Goal: Task Accomplishment & Management: Use online tool/utility

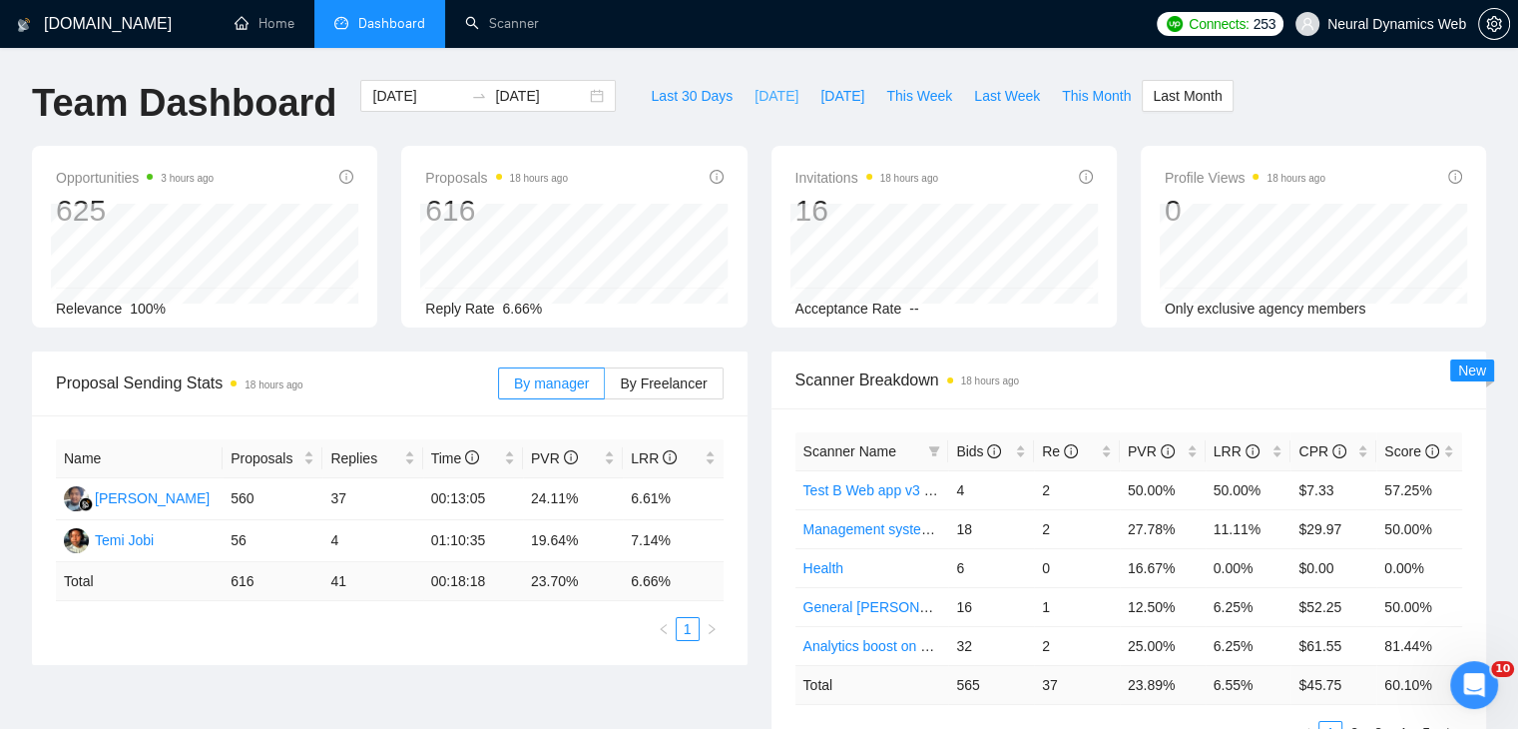
click at [755, 102] on span "Today" at bounding box center [777, 96] width 44 height 22
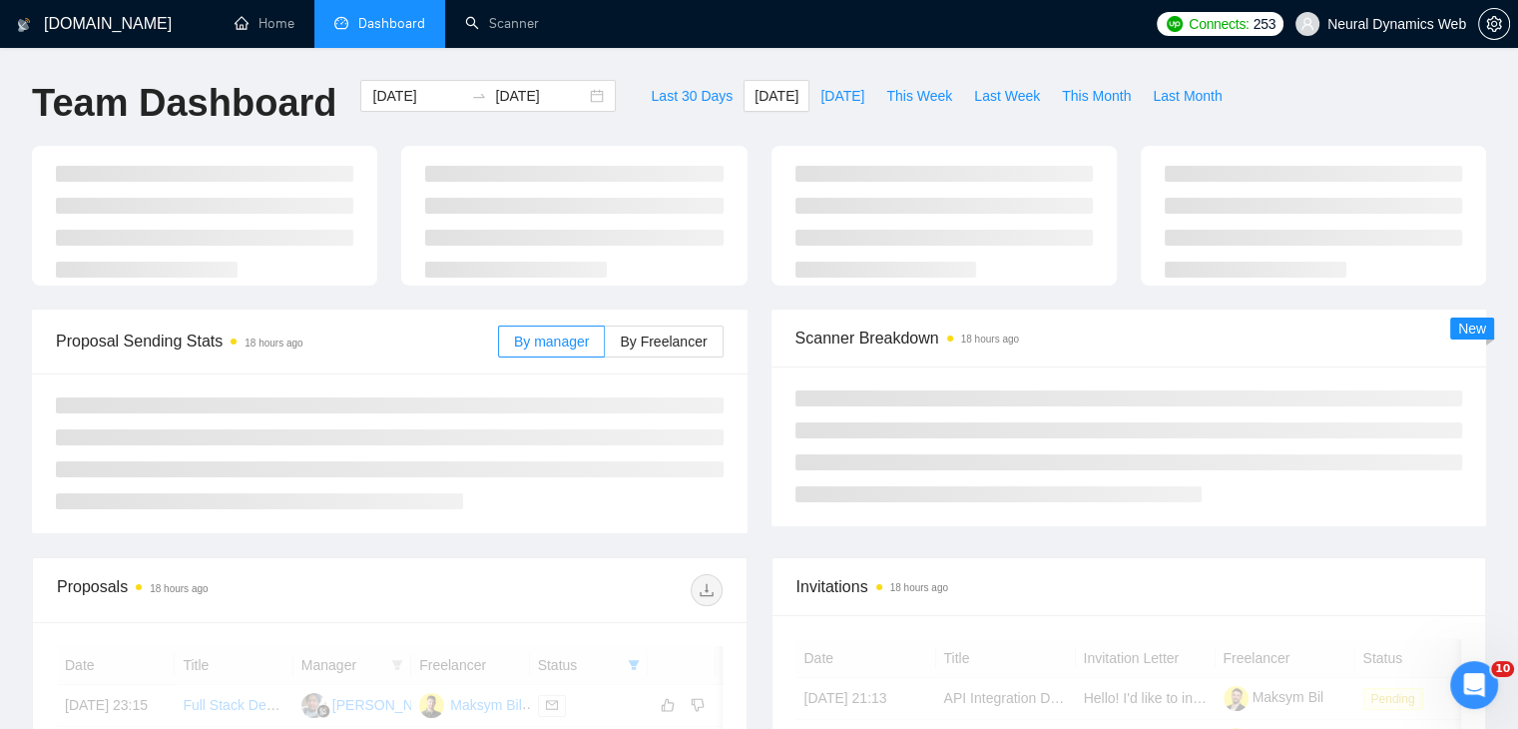
type input "2025-10-03"
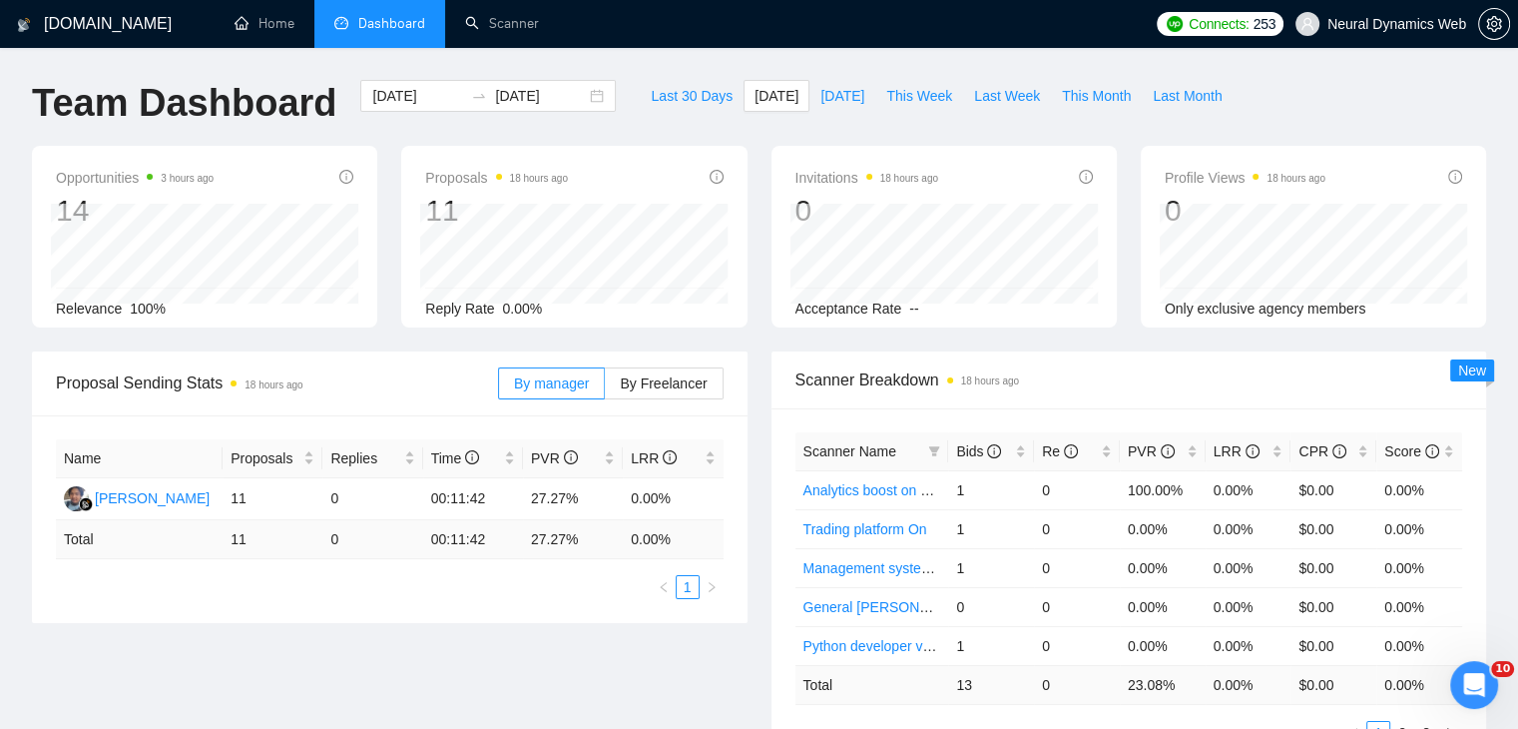
click at [645, 364] on div "By manager By Freelancer" at bounding box center [611, 383] width 226 height 64
click at [648, 382] on span "By Freelancer" at bounding box center [663, 383] width 87 height 16
click at [605, 388] on input "By Freelancer" at bounding box center [605, 388] width 0 height 0
click at [825, 100] on span "Yesterday" at bounding box center [843, 96] width 44 height 22
type input "2025-10-02"
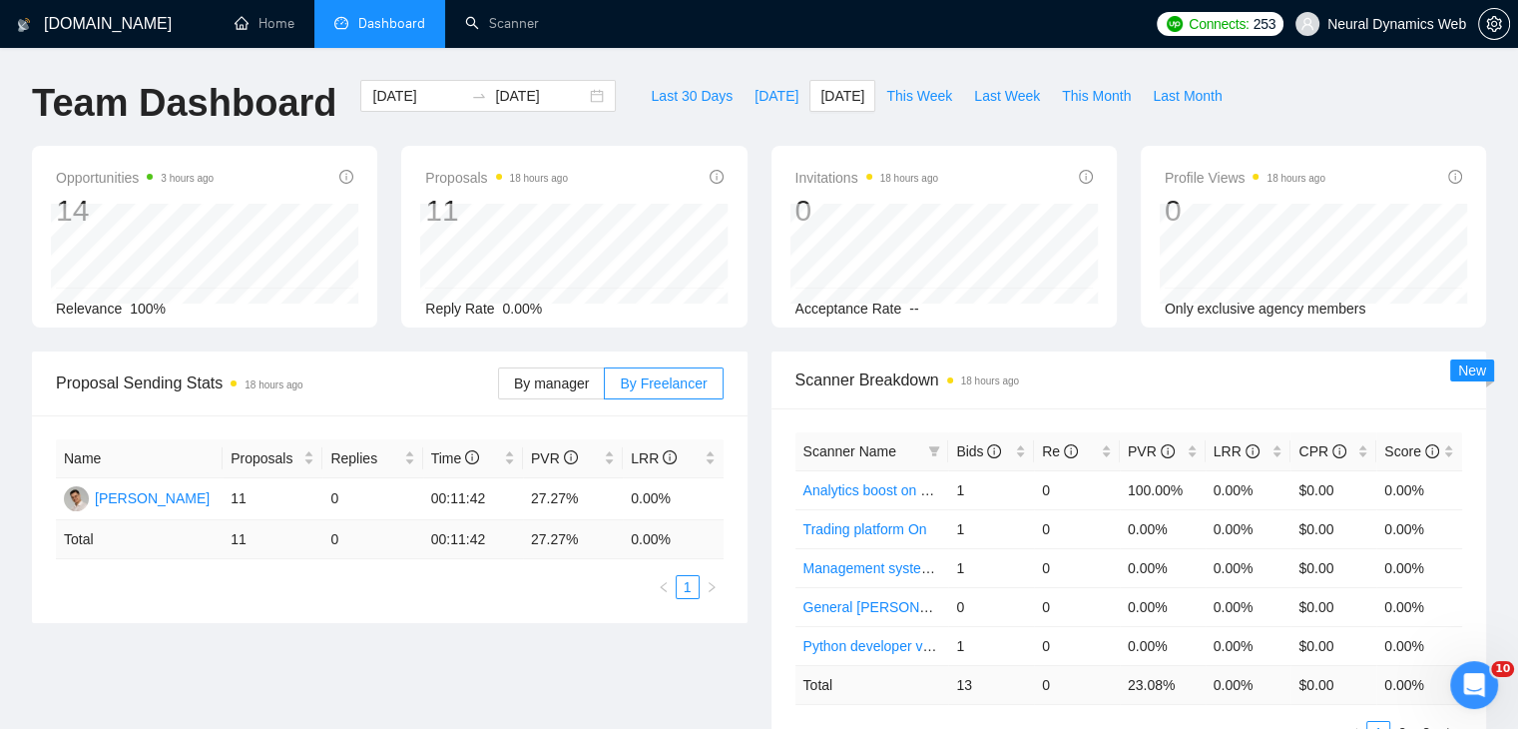
type input "2025-10-02"
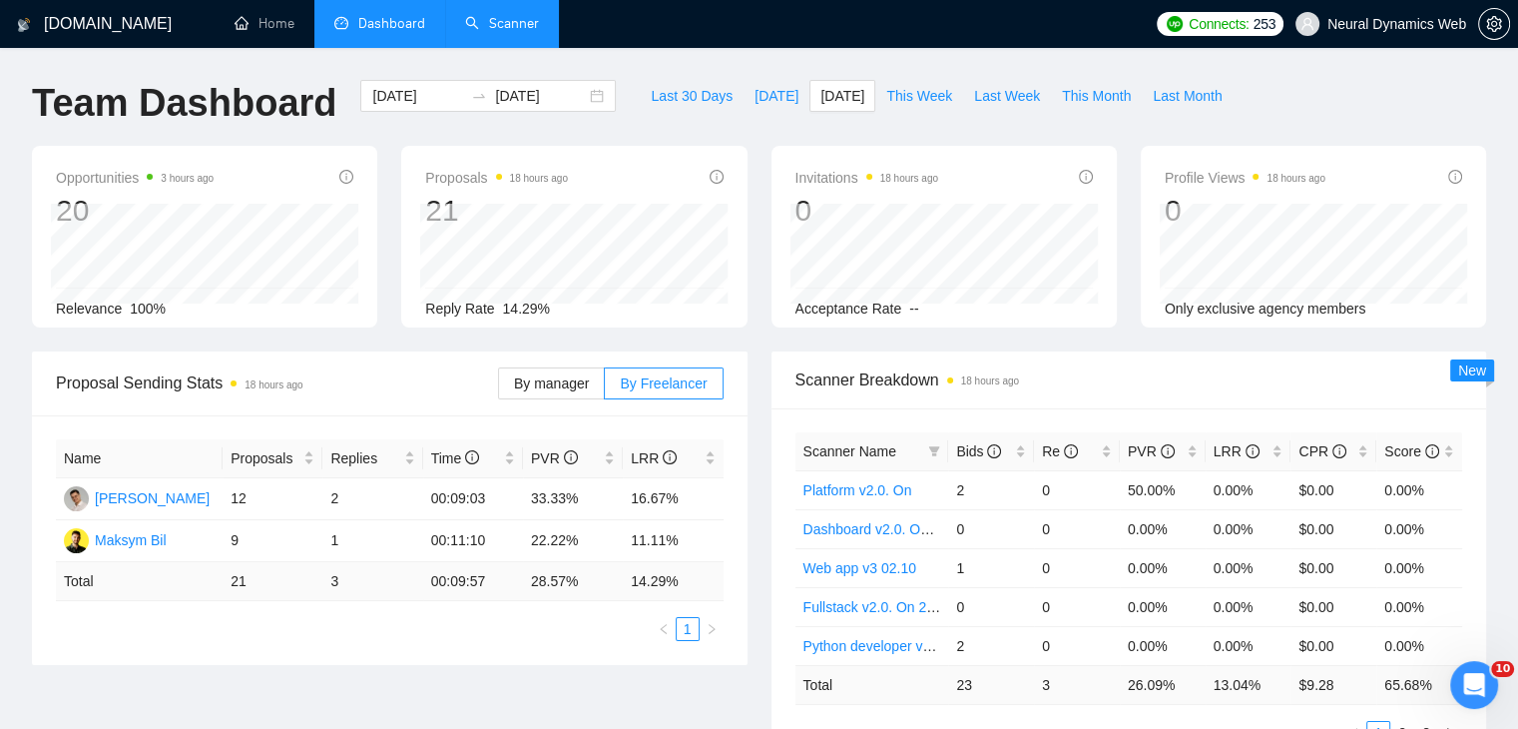
click at [500, 15] on link "Scanner" at bounding box center [502, 23] width 74 height 17
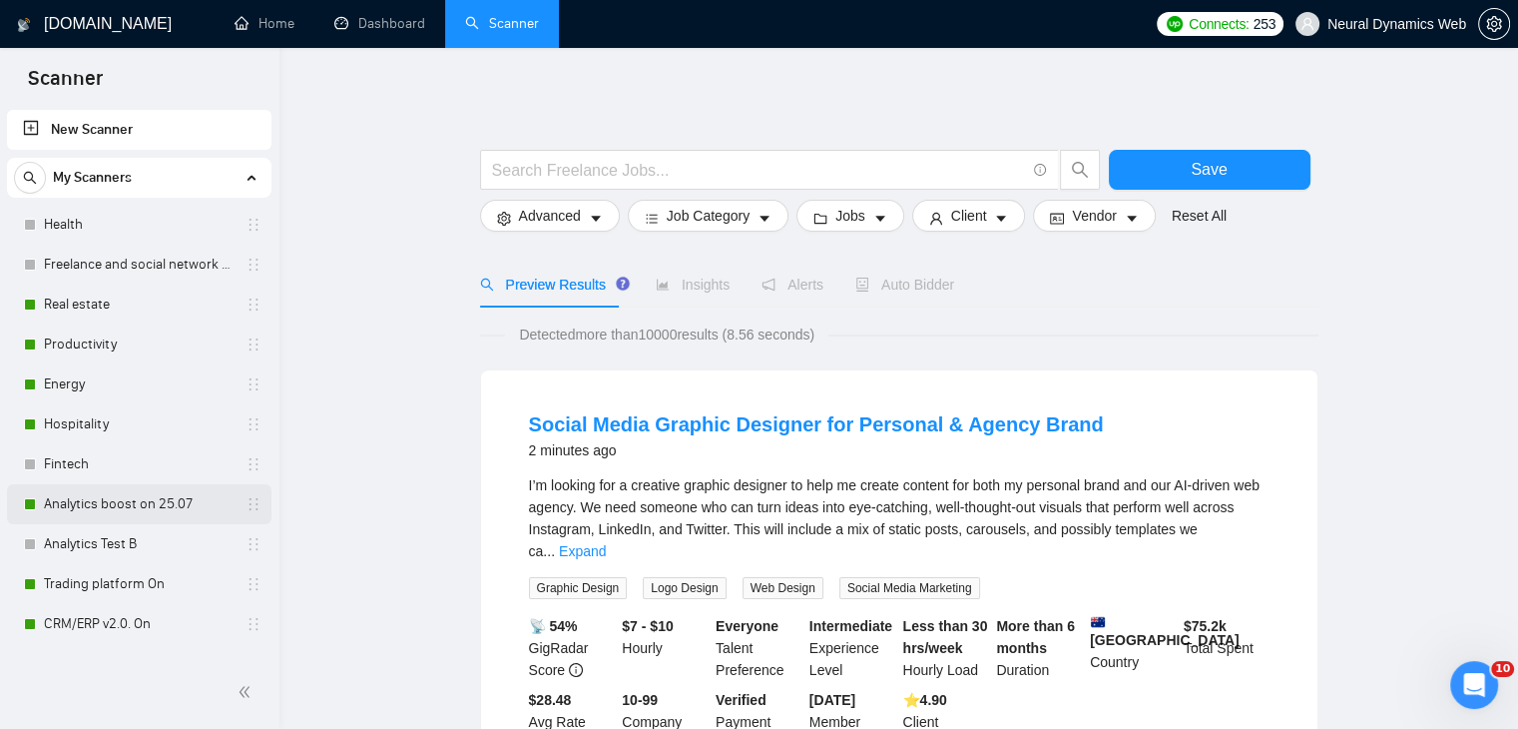
click at [94, 497] on link "Analytics boost on 25.07" at bounding box center [139, 504] width 190 height 40
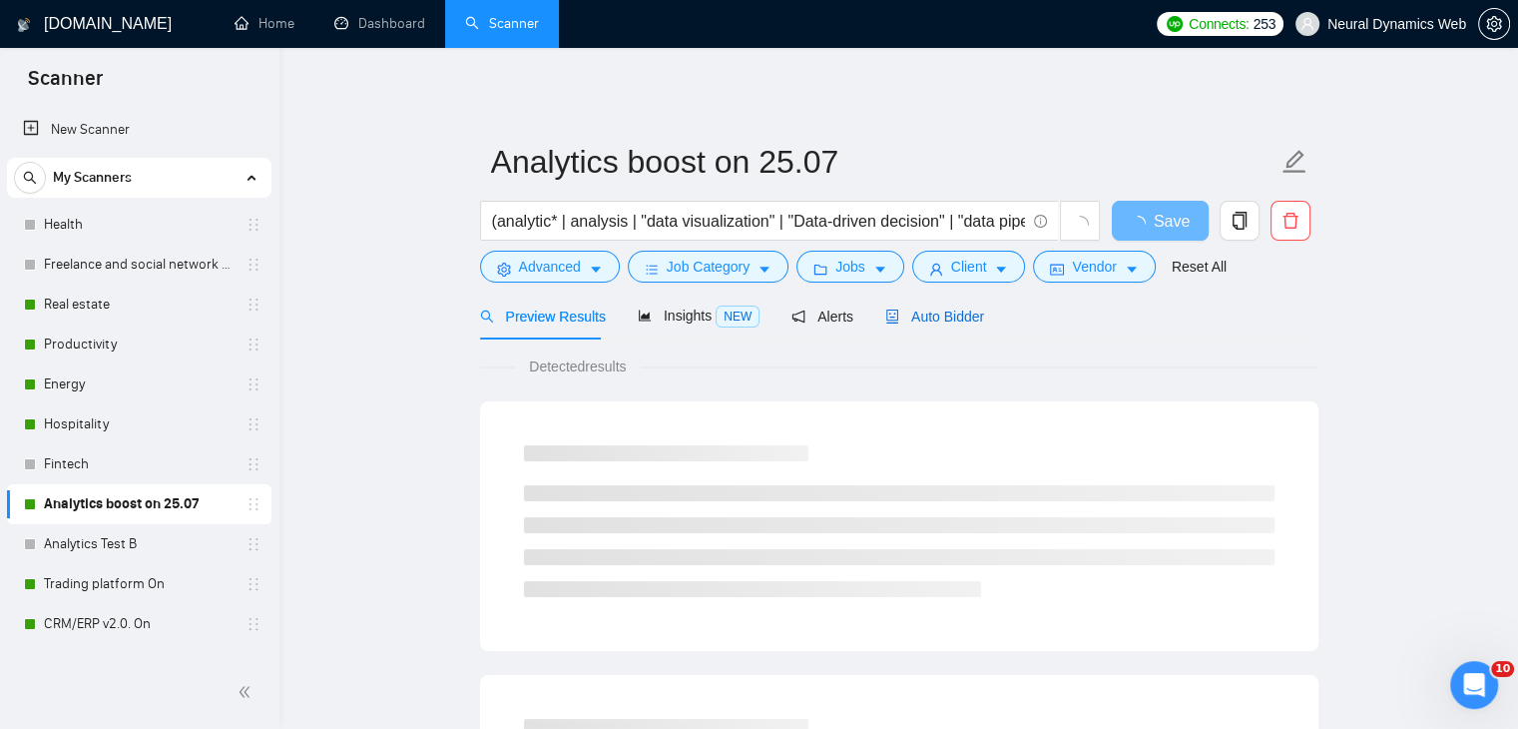
click at [924, 325] on div "Auto Bidder" at bounding box center [934, 316] width 99 height 22
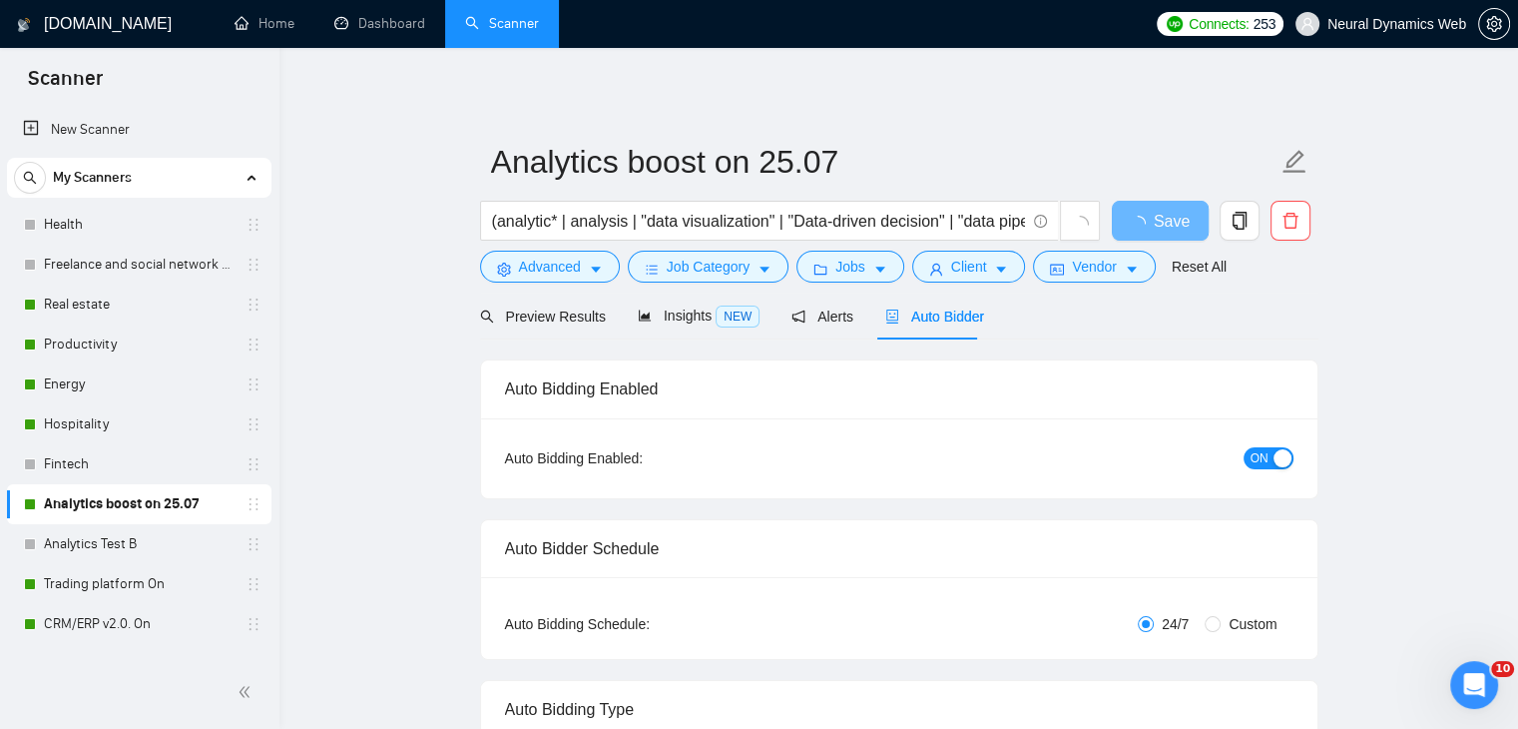
checkbox input "true"
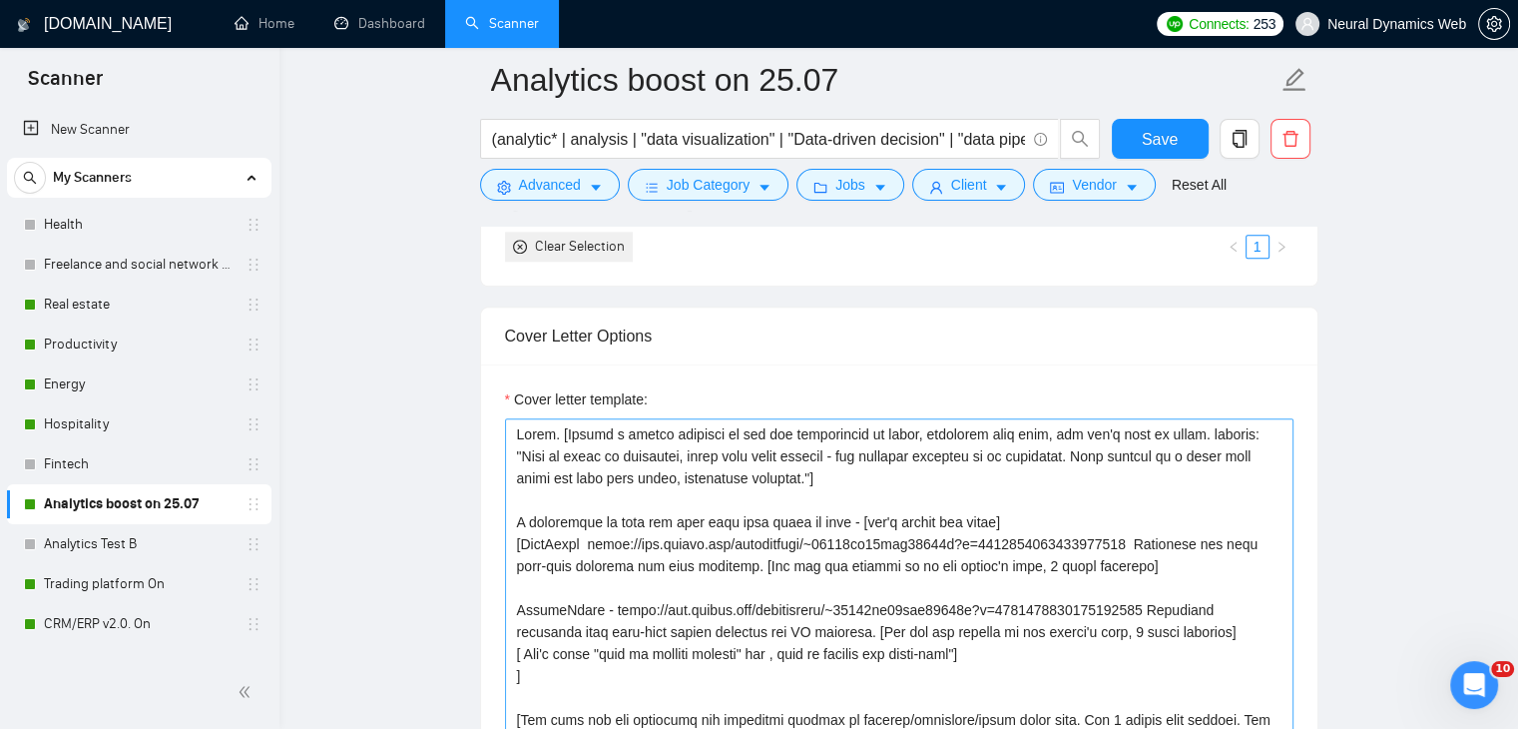
scroll to position [2296, 0]
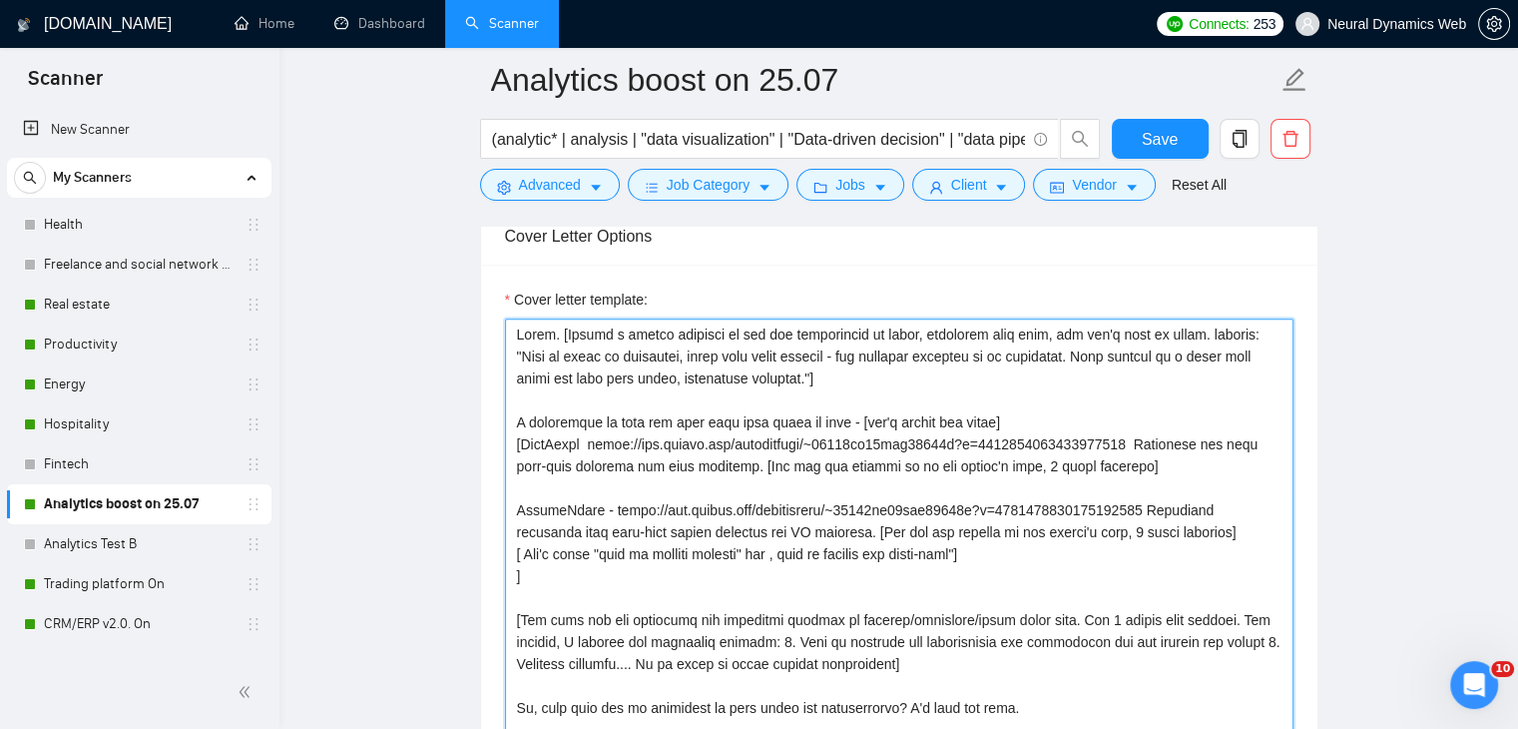
click at [986, 560] on textarea "Cover letter template:" at bounding box center [899, 542] width 789 height 449
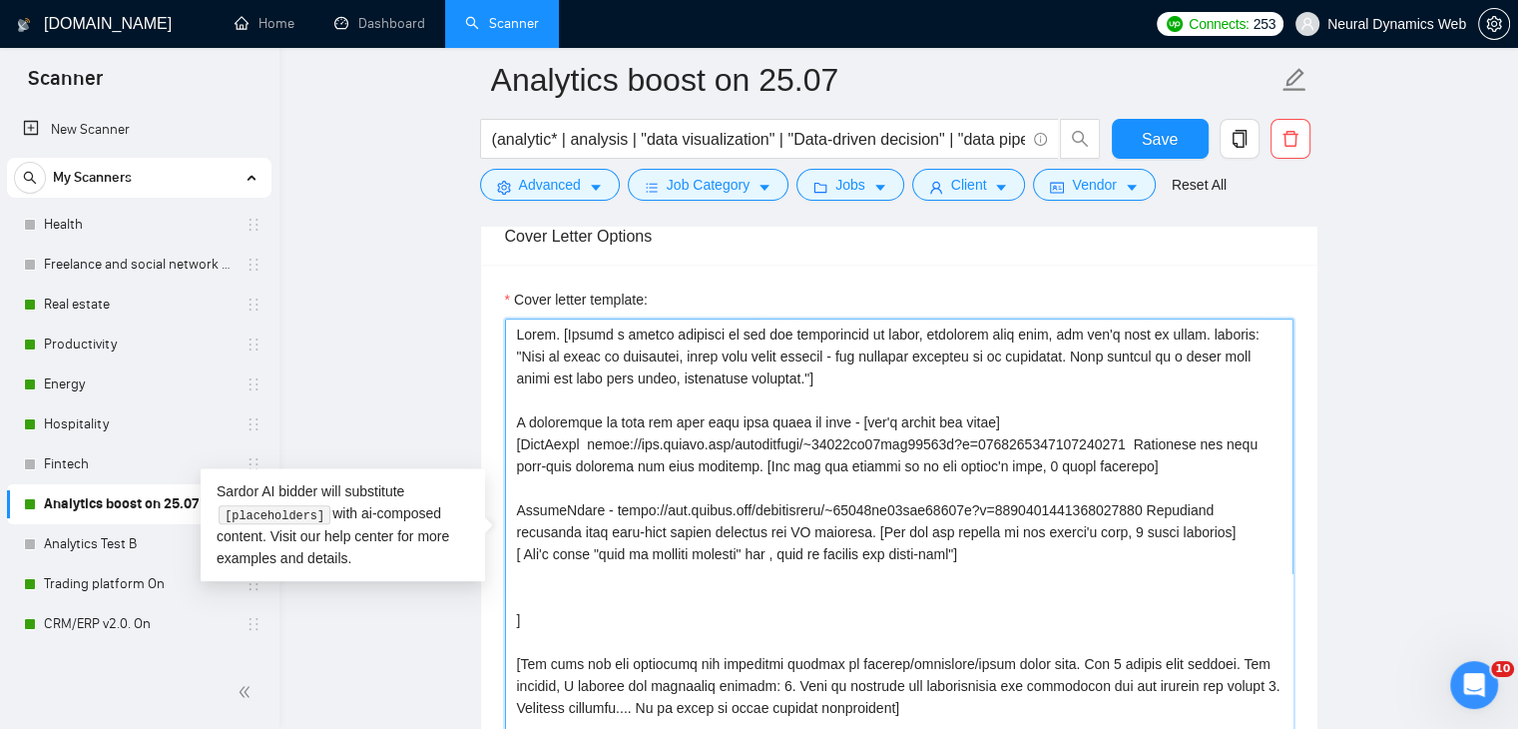
paste textarea "Aspen | URL: https://www.upwork.com/freelancers/bilmaksym?p=1910257548875522048…"
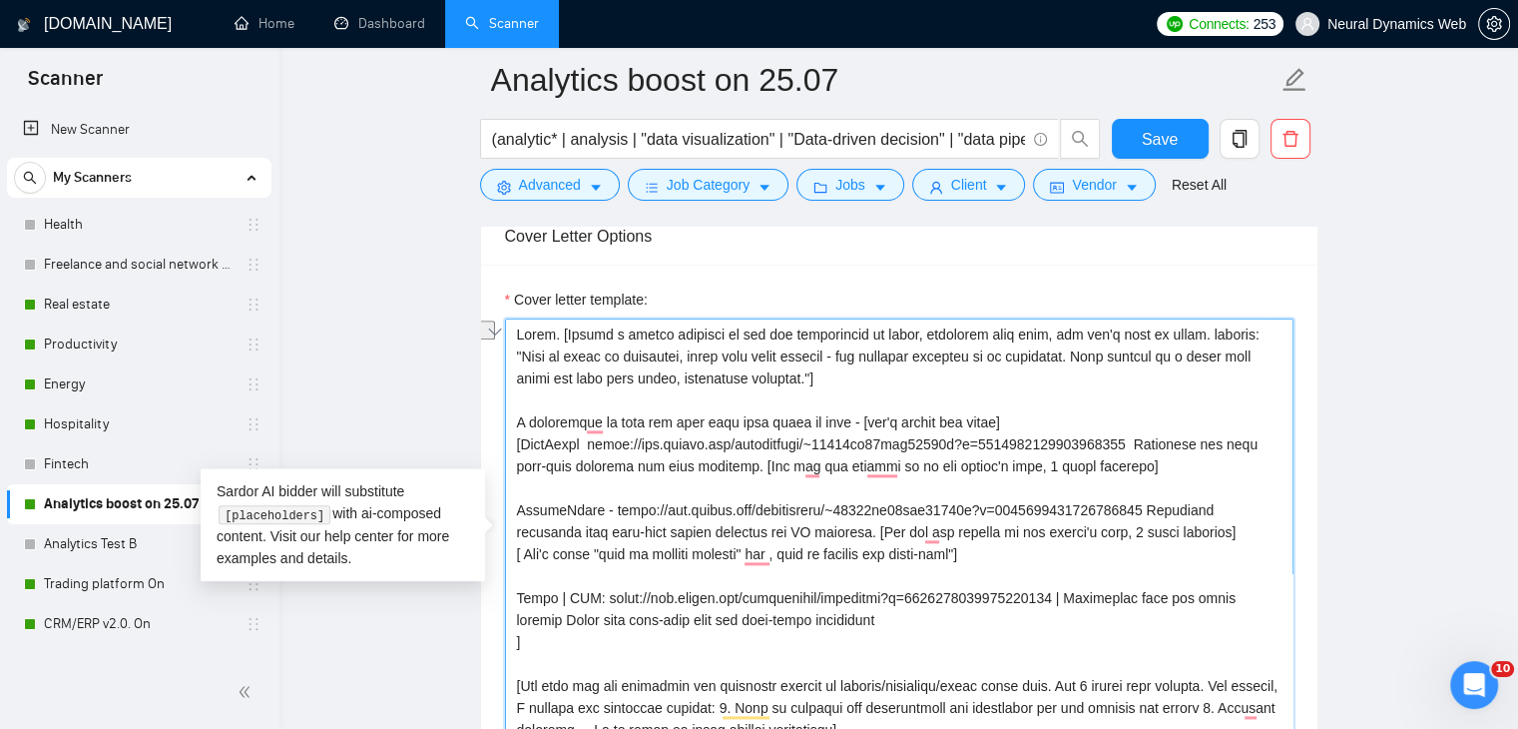
drag, startPoint x: 594, startPoint y: 598, endPoint x: 557, endPoint y: 598, distance: 36.9
click at [557, 598] on textarea "Cover letter template:" at bounding box center [899, 542] width 789 height 449
click at [1037, 592] on textarea "Cover letter template:" at bounding box center [899, 542] width 789 height 449
drag, startPoint x: 557, startPoint y: 614, endPoint x: 507, endPoint y: 618, distance: 50.1
click at [507, 618] on textarea "Cover letter template:" at bounding box center [899, 542] width 789 height 449
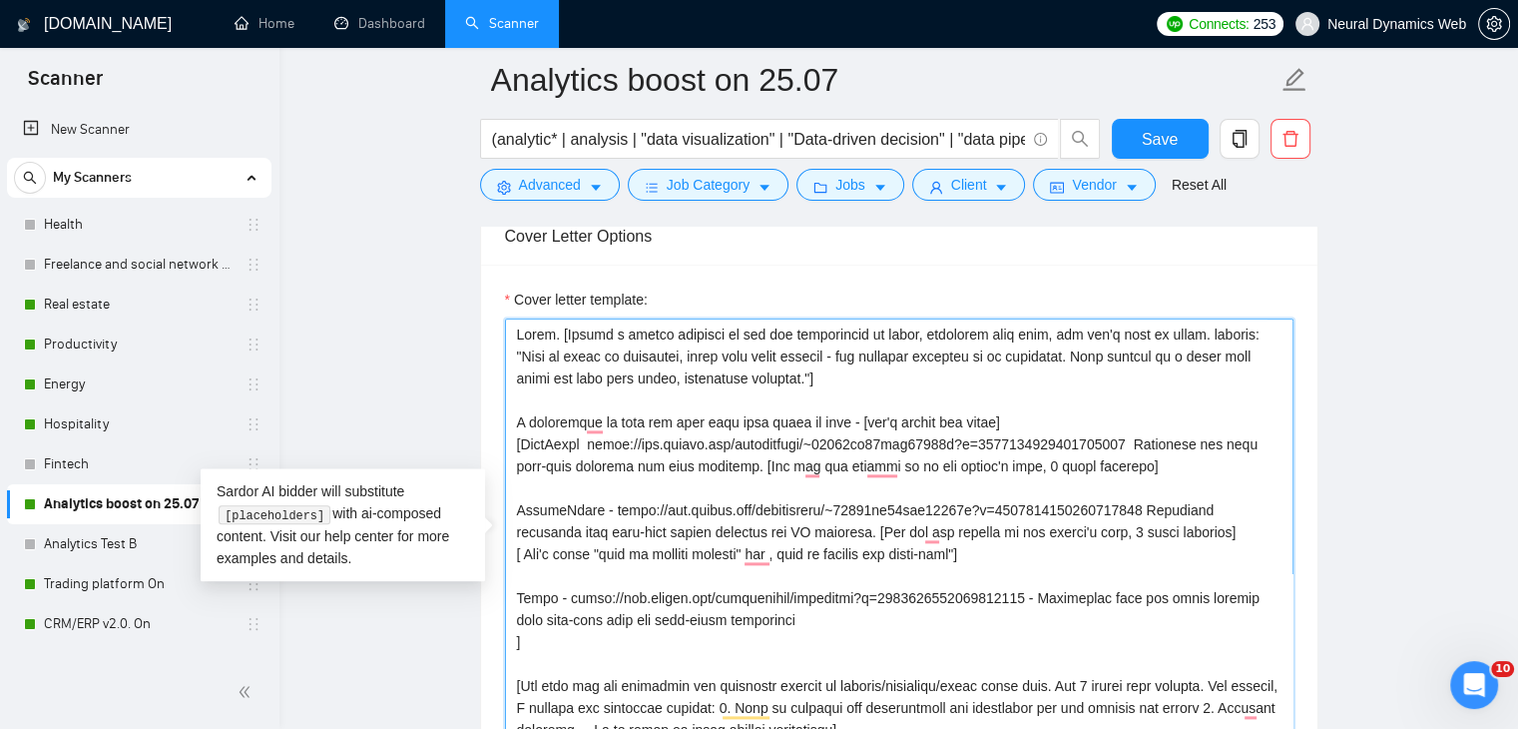
drag, startPoint x: 854, startPoint y: 530, endPoint x: 1243, endPoint y: 527, distance: 388.3
click at [1243, 527] on textarea "Cover letter template:" at bounding box center [899, 542] width 789 height 449
click at [787, 614] on textarea "Cover letter template:" at bounding box center [899, 542] width 789 height 449
paste textarea ". [Add how its similar to the client's need, 1 short sentence]"
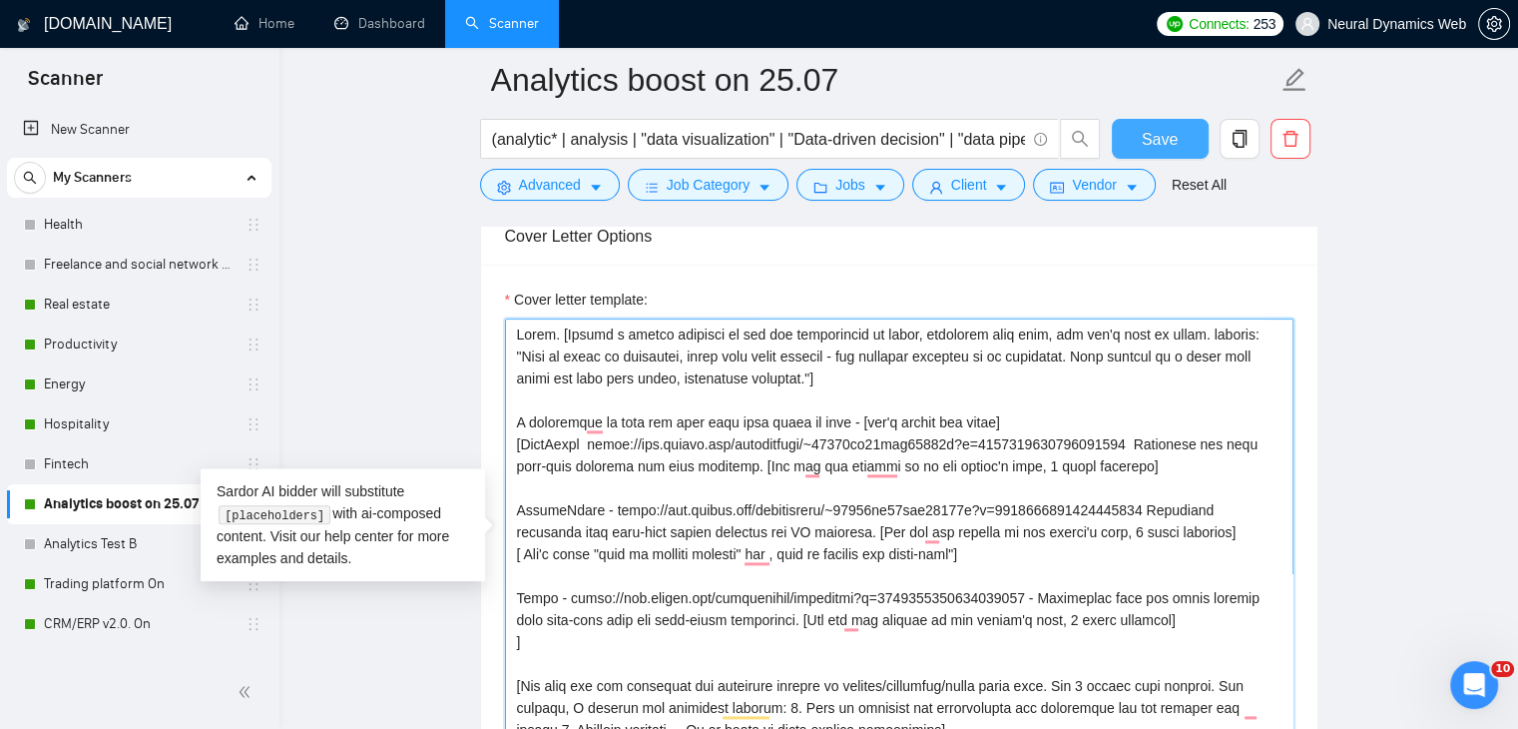
type textarea "Hello. [Create a phrase tailored to the job description or title, something lik…"
click at [1151, 141] on span "Save" at bounding box center [1160, 139] width 36 height 25
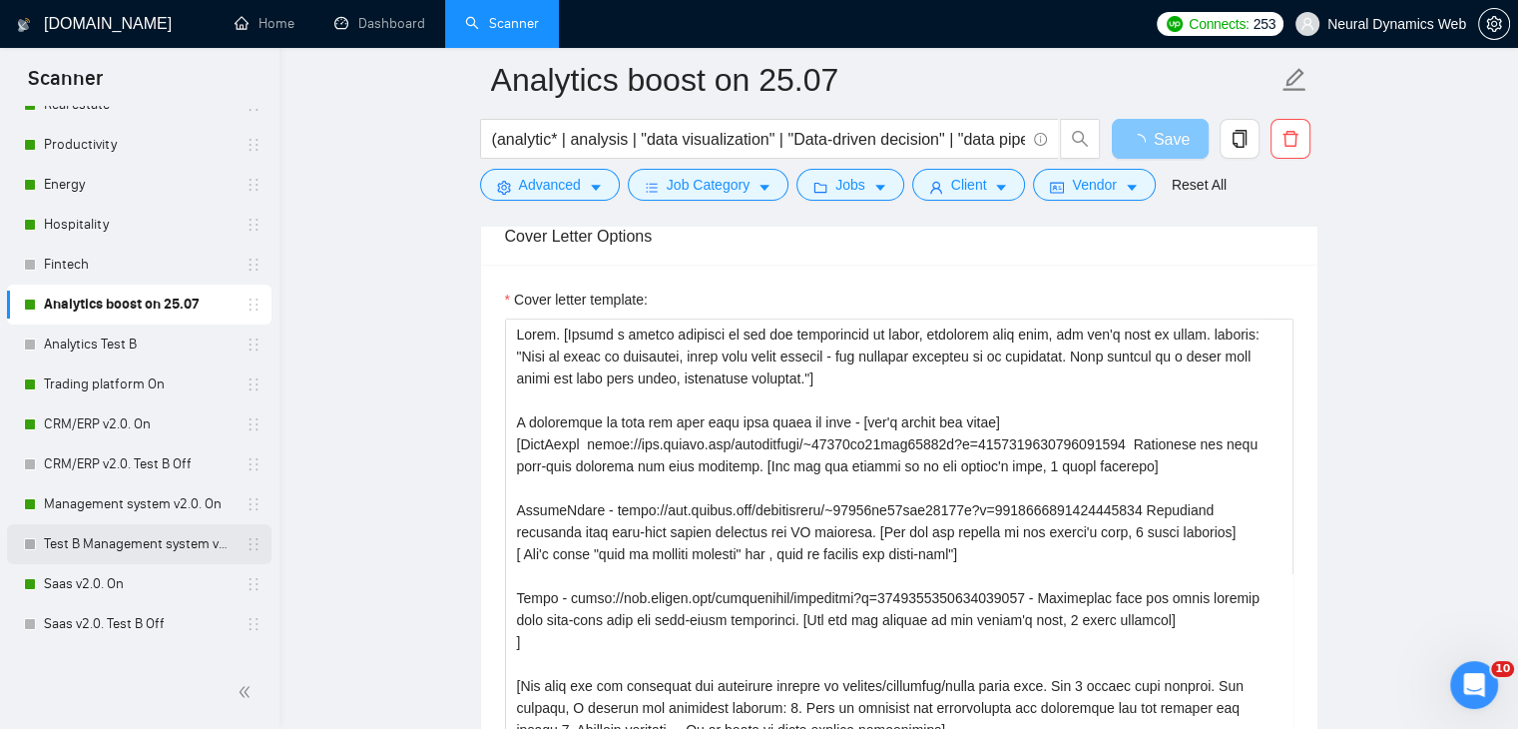
scroll to position [299, 0]
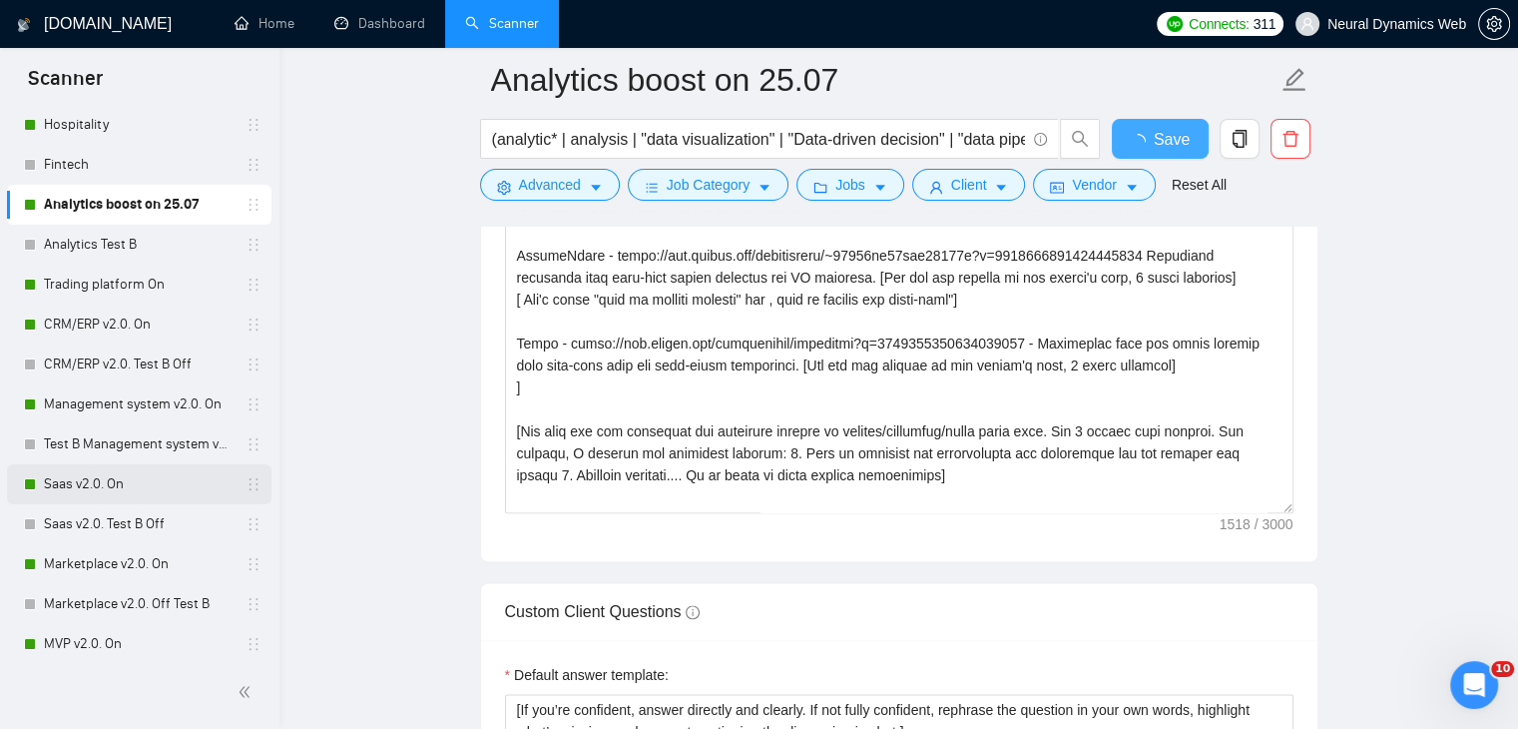
checkbox input "true"
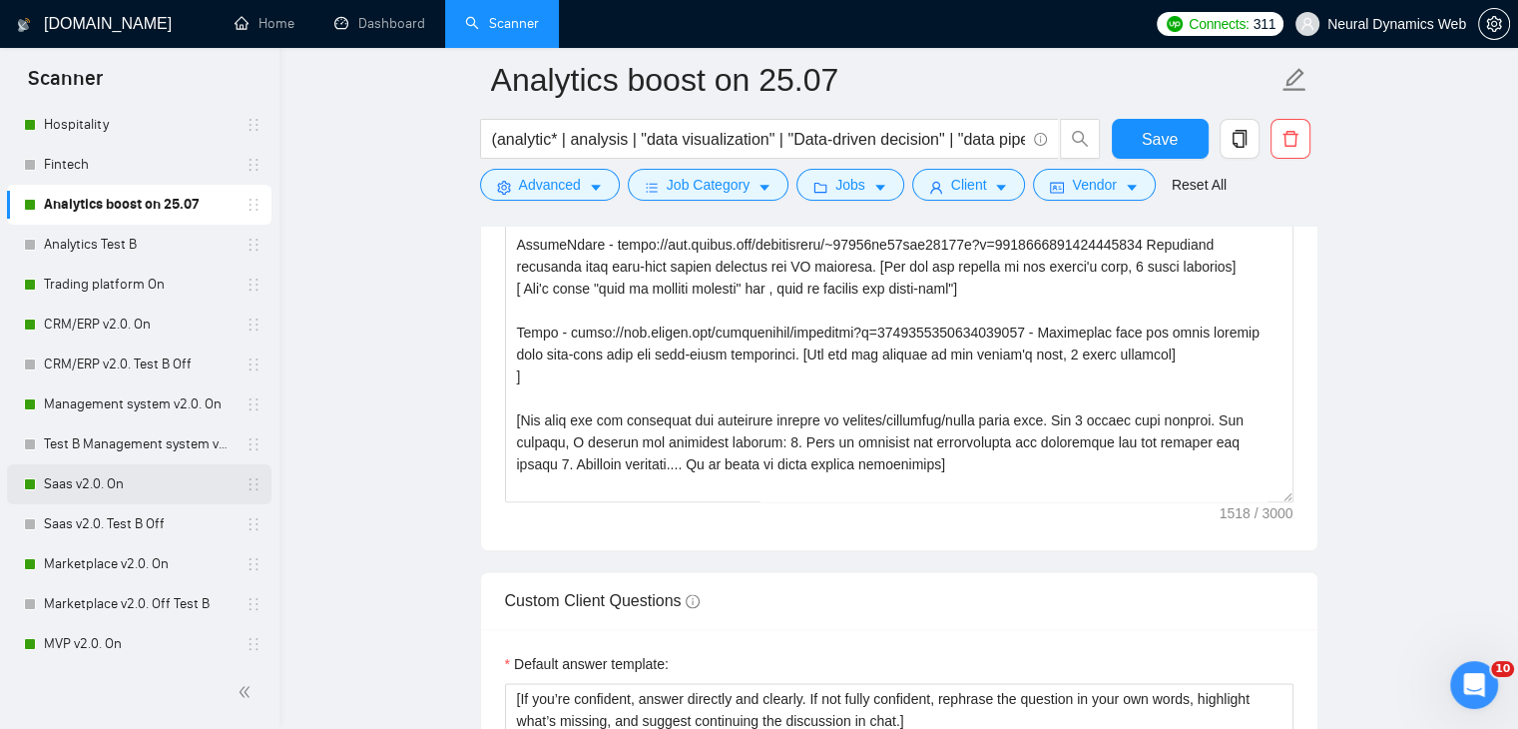
click at [62, 488] on link "Saas v2.0. On" at bounding box center [139, 484] width 190 height 40
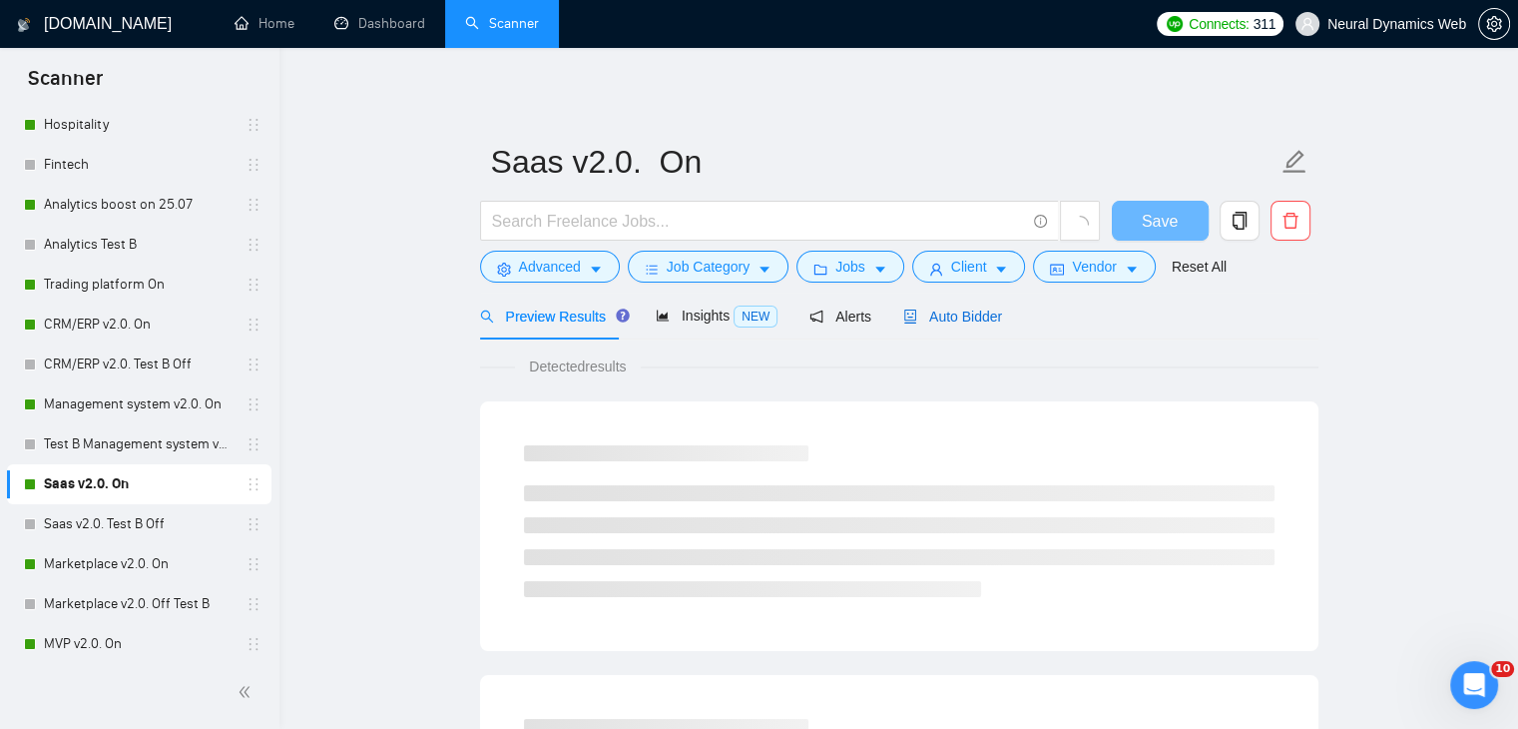
click at [910, 319] on span "Auto Bidder" at bounding box center [952, 316] width 99 height 16
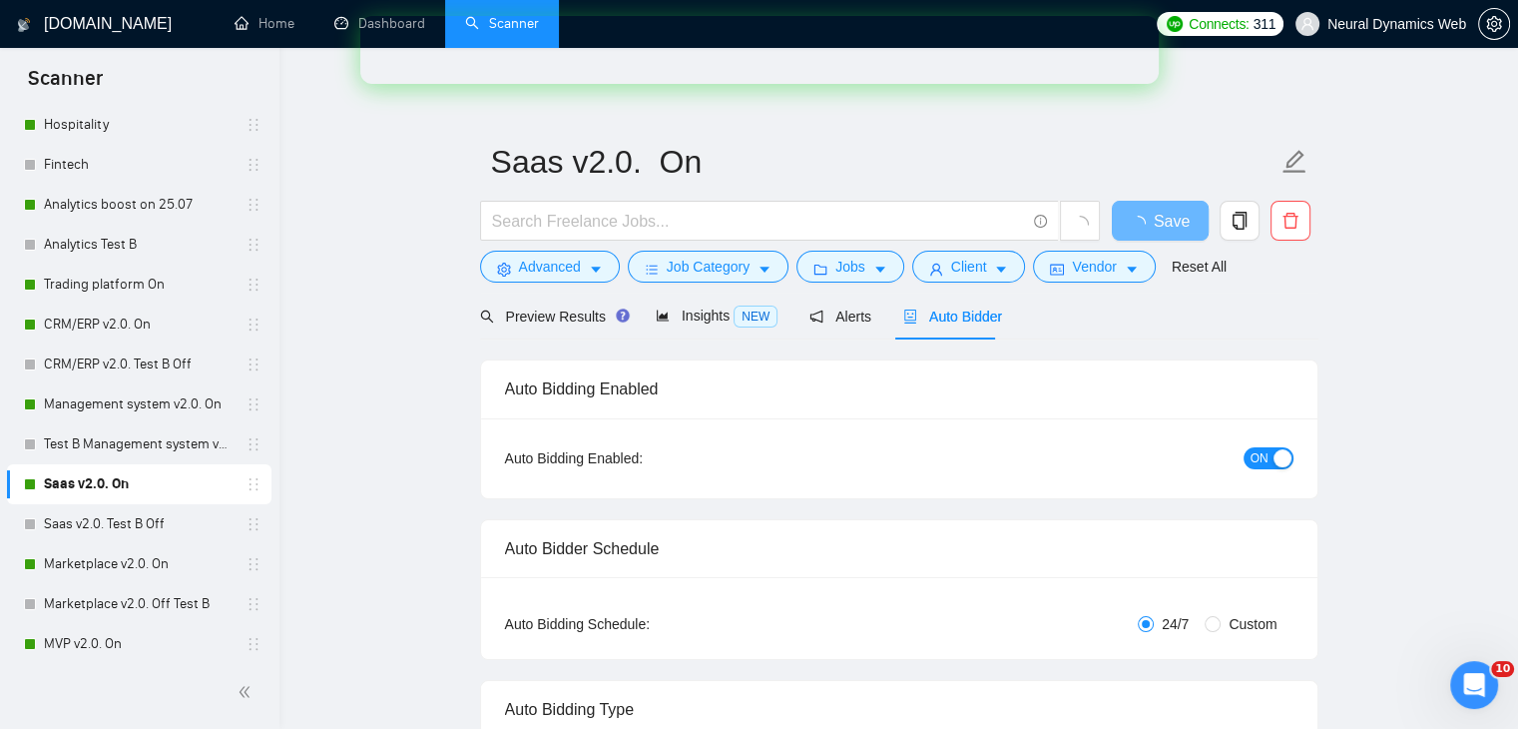
checkbox input "true"
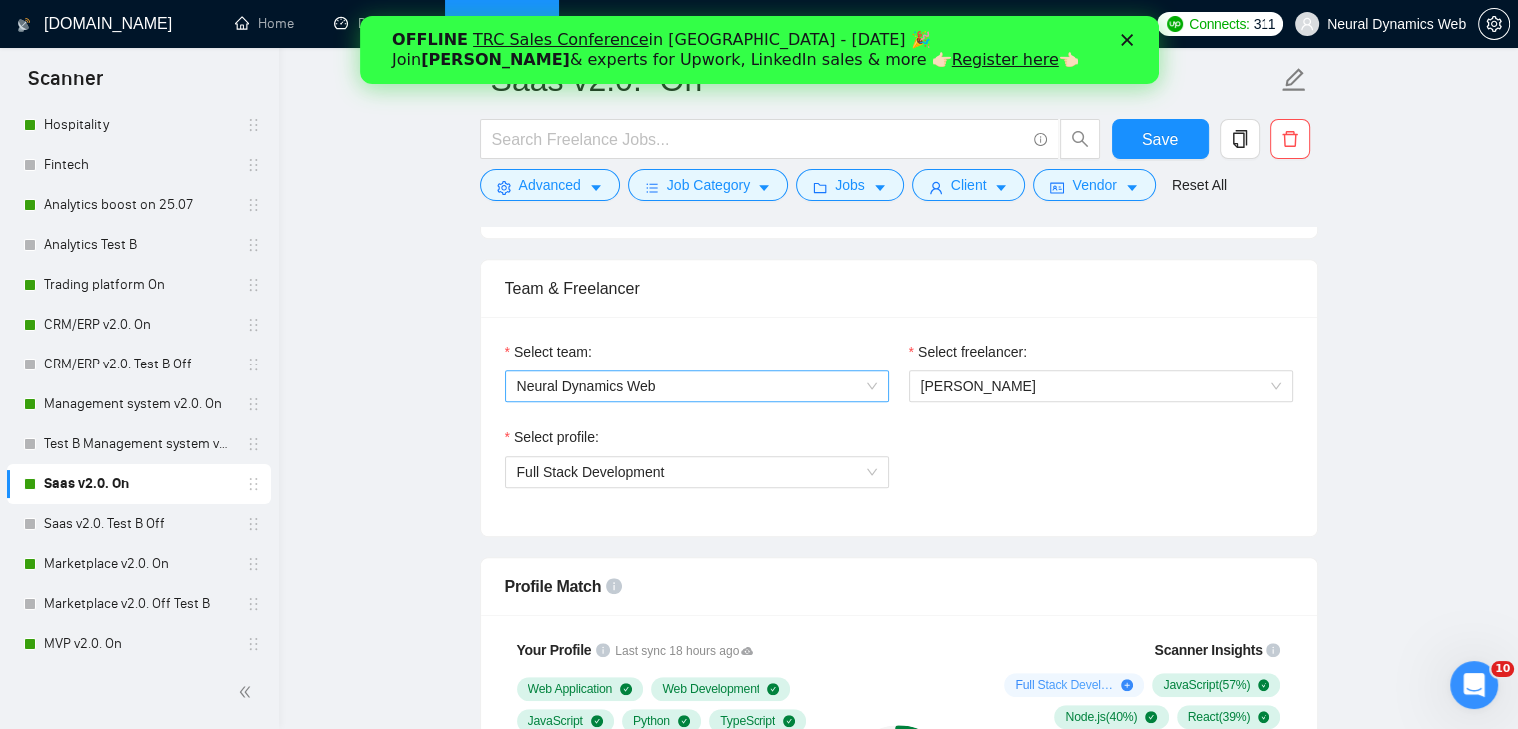
scroll to position [998, 0]
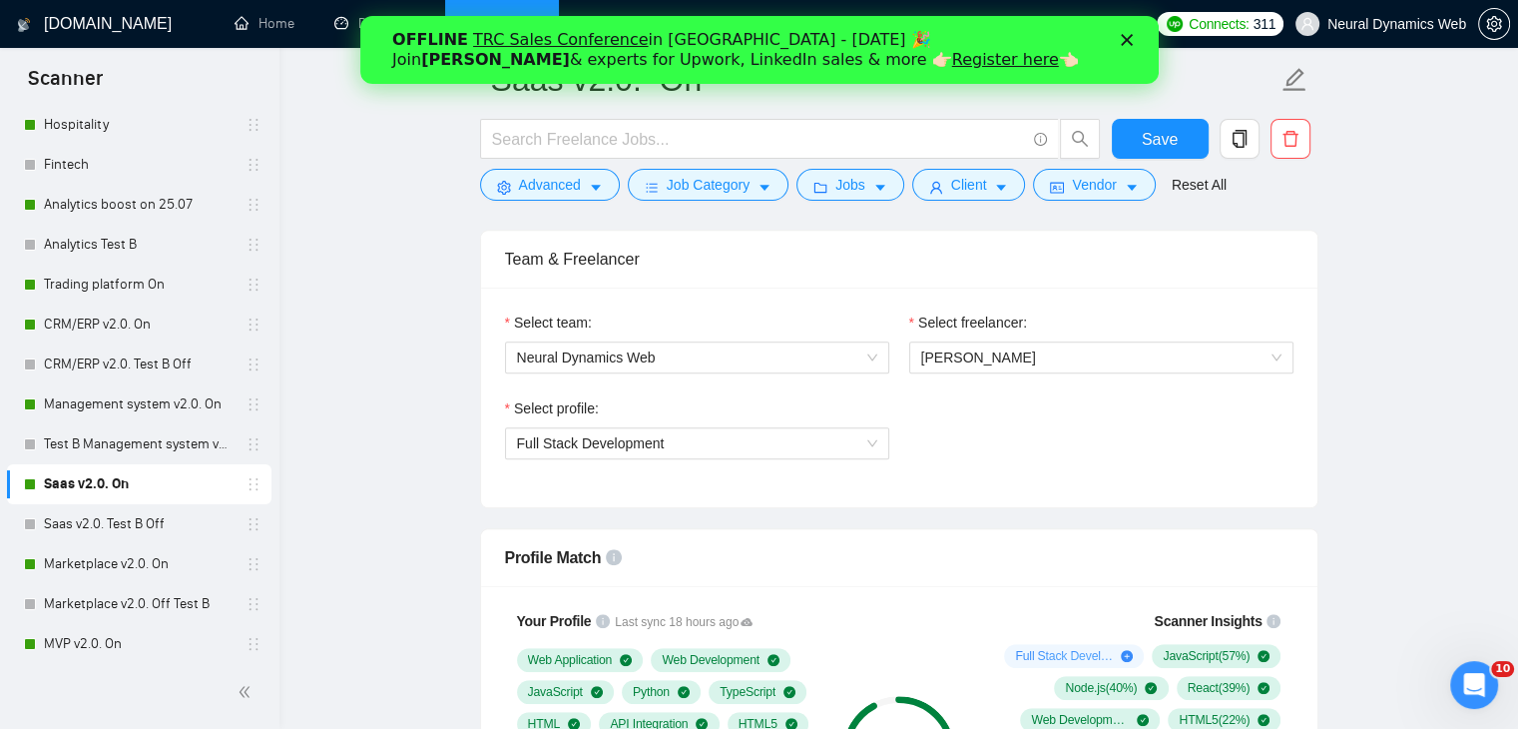
click at [951, 65] on link "Register here" at bounding box center [1004, 59] width 107 height 19
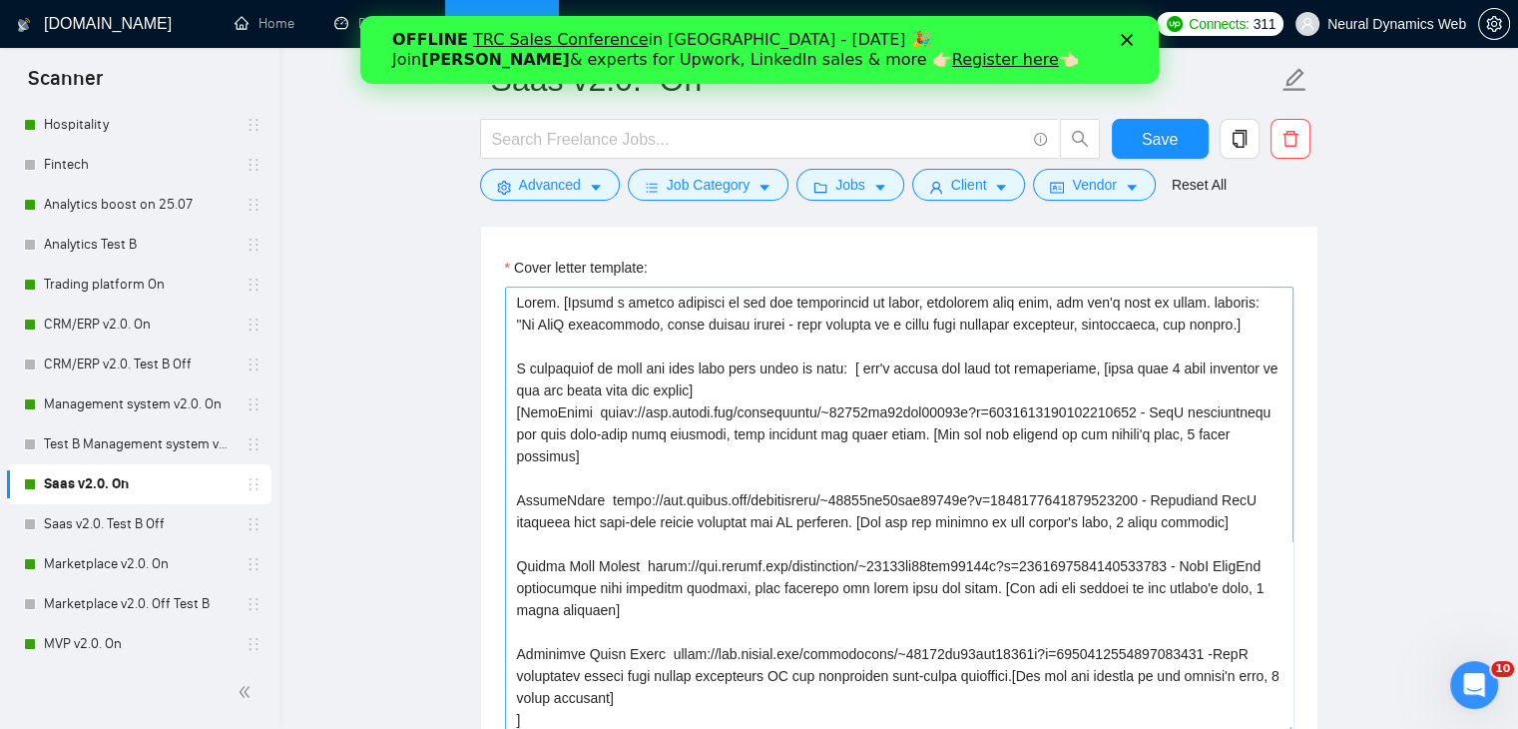
scroll to position [100, 0]
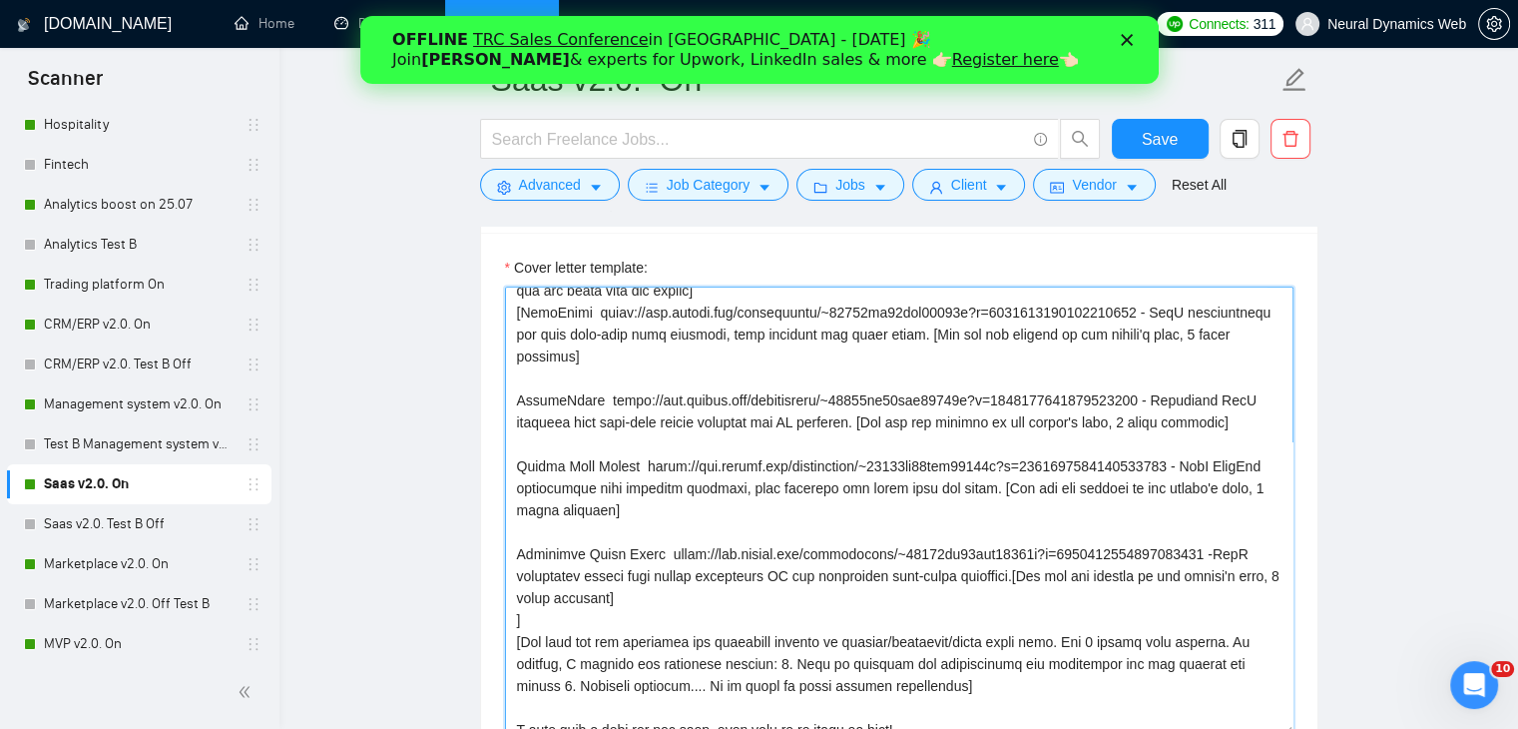
click at [684, 601] on textarea "Cover letter template:" at bounding box center [899, 510] width 789 height 449
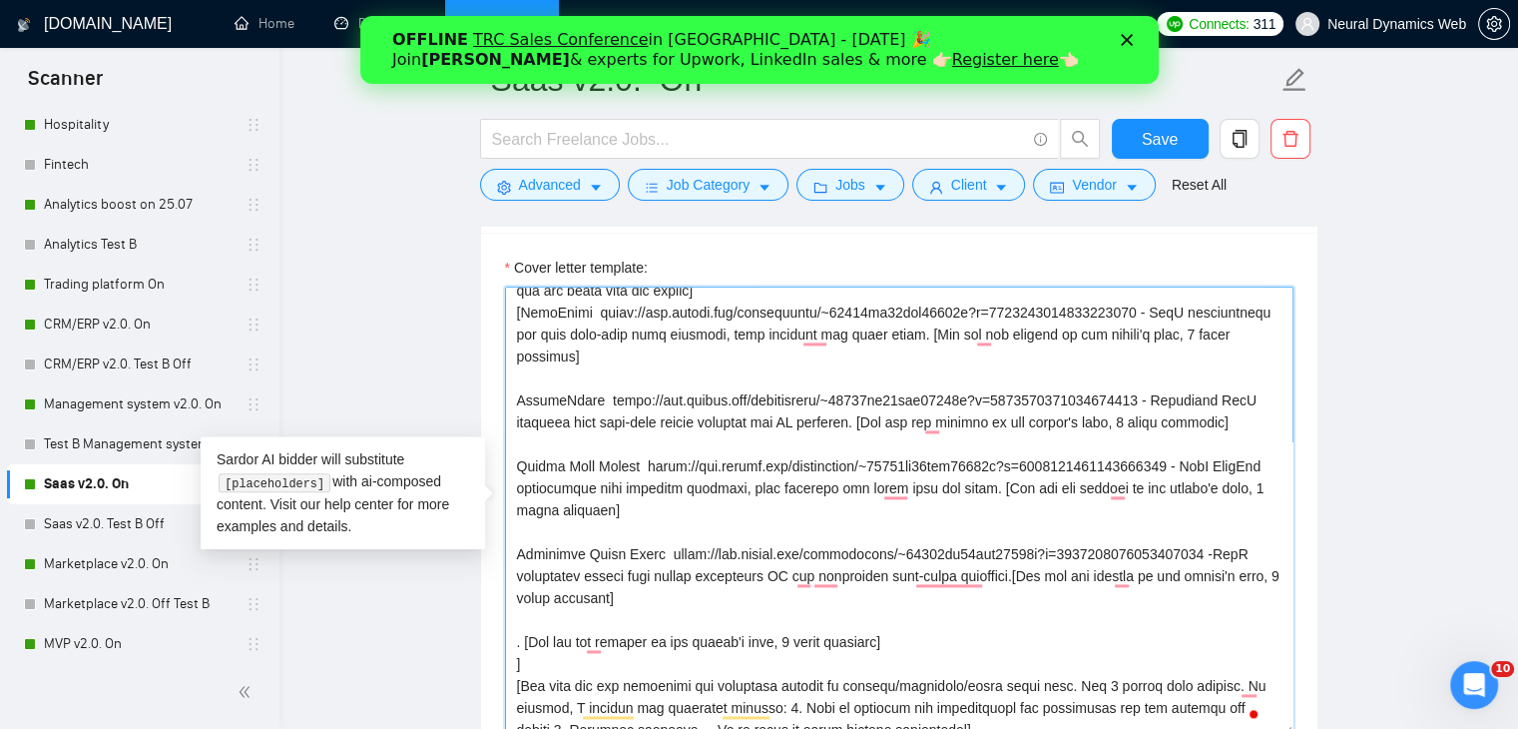
click at [522, 639] on textarea "Cover letter template:" at bounding box center [899, 510] width 789 height 449
click at [543, 632] on textarea "Cover letter template:" at bounding box center [899, 510] width 789 height 449
click at [513, 636] on textarea "Cover letter template:" at bounding box center [899, 510] width 789 height 449
paste textarea "Aspen | URL: https://www.upwork.com/freelancers/bilmaksym?p=1910257548875522048…"
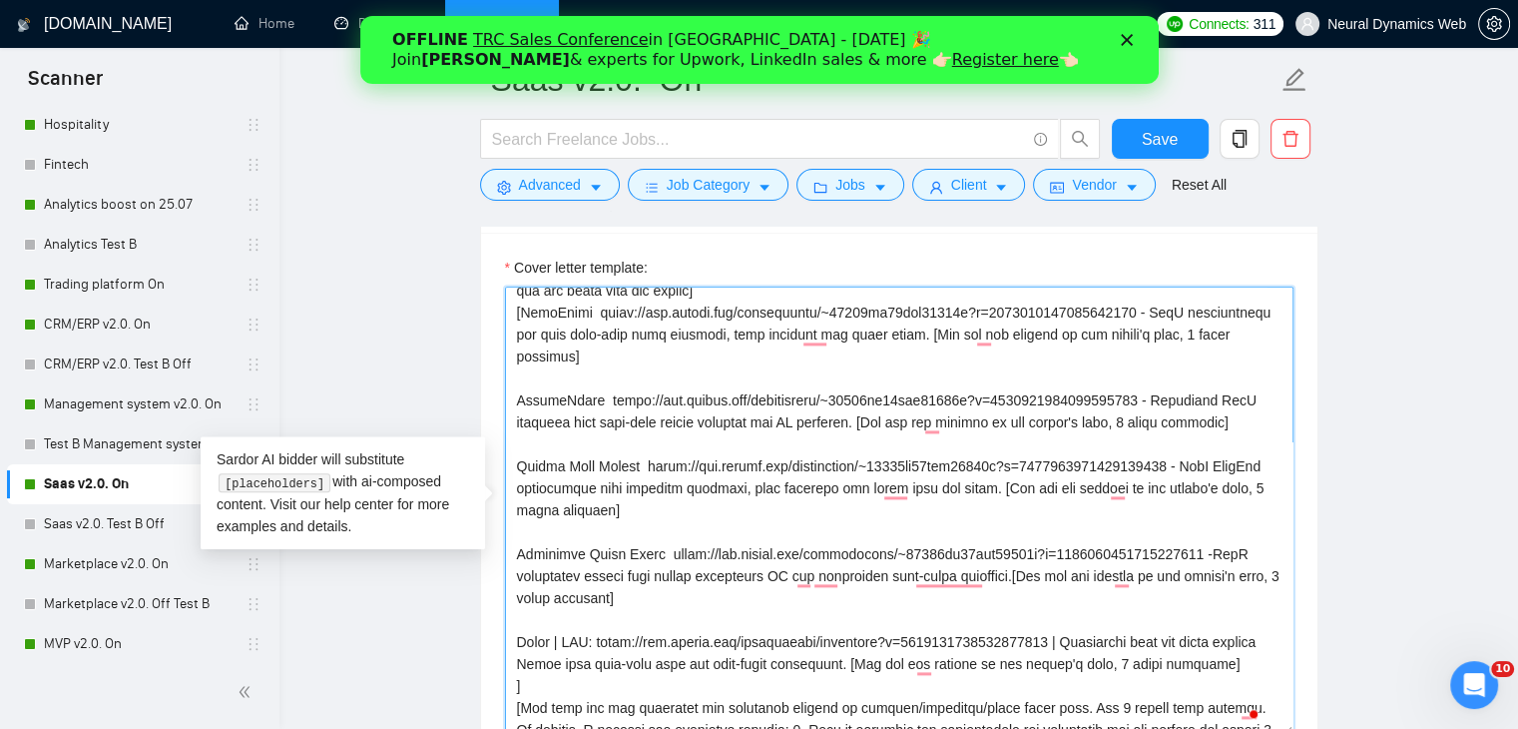
click at [558, 639] on textarea "Cover letter template:" at bounding box center [899, 510] width 789 height 449
drag, startPoint x: 592, startPoint y: 635, endPoint x: 559, endPoint y: 639, distance: 33.2
click at [559, 639] on textarea "Cover letter template:" at bounding box center [899, 510] width 789 height 449
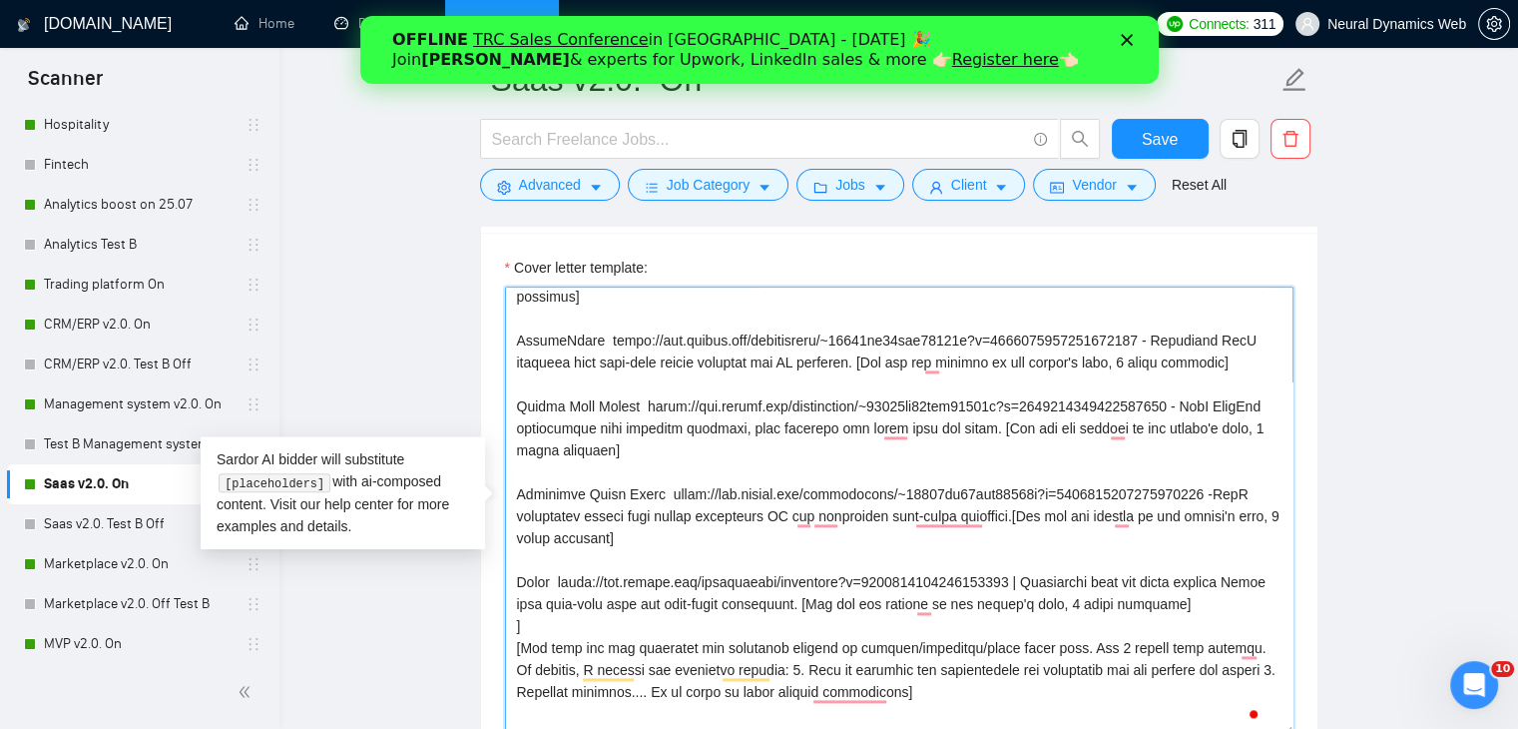
scroll to position [200, 0]
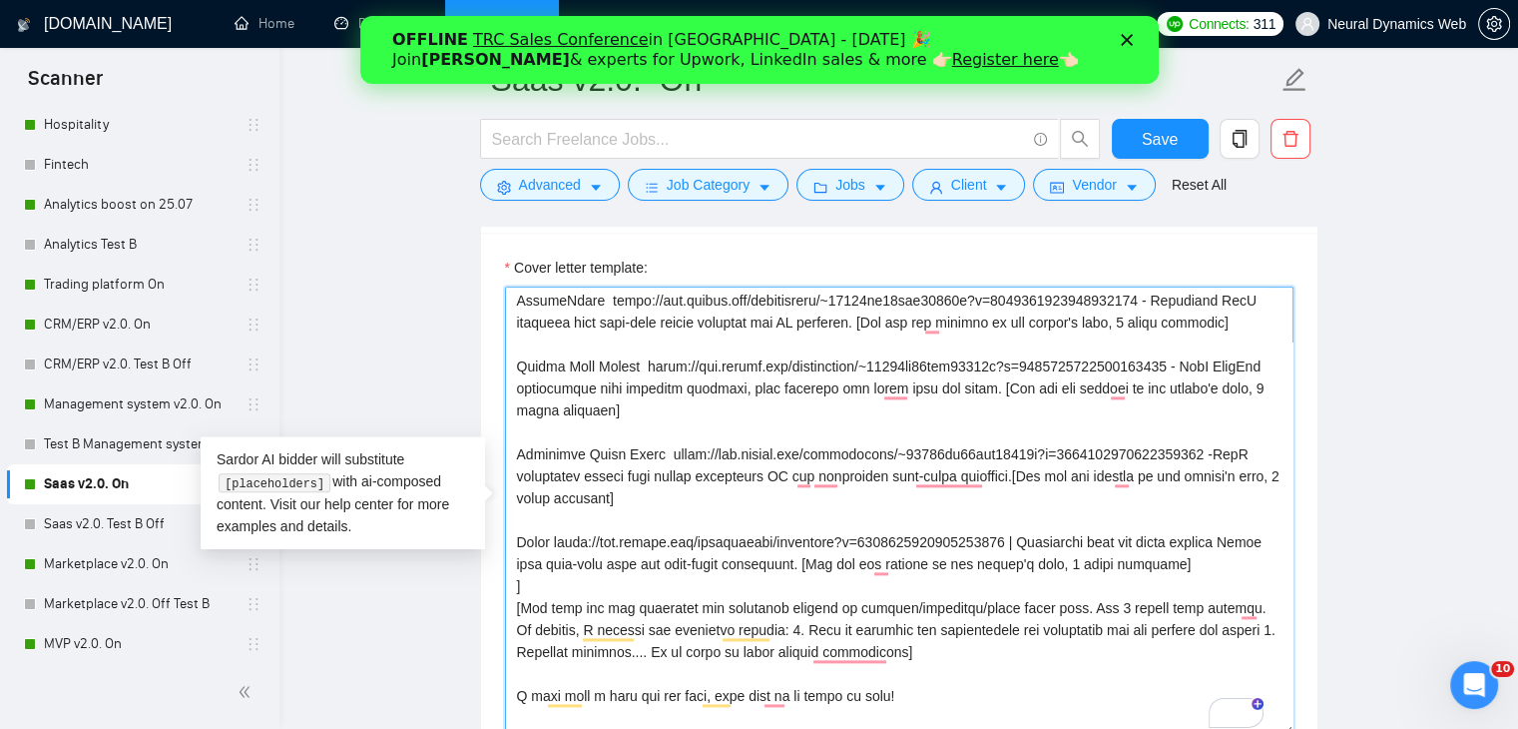
click at [1030, 540] on textarea "Cover letter template:" at bounding box center [899, 510] width 789 height 449
drag, startPoint x: 559, startPoint y: 558, endPoint x: 489, endPoint y: 556, distance: 69.9
click at [489, 556] on div "Cover letter template:" at bounding box center [899, 508] width 837 height 551
click at [1101, 540] on textarea "Cover letter template:" at bounding box center [899, 510] width 789 height 449
type textarea "Hello. [Create a phrase tailored to the job description or title, something lik…"
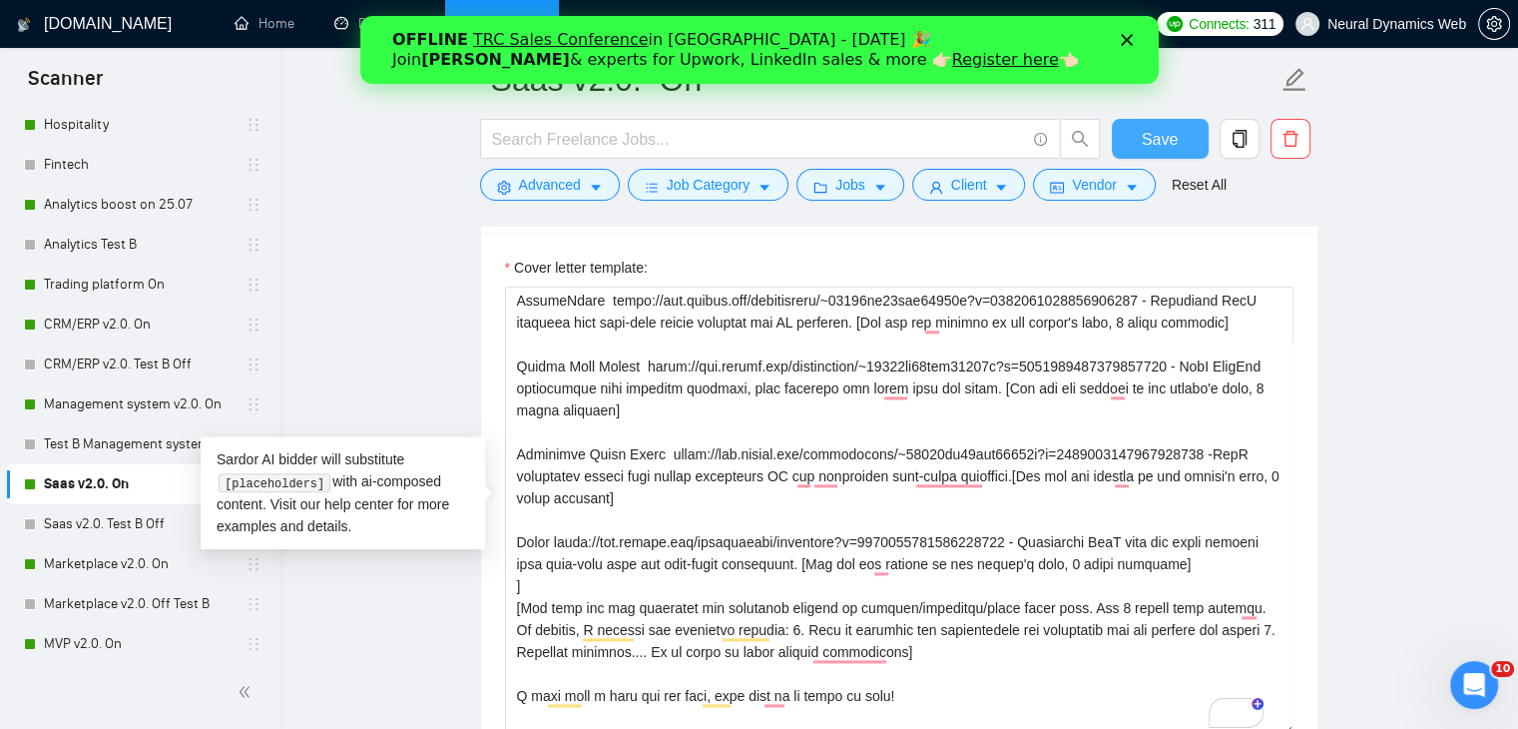
click at [1170, 142] on span "Save" at bounding box center [1160, 139] width 36 height 25
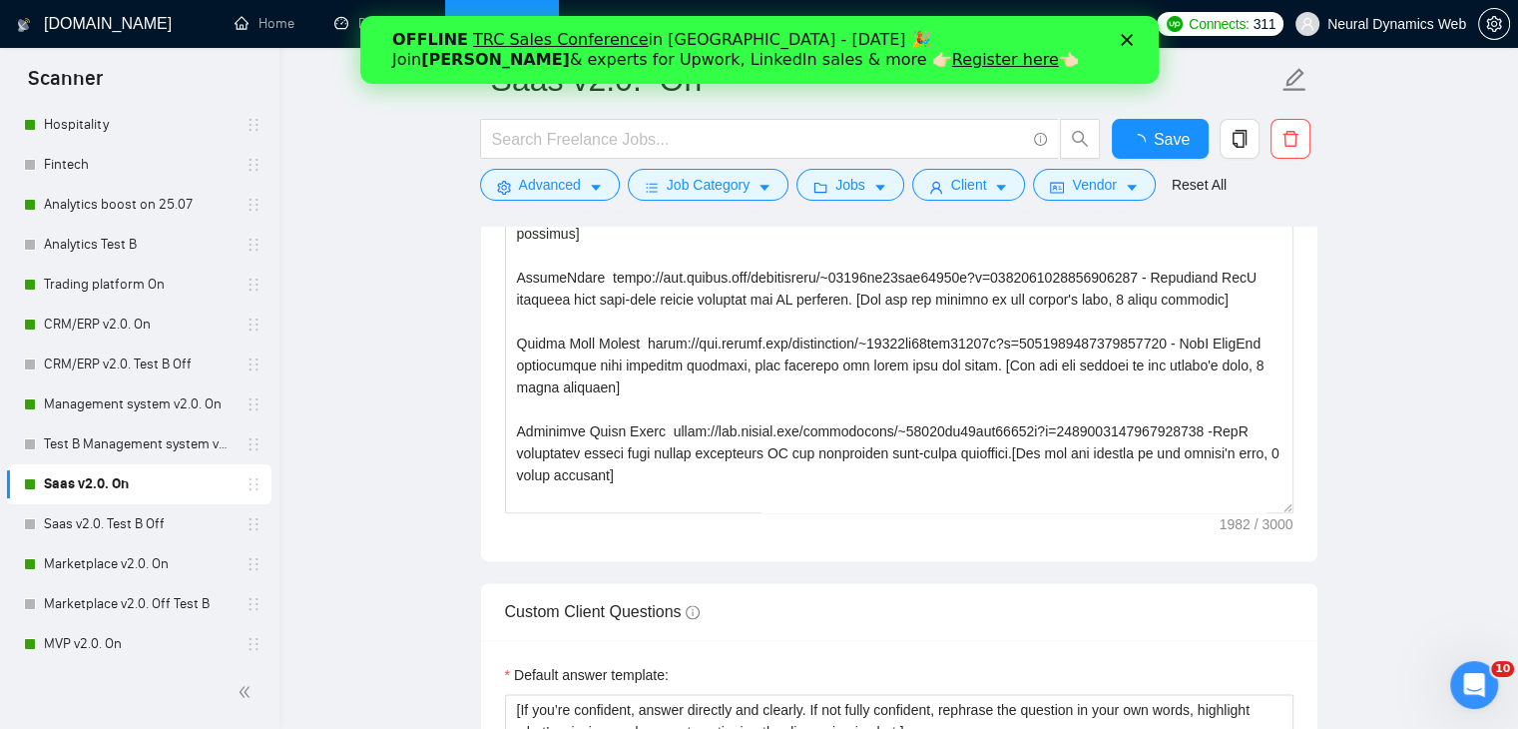
checkbox input "true"
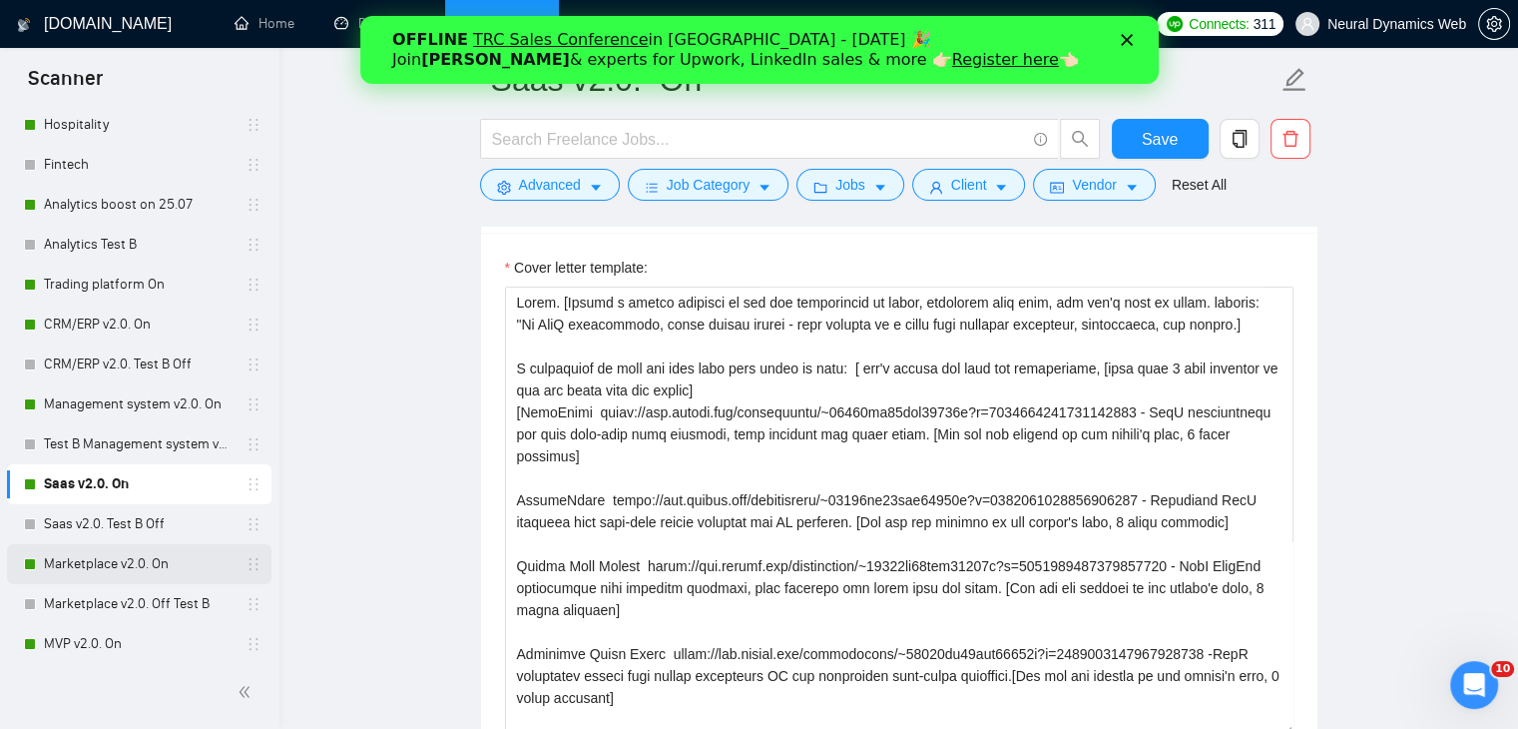
click at [104, 569] on link "Marketplace v2.0. On" at bounding box center [139, 564] width 190 height 40
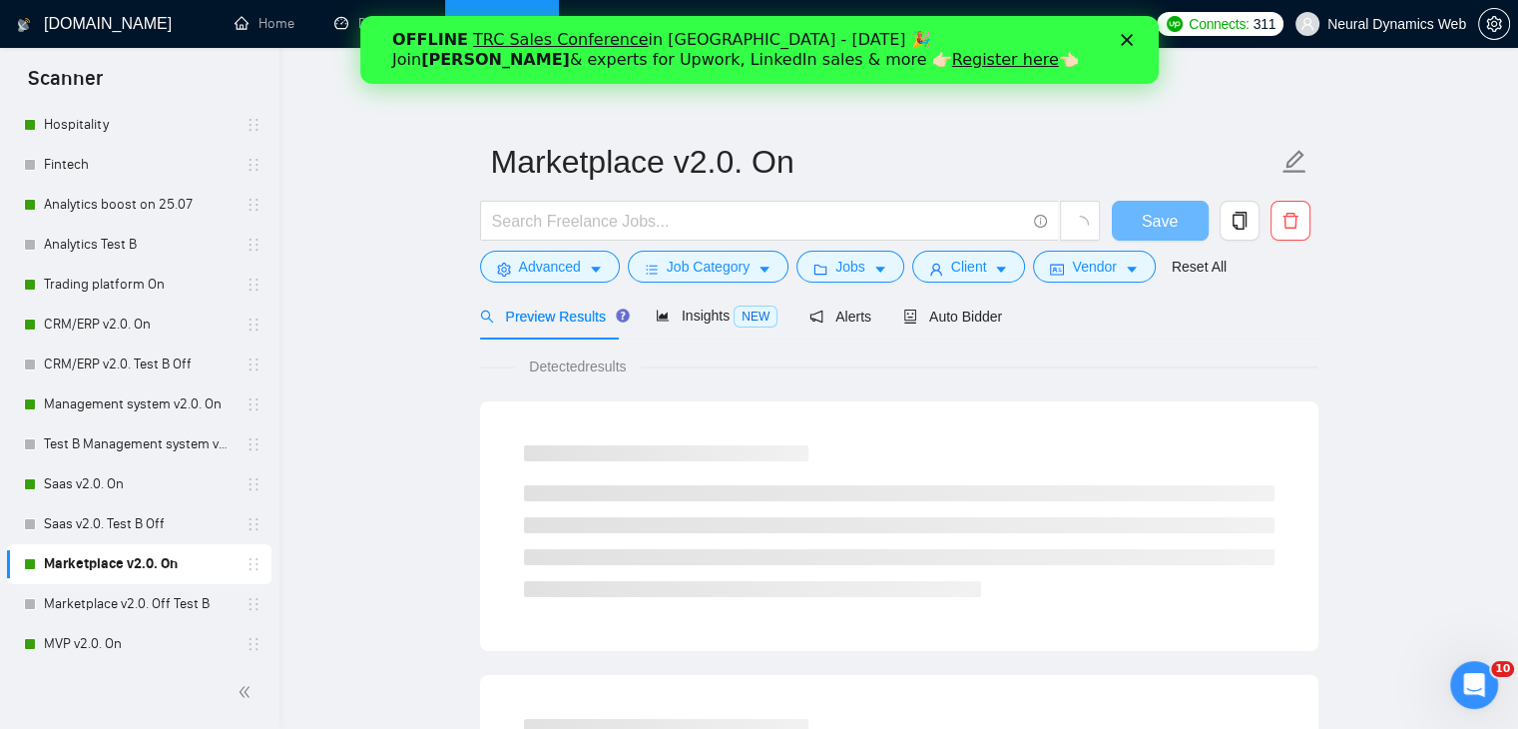
scroll to position [499, 0]
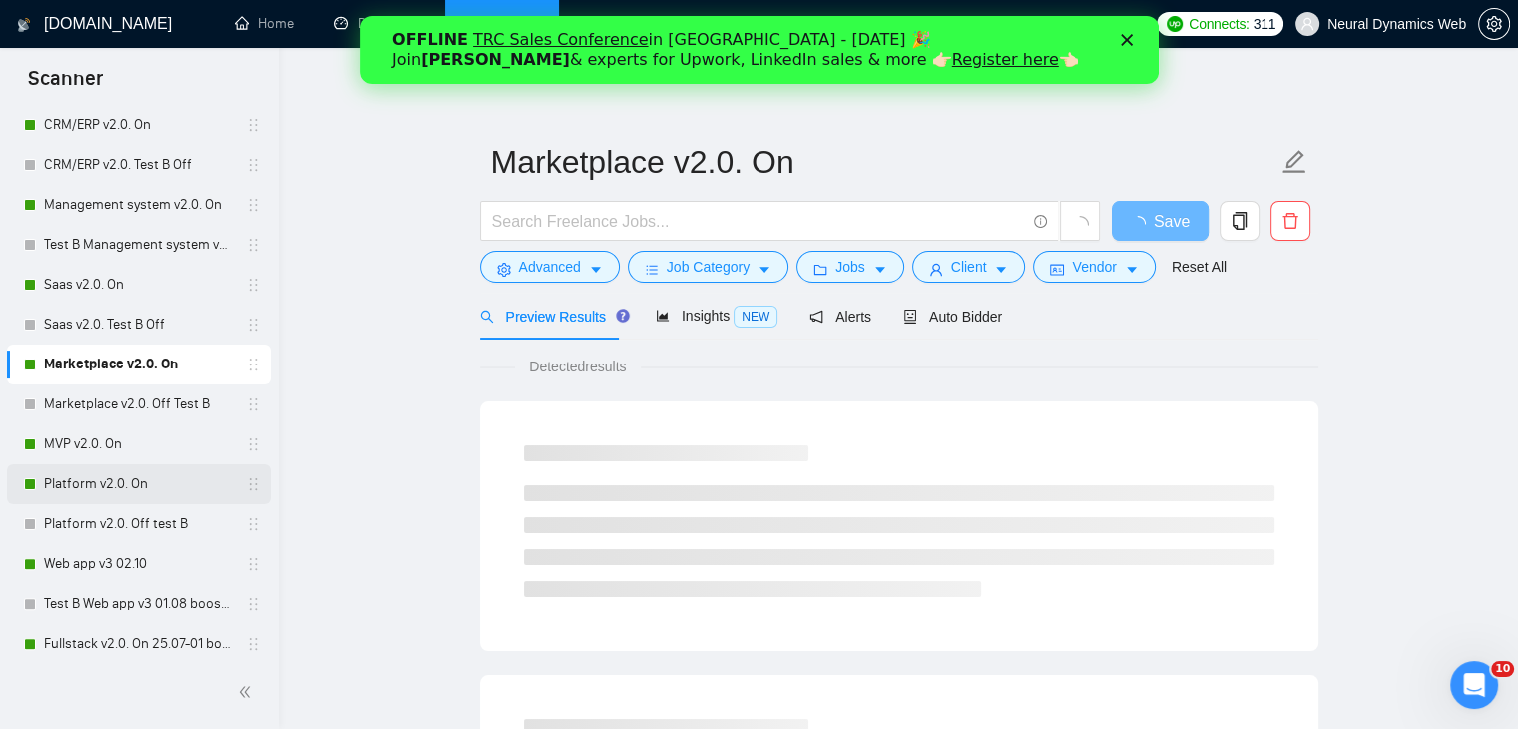
click at [74, 488] on link "Platform v2.0. On" at bounding box center [139, 484] width 190 height 40
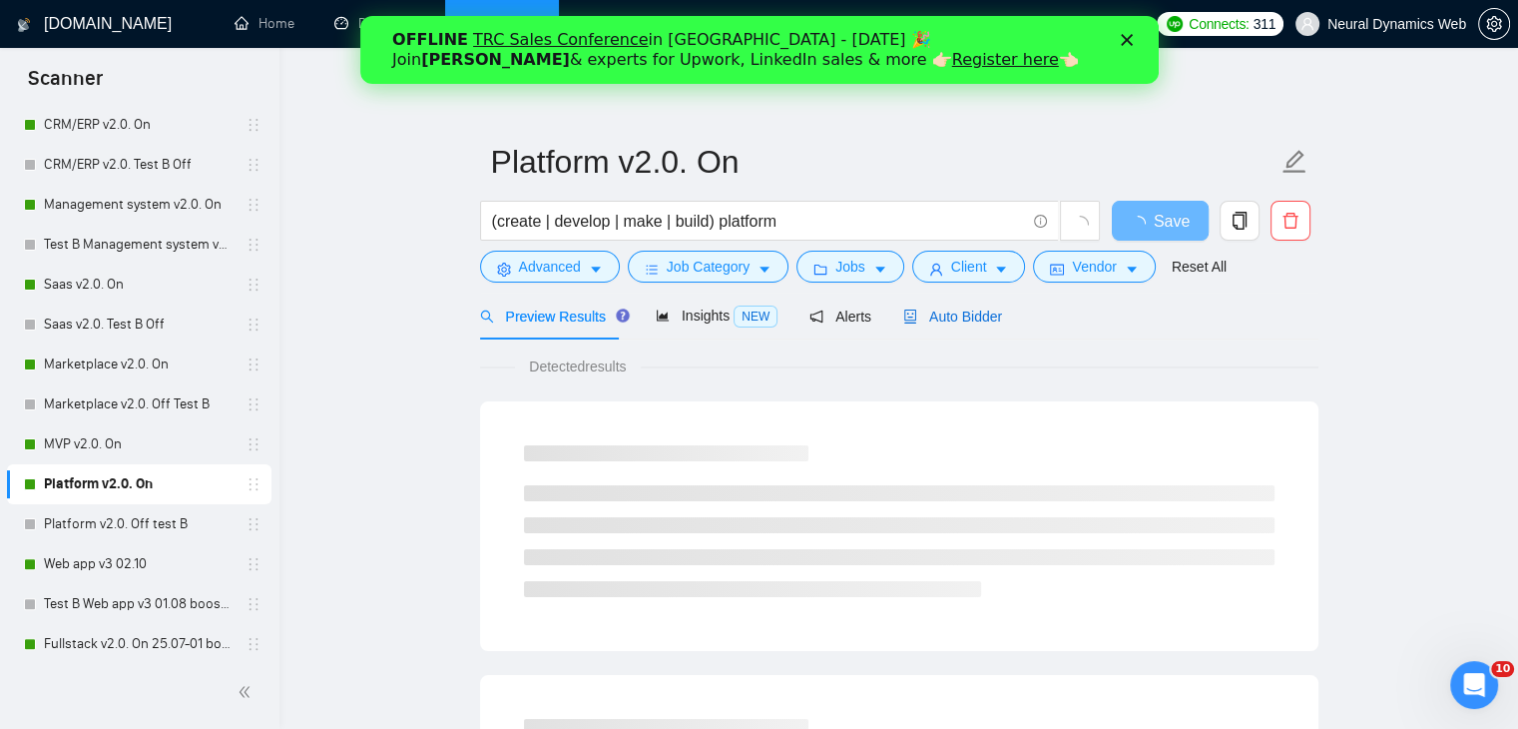
click at [935, 312] on span "Auto Bidder" at bounding box center [952, 316] width 99 height 16
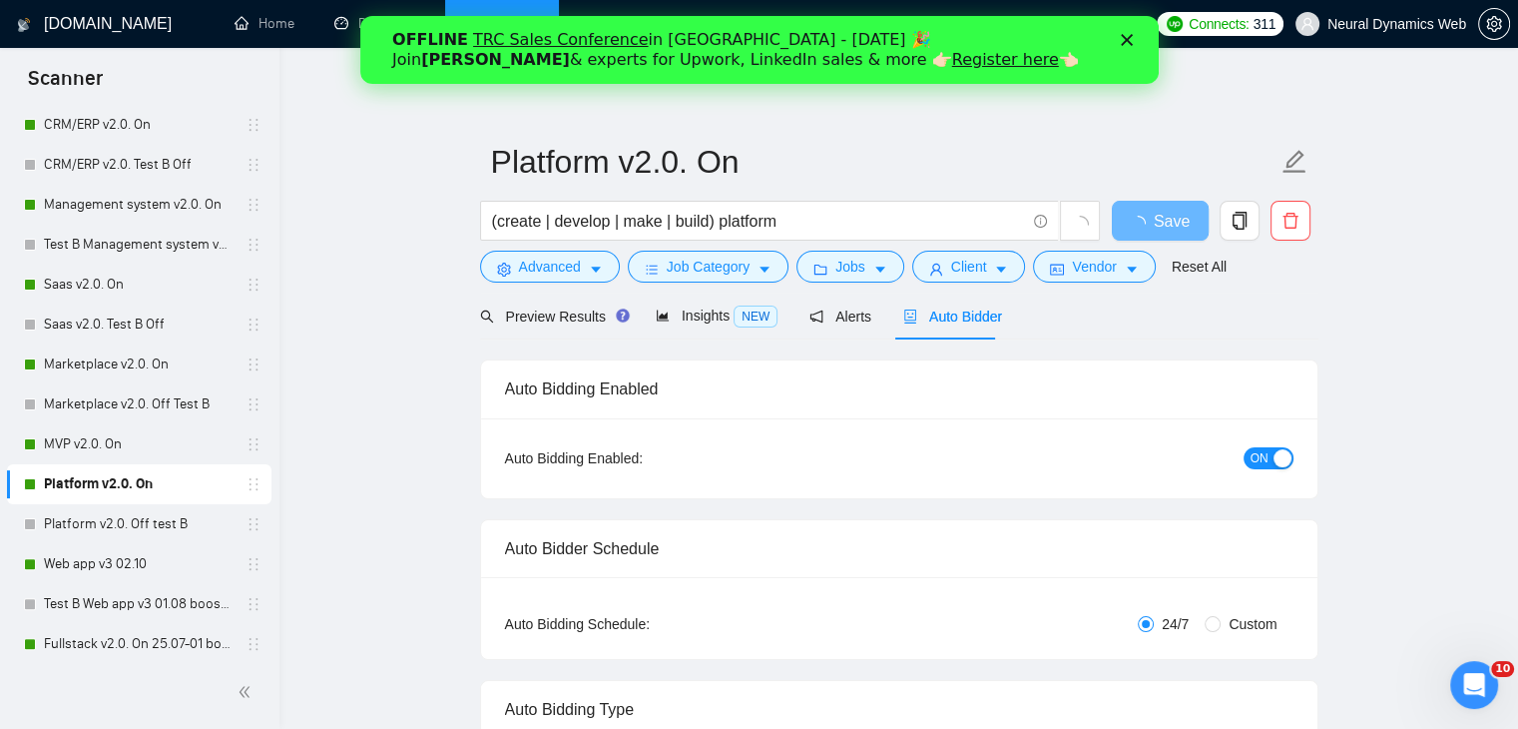
checkbox input "true"
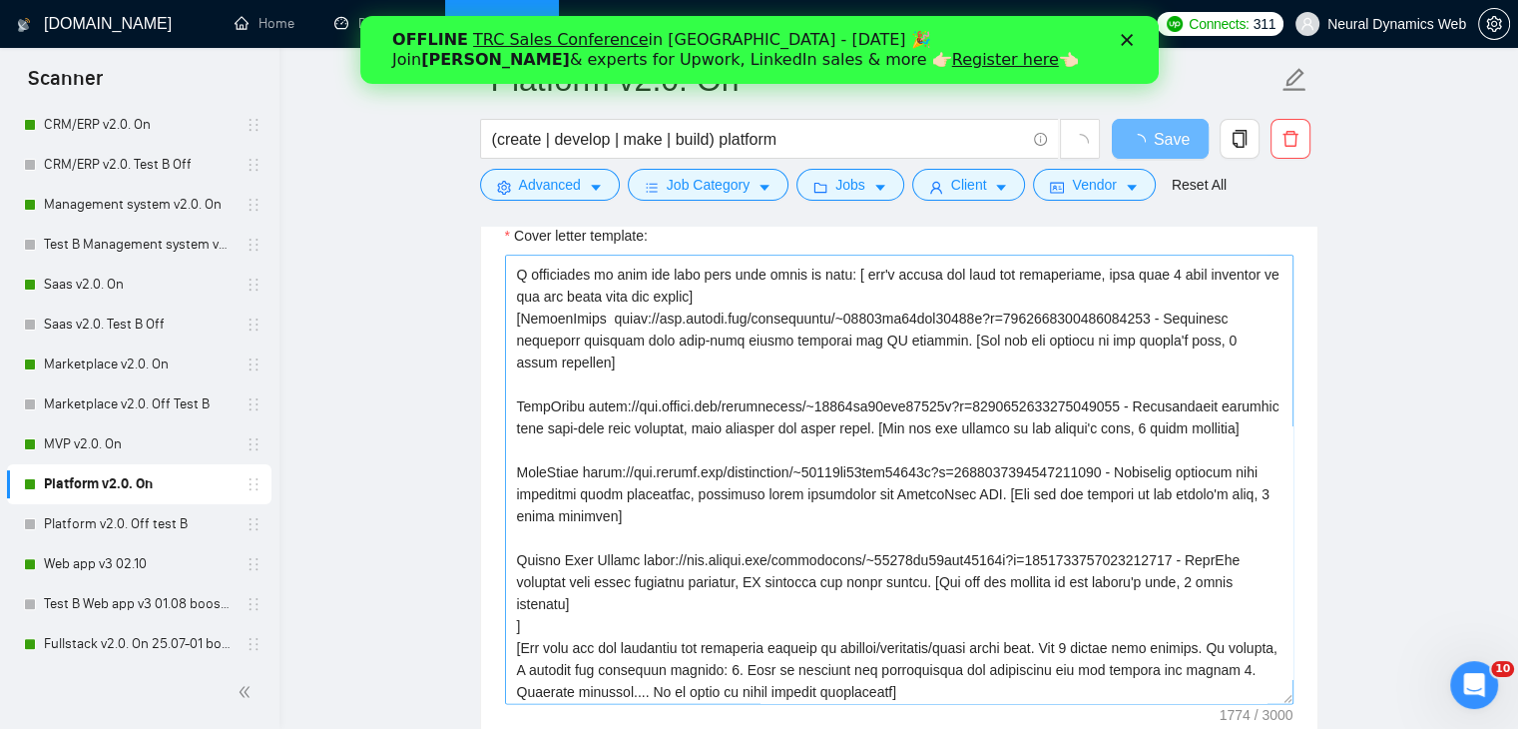
scroll to position [100, 0]
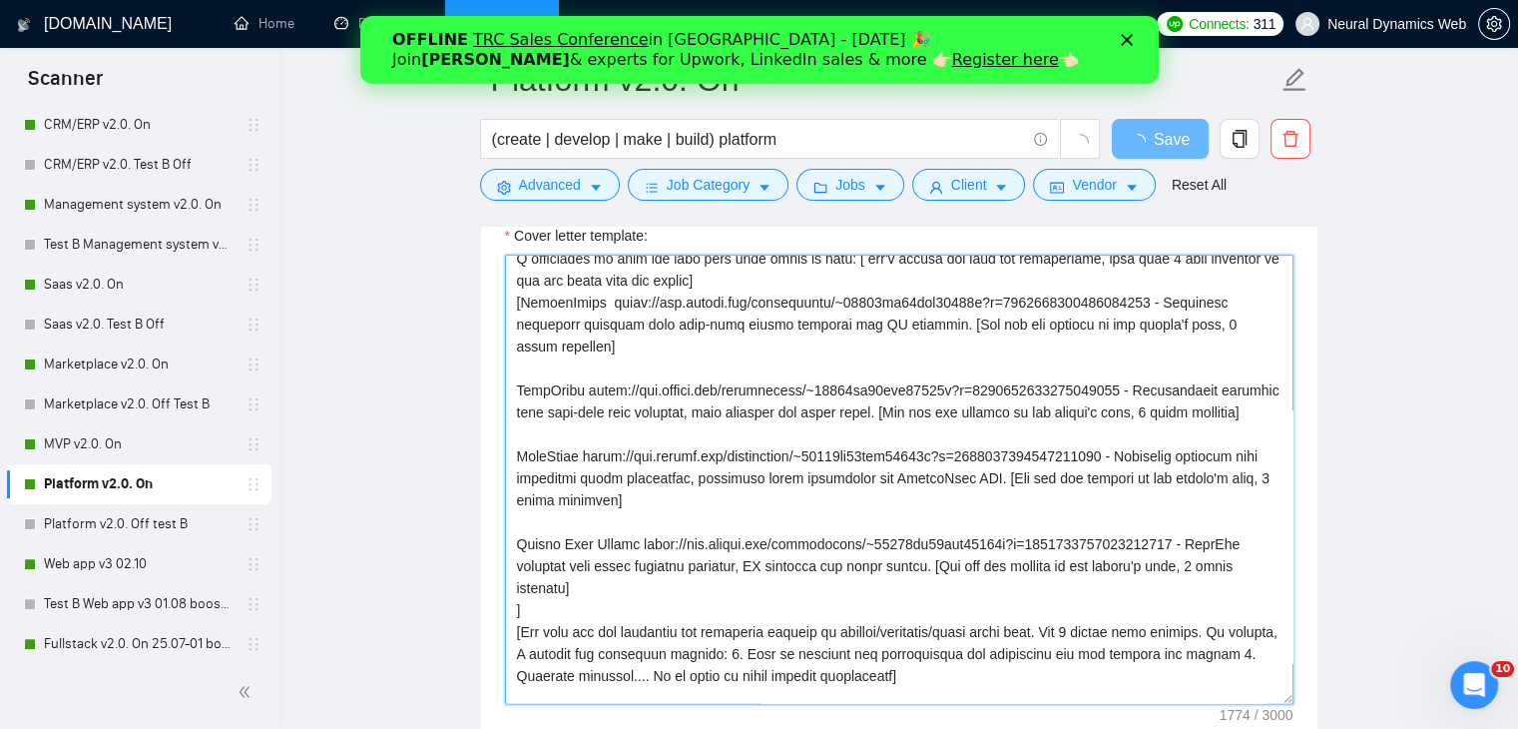
click at [580, 612] on textarea "Cover letter template:" at bounding box center [899, 479] width 789 height 449
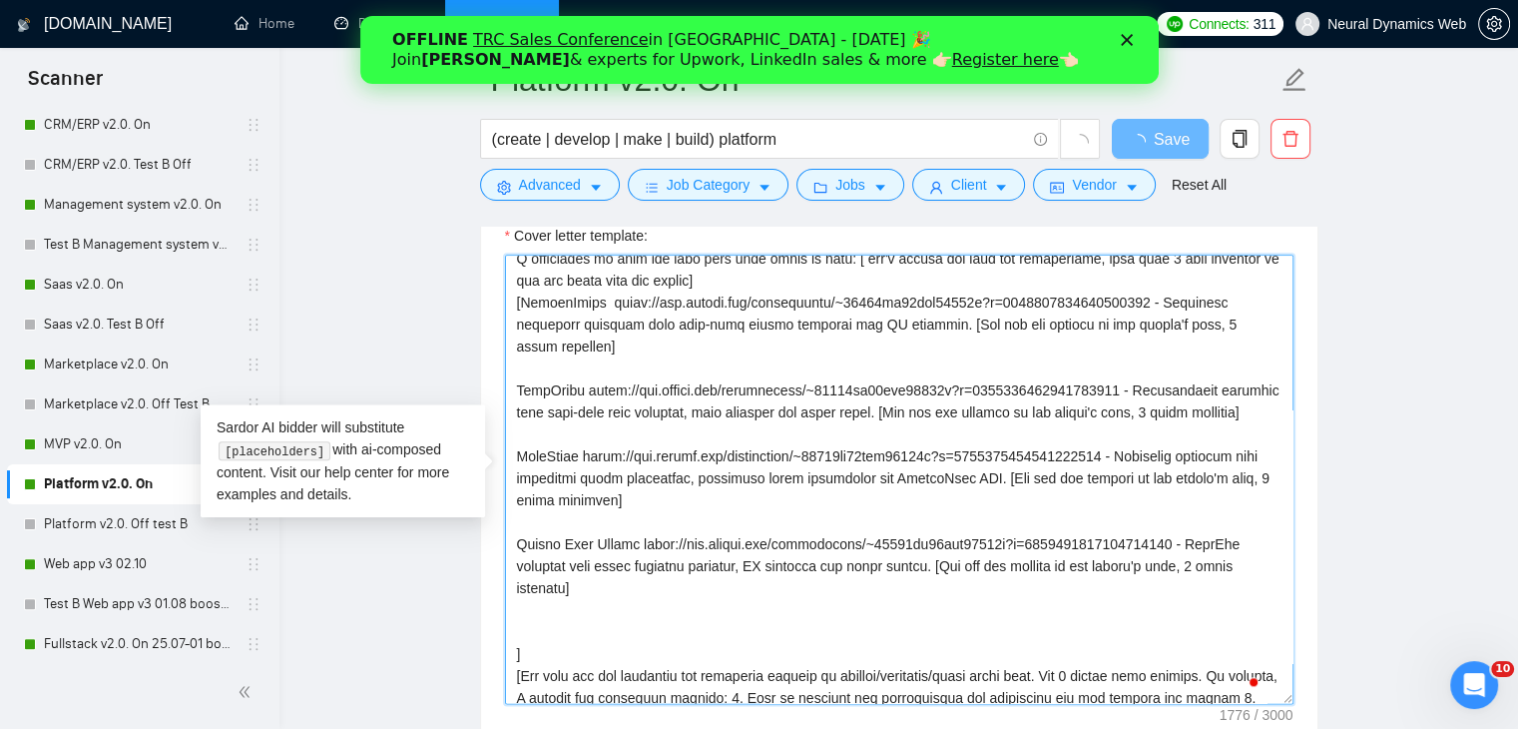
paste textarea "Aspen | URL: https://www.upwork.com/freelancers/bilmaksym?p=1910257548875522048…"
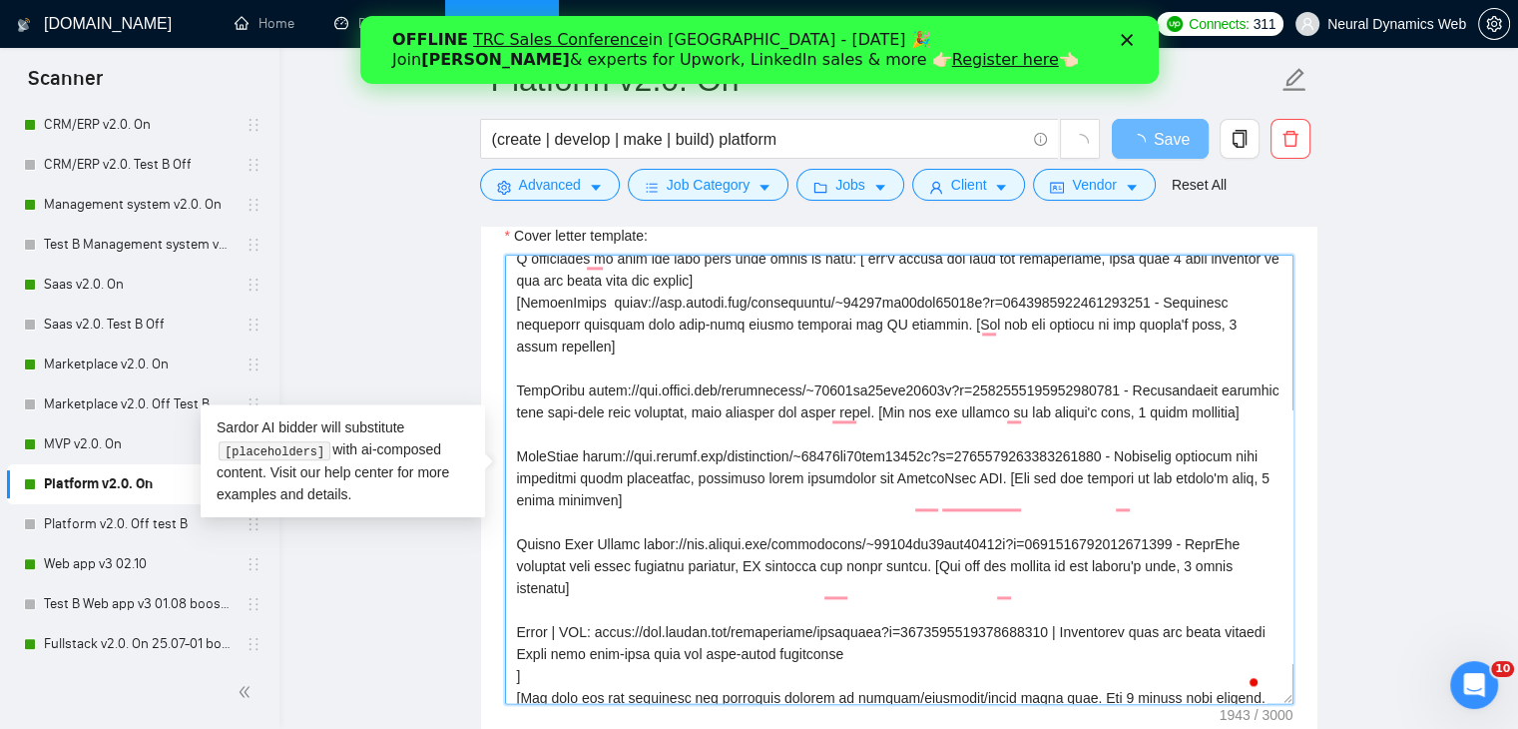
scroll to position [200, 0]
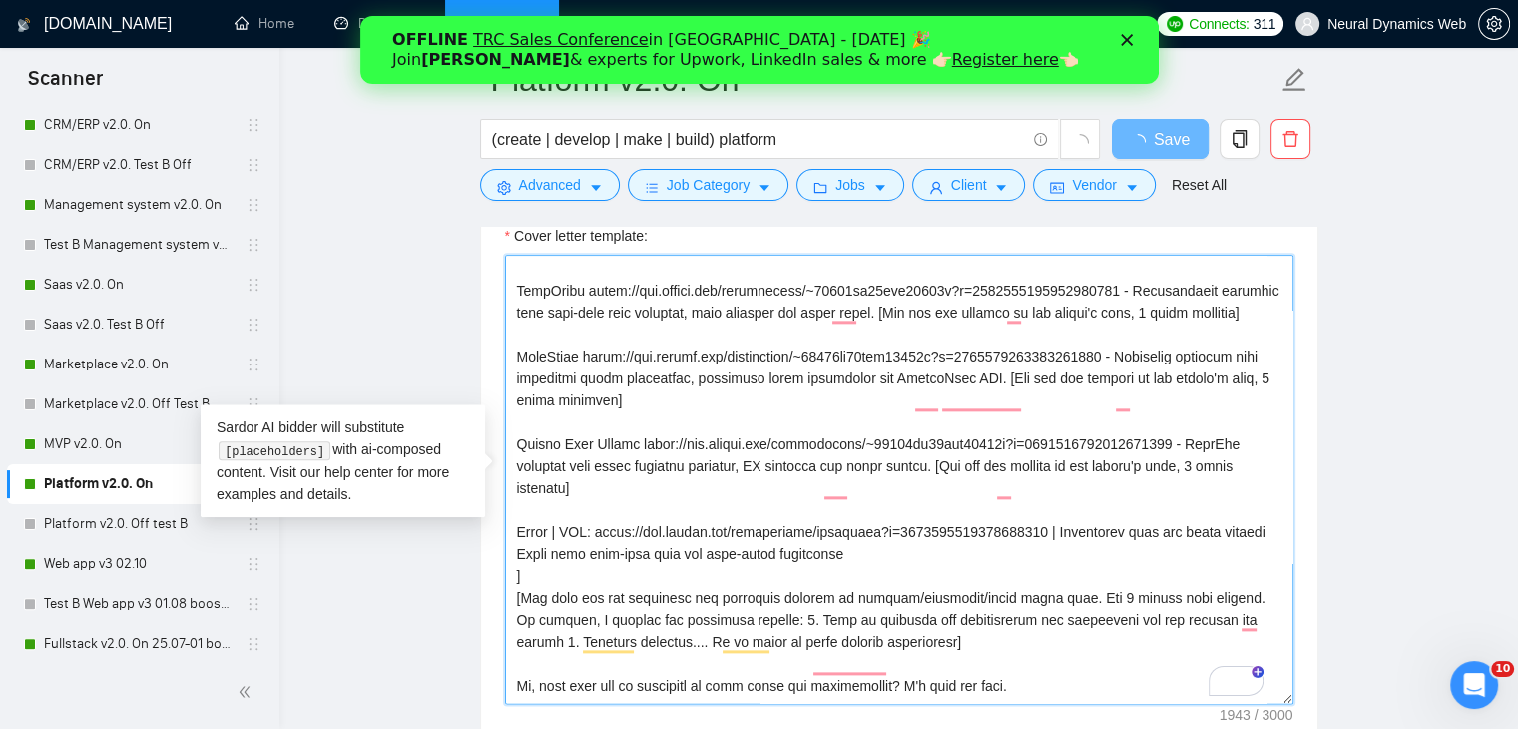
drag, startPoint x: 1157, startPoint y: 552, endPoint x: 1143, endPoint y: 551, distance: 14.0
click at [1141, 552] on textarea "Cover letter template:" at bounding box center [899, 479] width 789 height 449
type textarea "Hello. [Create a phrase tailored to the job description or title, something lik…"
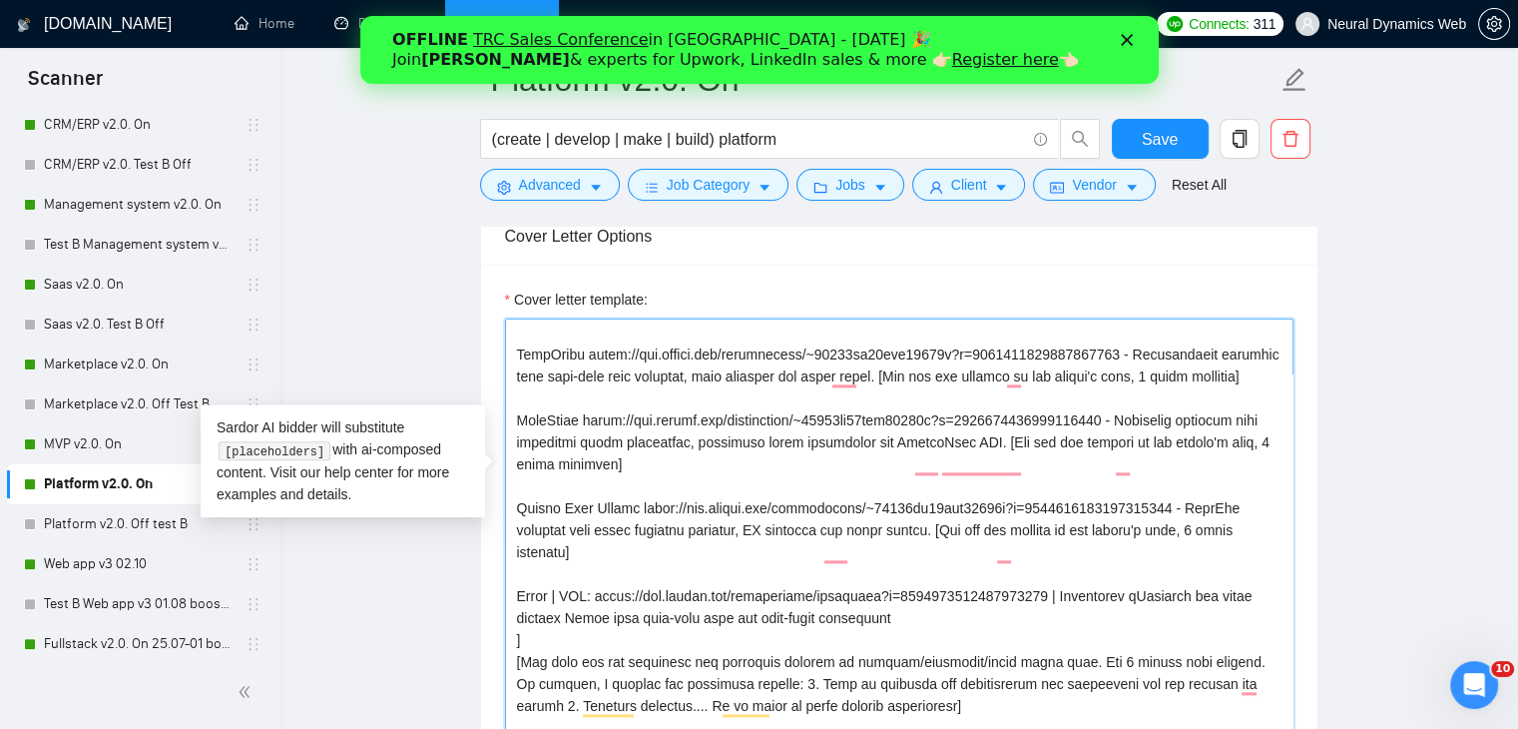
click at [1142, 612] on textarea "Cover letter template:" at bounding box center [899, 542] width 789 height 449
drag, startPoint x: 601, startPoint y: 635, endPoint x: 557, endPoint y: 640, distance: 44.2
click at [557, 640] on textarea "Cover letter template:" at bounding box center [899, 542] width 789 height 449
drag, startPoint x: 934, startPoint y: 547, endPoint x: 942, endPoint y: 570, distance: 24.3
click at [942, 570] on textarea "Cover letter template:" at bounding box center [899, 542] width 789 height 449
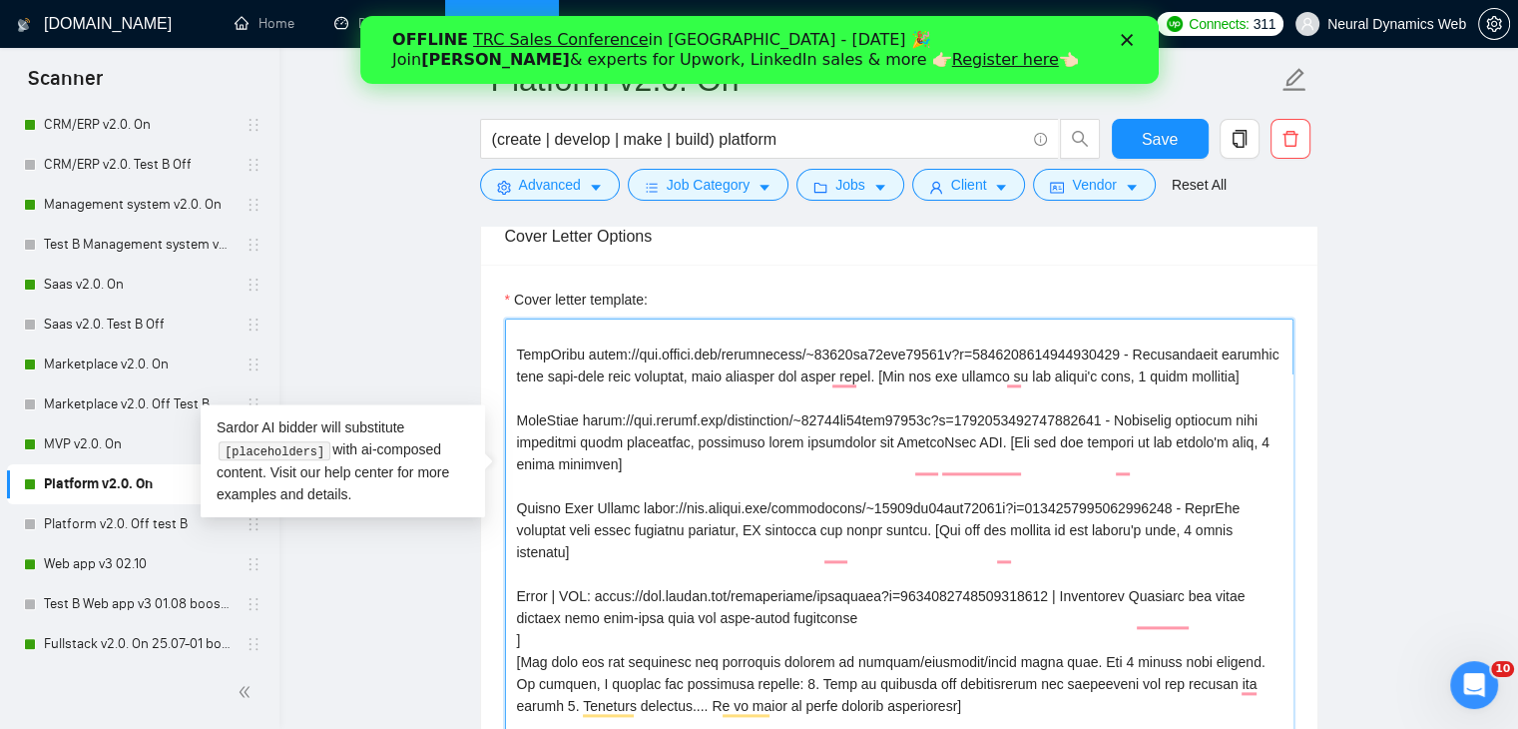
click at [886, 640] on textarea "Cover letter template:" at bounding box center [899, 542] width 789 height 449
paste textarea "[Add how its similar to the client's need, 1 short sentence]"
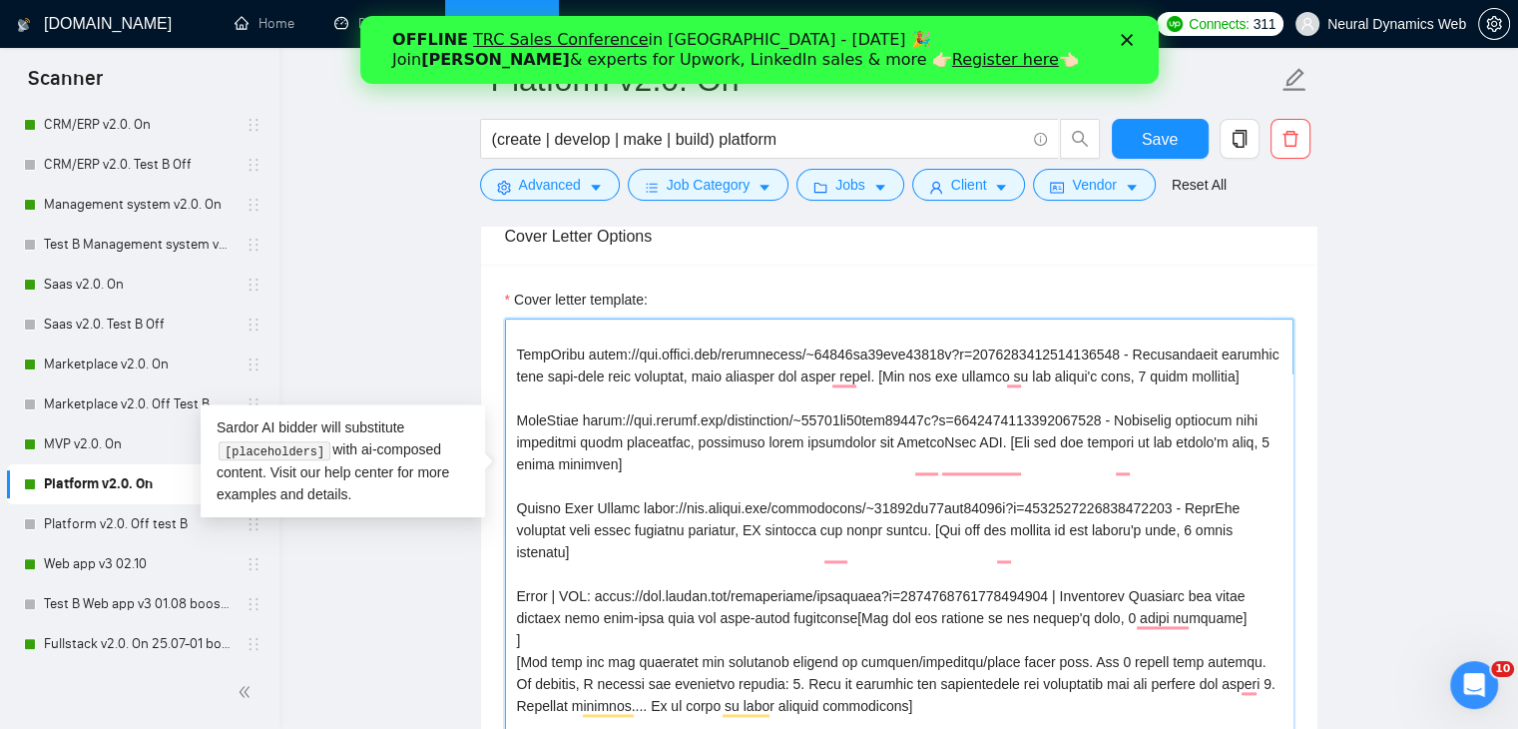
click at [848, 635] on textarea "Cover letter template:" at bounding box center [899, 542] width 789 height 449
type textarea "Hello. [Create a phrase tailored to the job description or title, something lik…"
click at [1133, 140] on button "Save" at bounding box center [1160, 139] width 97 height 40
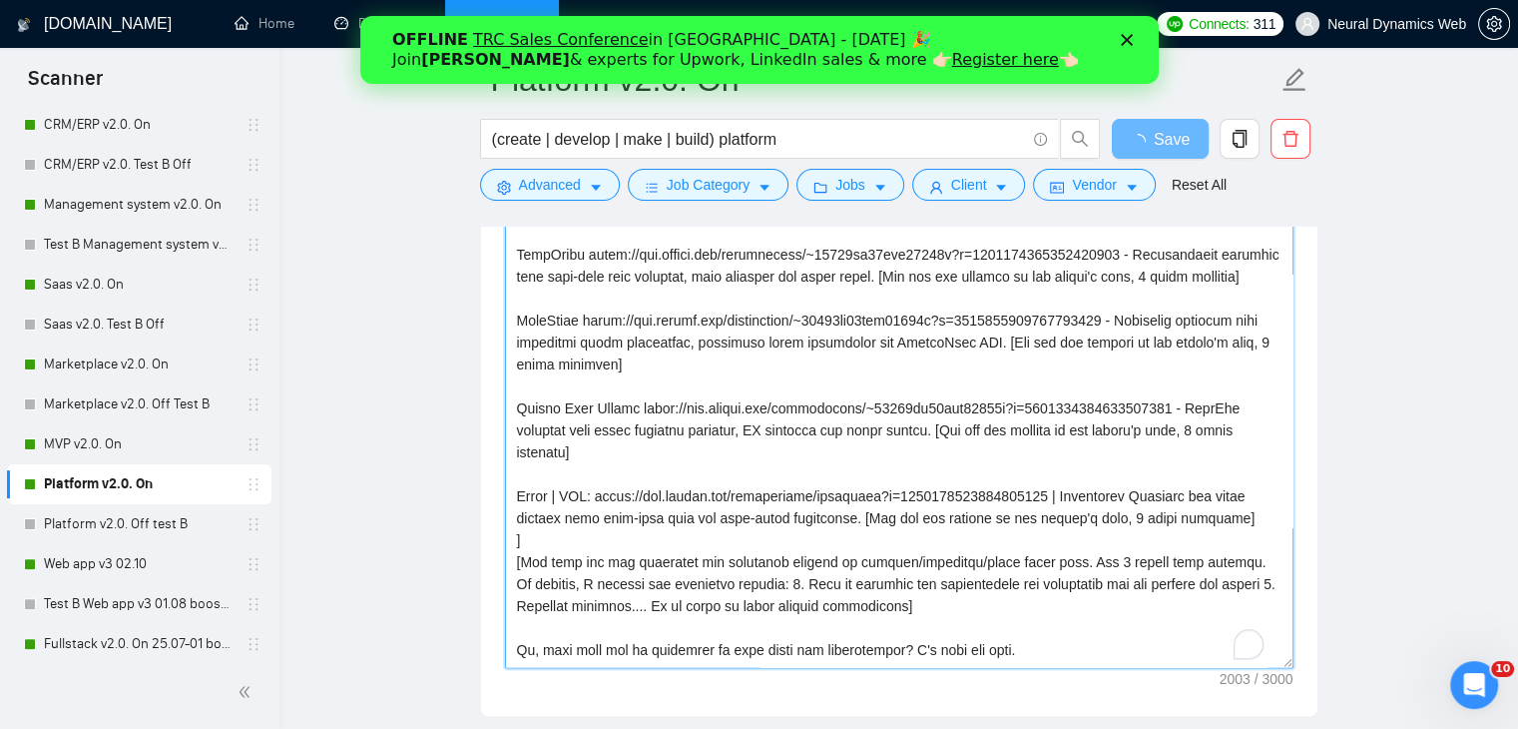
click at [1166, 514] on textarea "Cover letter template:" at bounding box center [899, 443] width 789 height 449
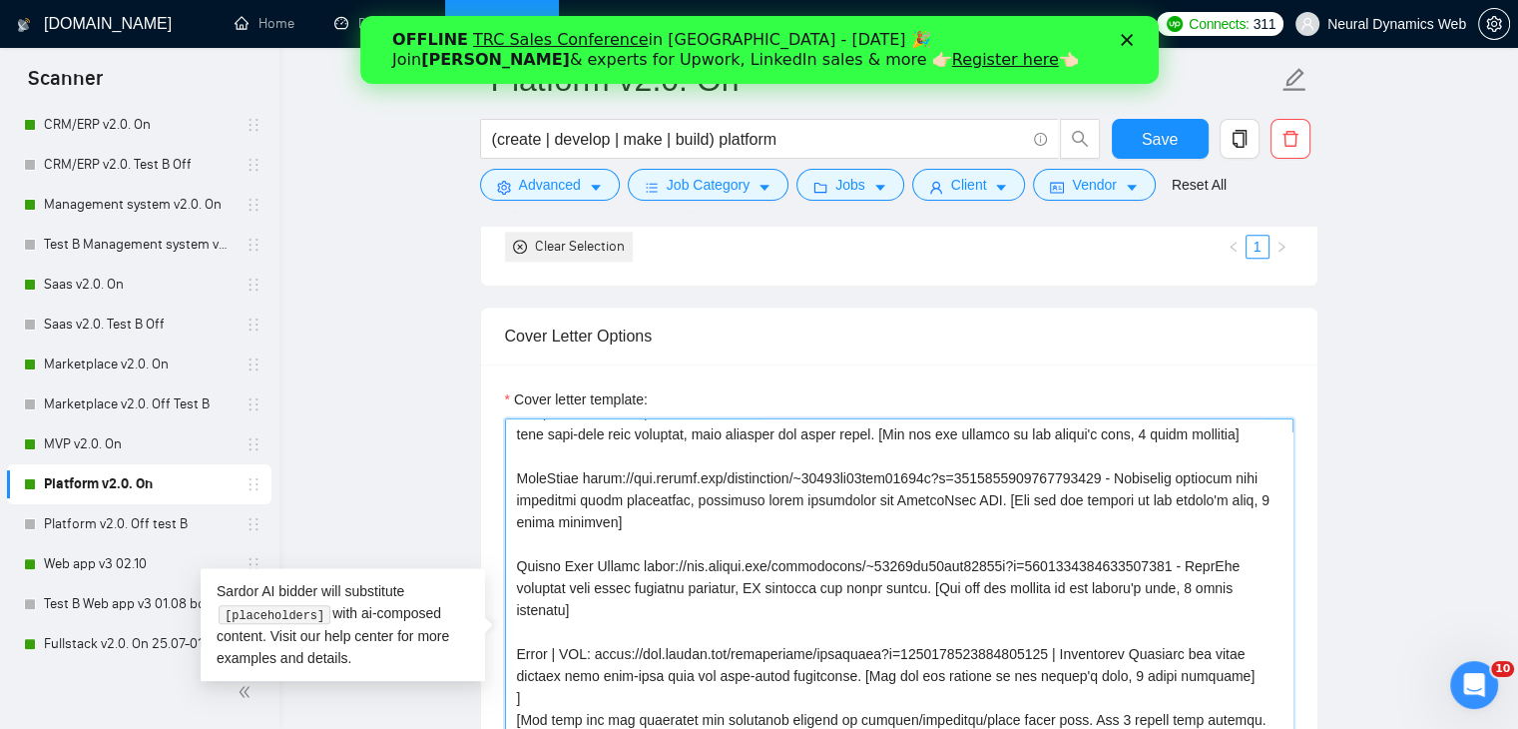
scroll to position [299, 0]
click at [1165, 616] on textarea "Cover letter template:" at bounding box center [899, 642] width 789 height 449
type textarea "Hello. [Create a phrase tailored to the job description or title, something lik…"
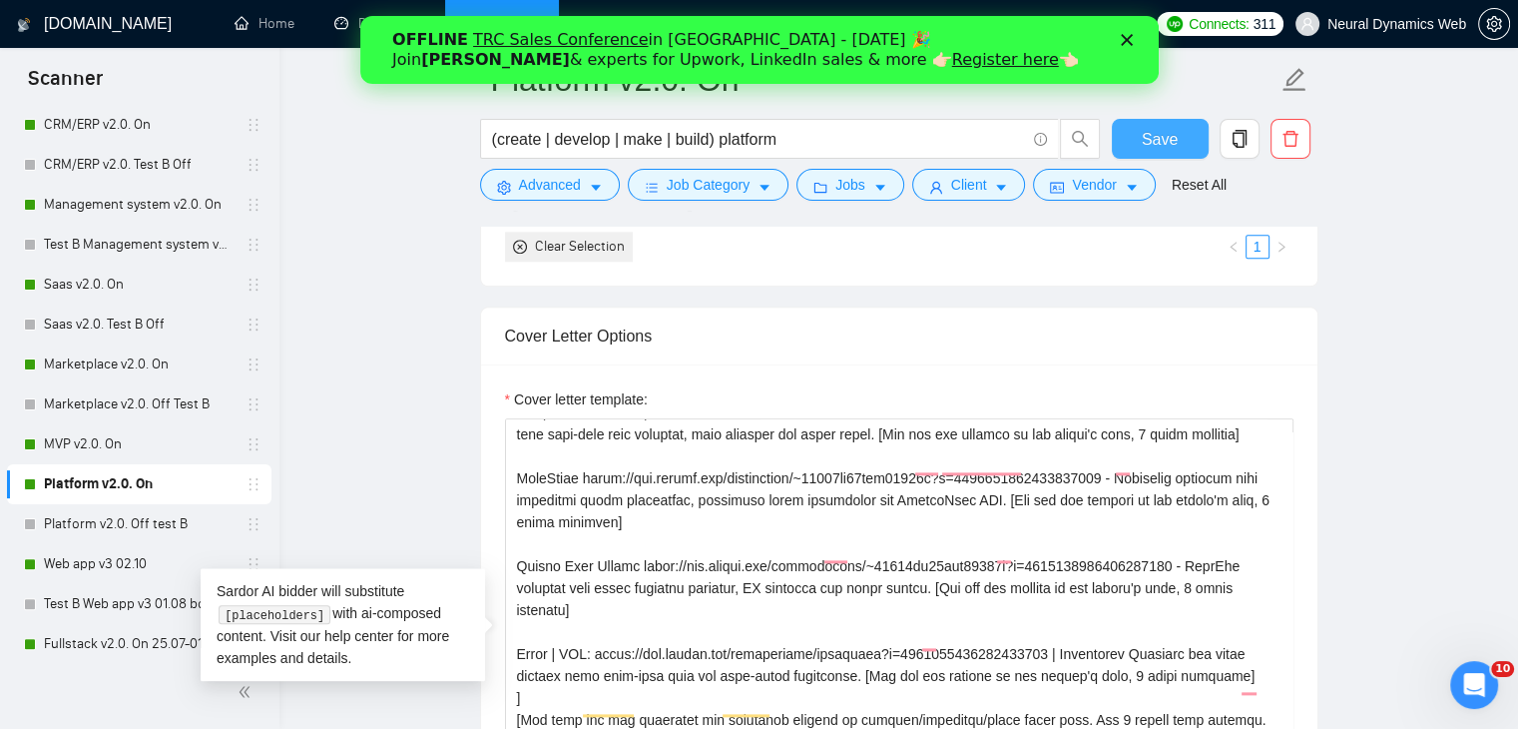
drag, startPoint x: 1182, startPoint y: 139, endPoint x: 730, endPoint y: 25, distance: 466.3
click at [1182, 139] on button "Save" at bounding box center [1160, 139] width 97 height 40
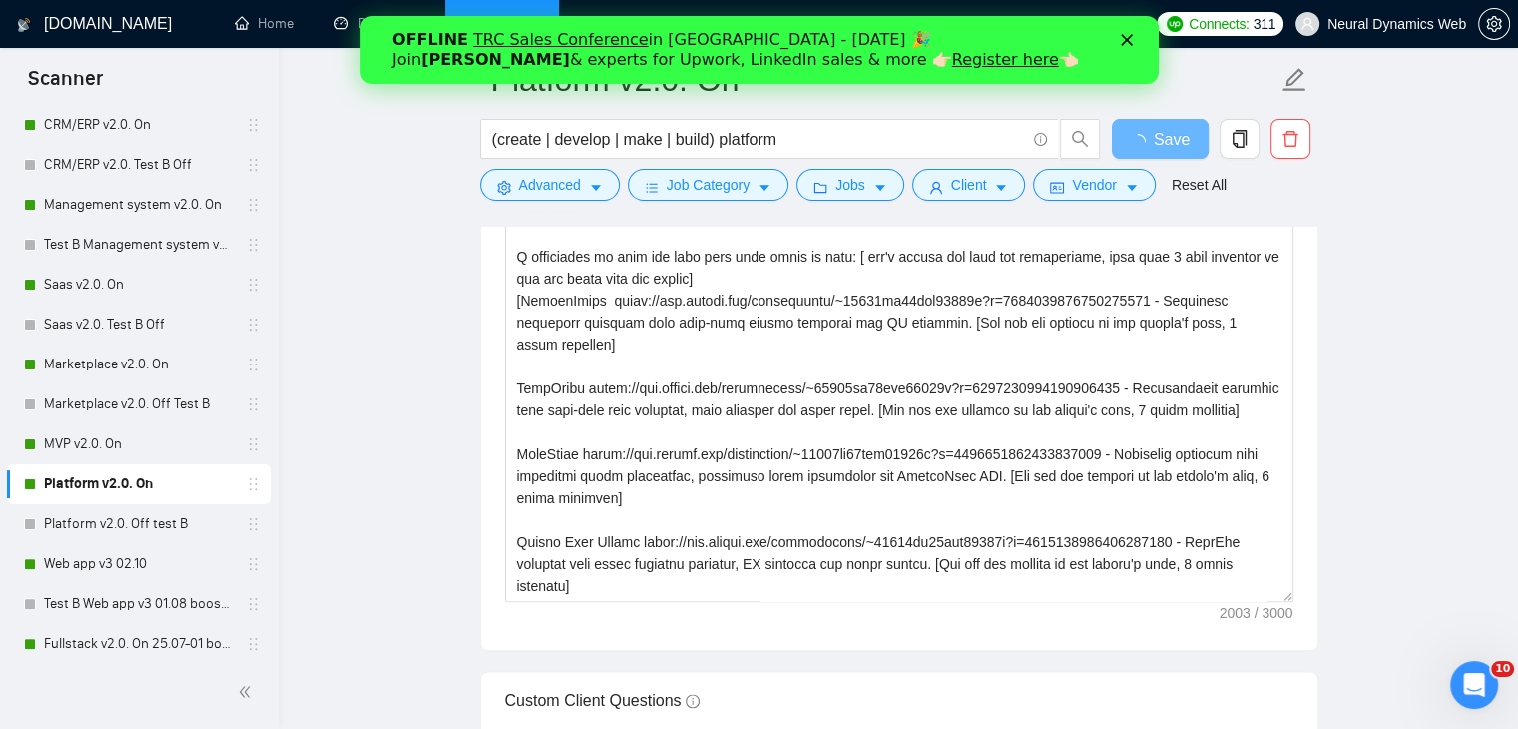
click at [1132, 38] on div "Закрыть" at bounding box center [1130, 40] width 20 height 12
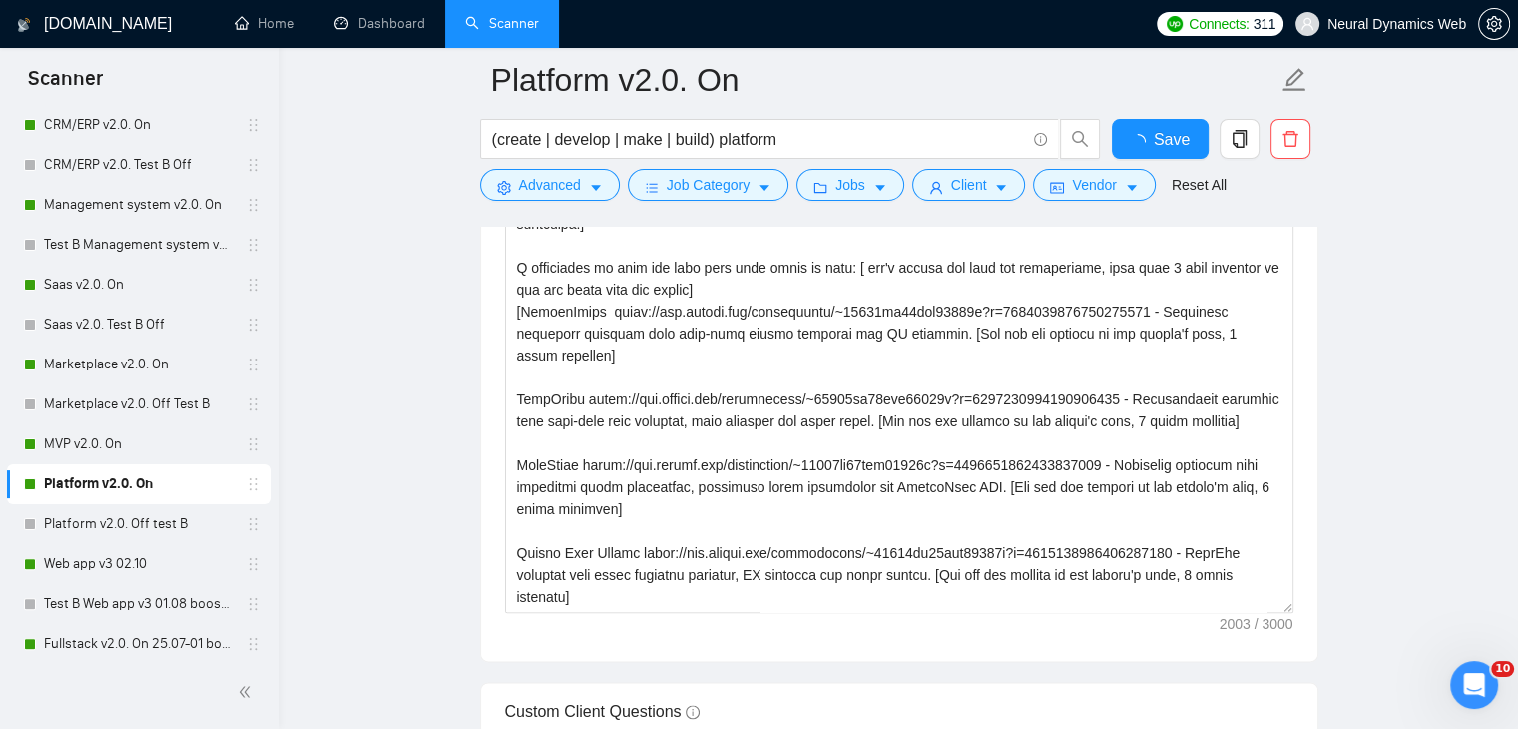
checkbox input "true"
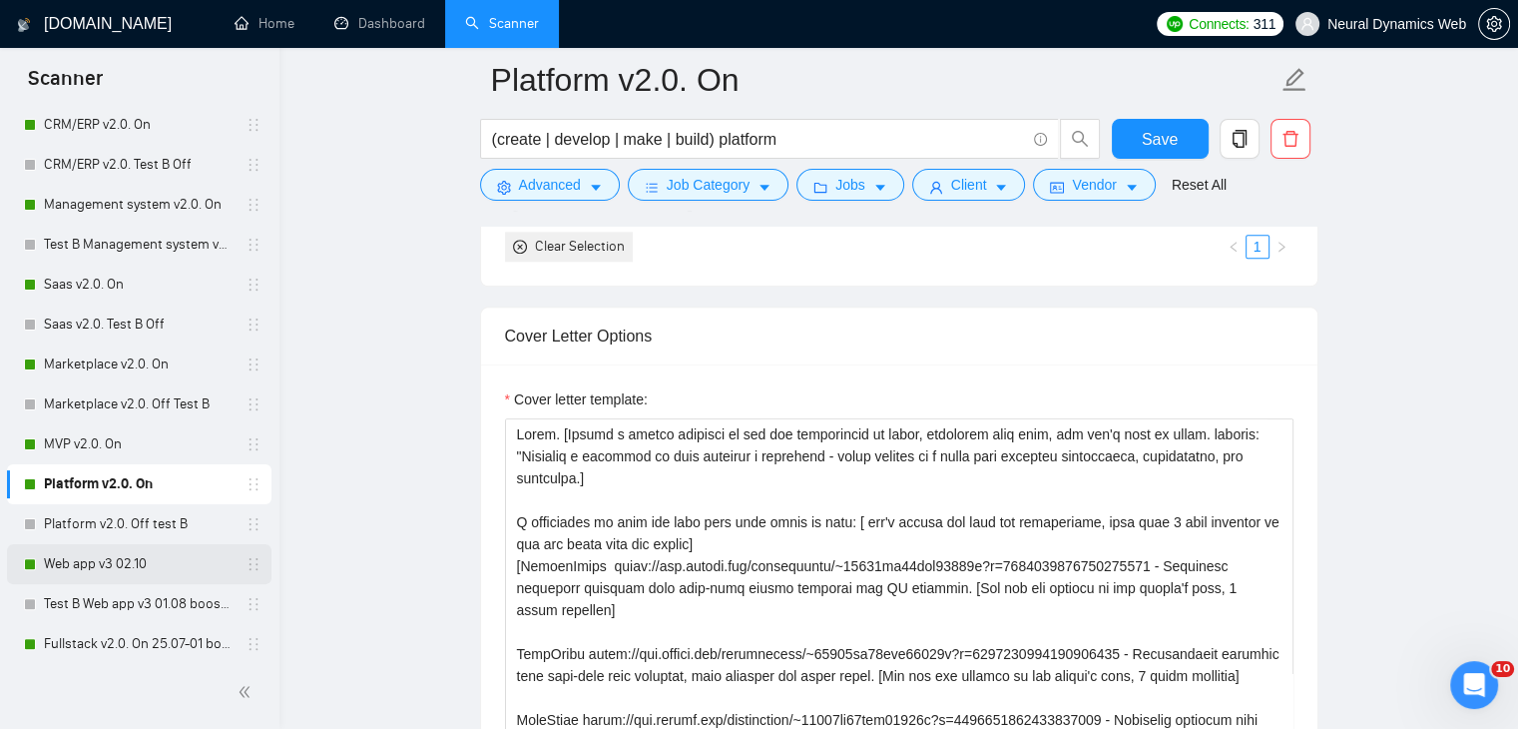
click at [130, 568] on link "Web app v3 02.10" at bounding box center [139, 564] width 190 height 40
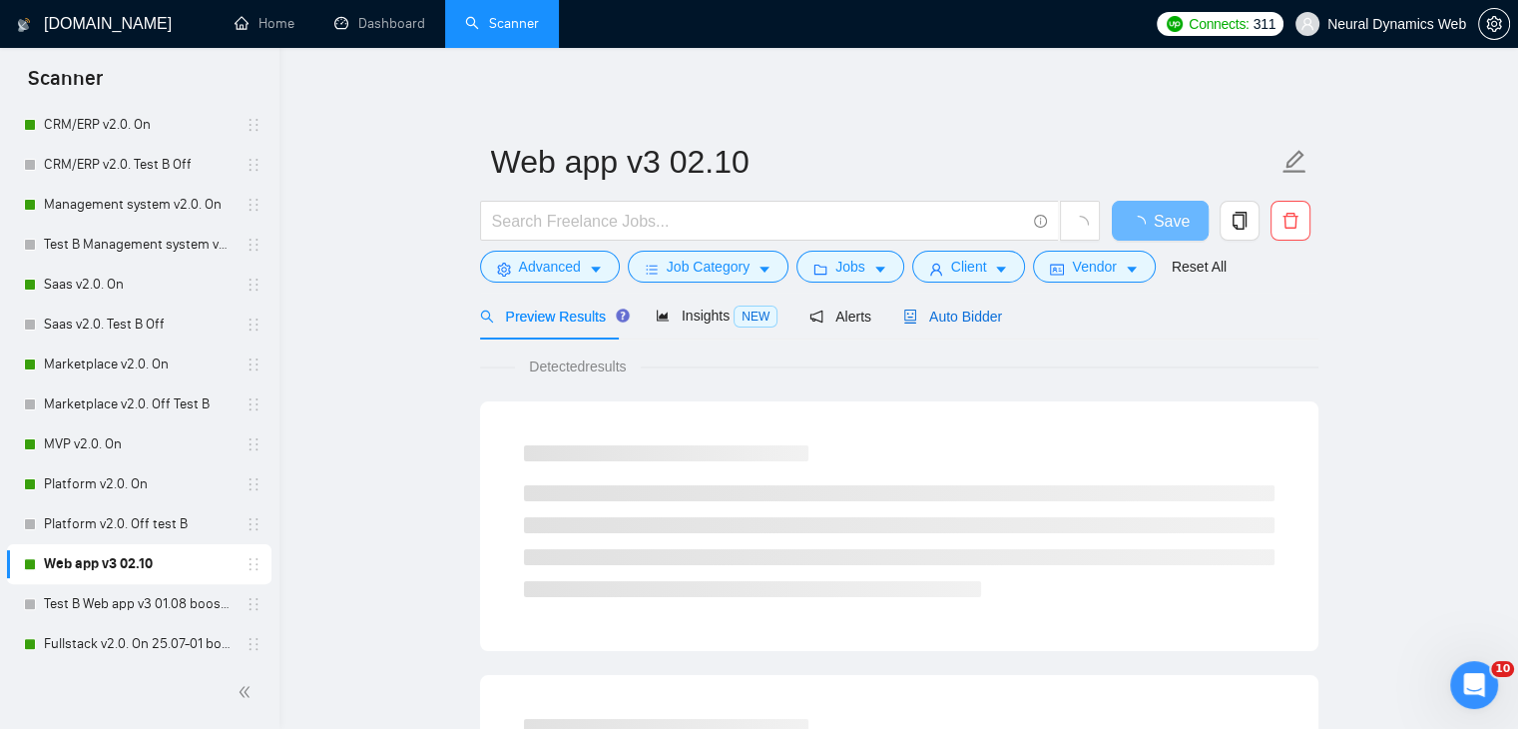
click at [959, 324] on div "Auto Bidder" at bounding box center [952, 316] width 99 height 22
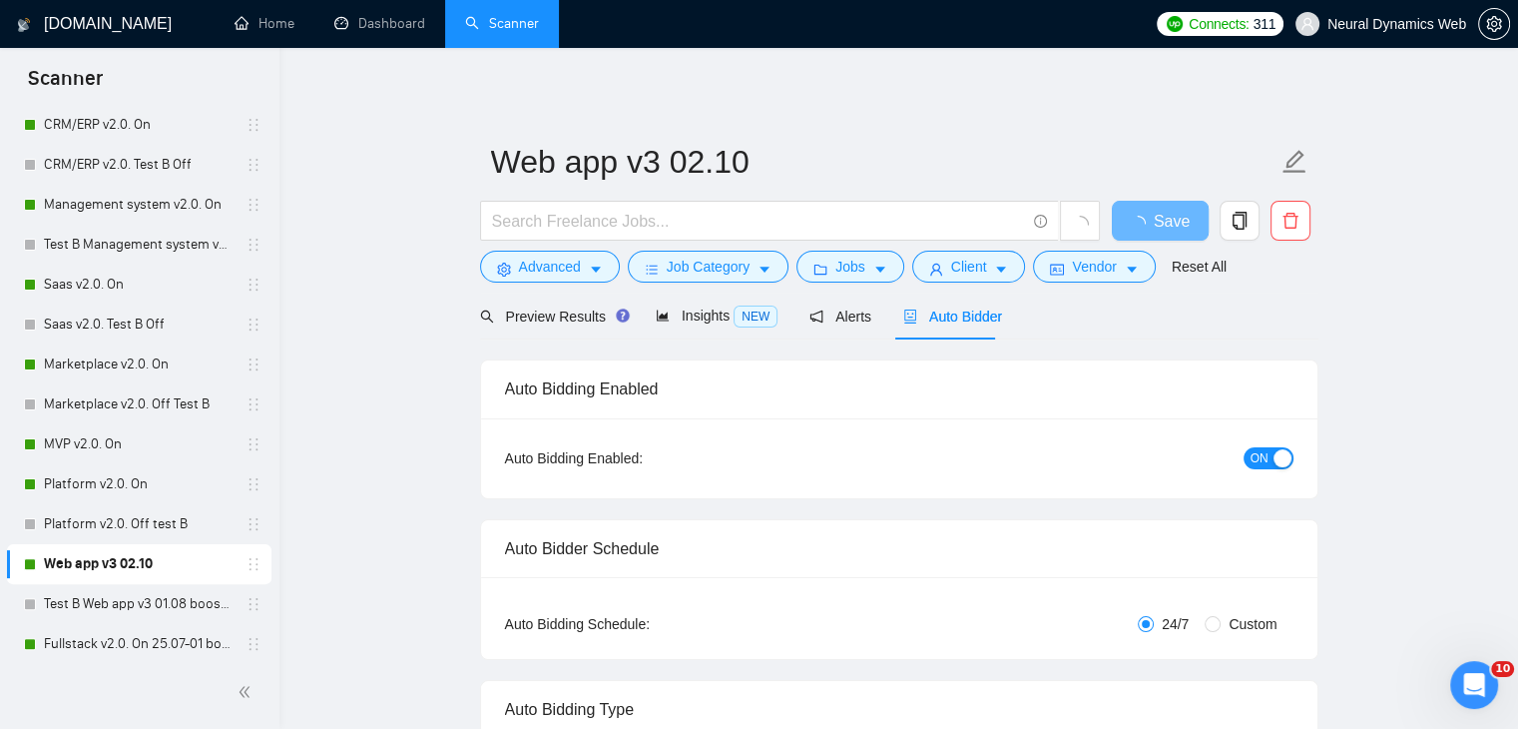
checkbox input "true"
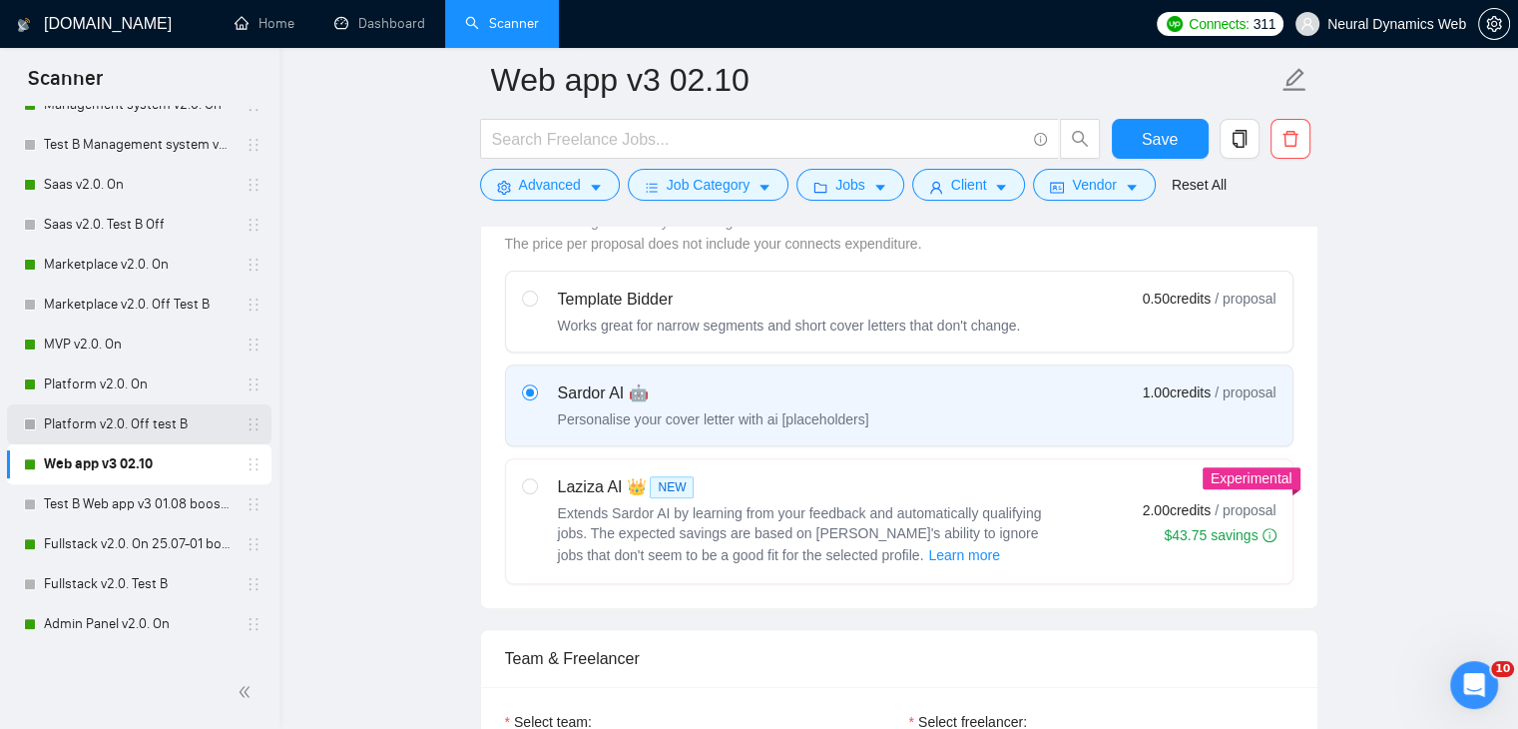
scroll to position [699, 0]
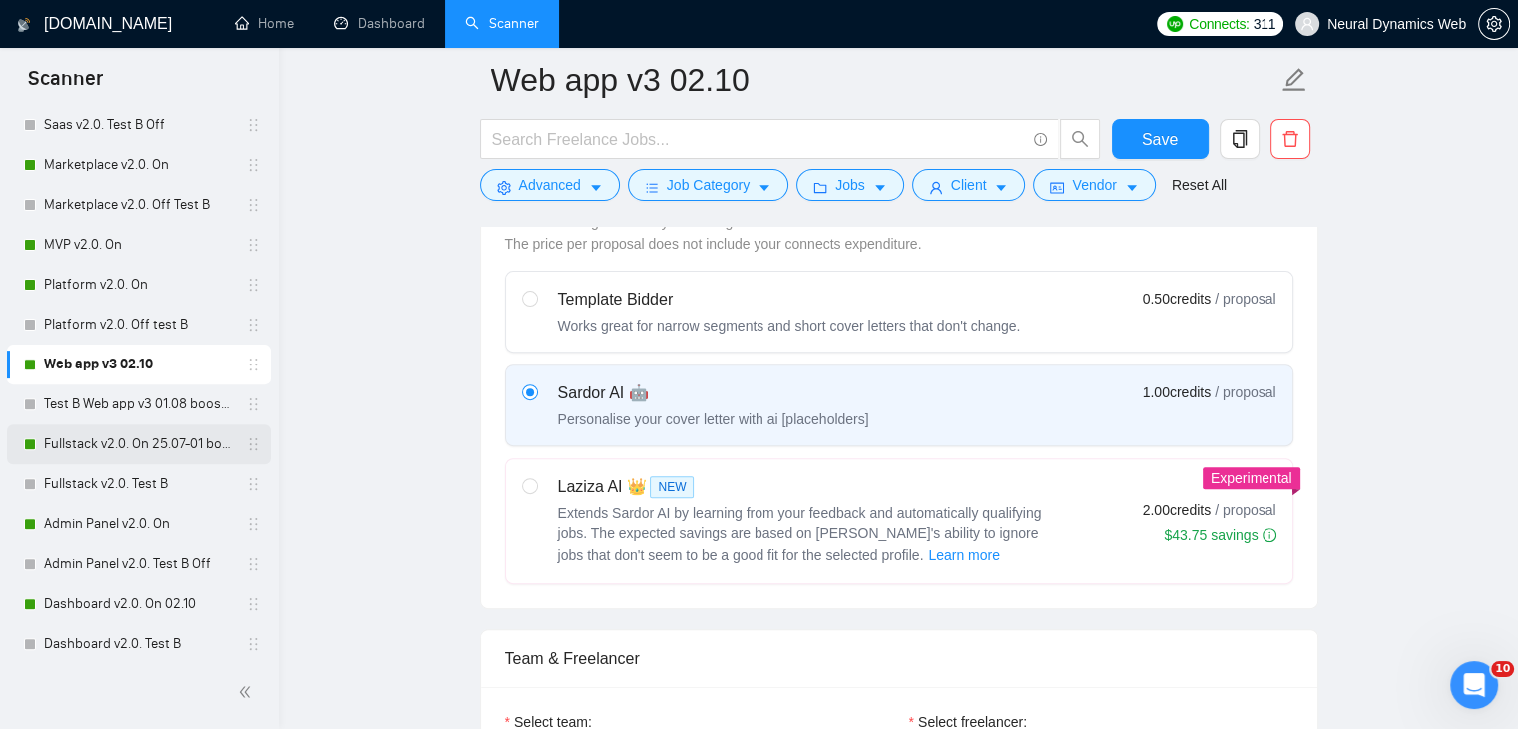
click at [158, 436] on link "Fullstack v2.0. On 25.07-01 boost" at bounding box center [139, 444] width 190 height 40
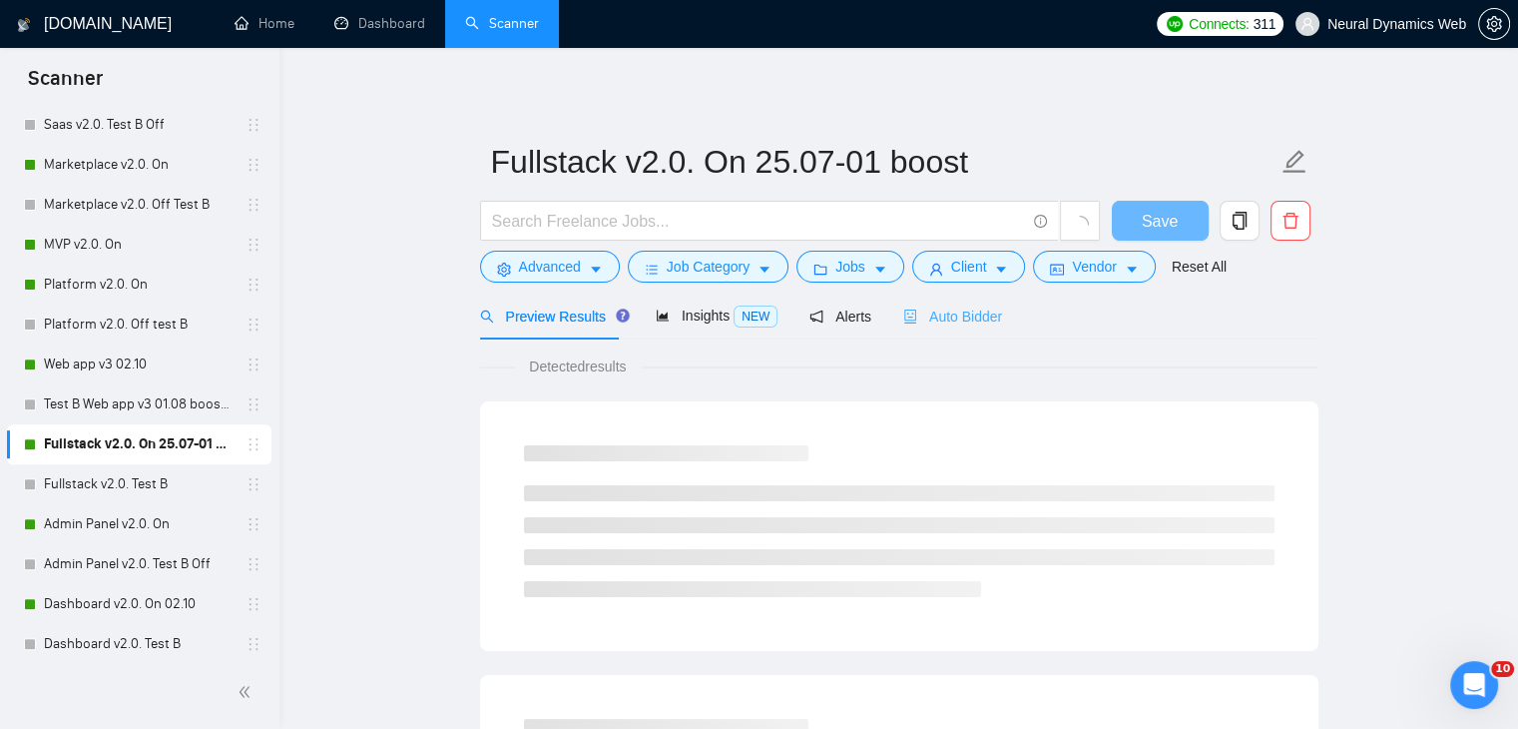
click at [913, 327] on div "Auto Bidder" at bounding box center [952, 315] width 99 height 47
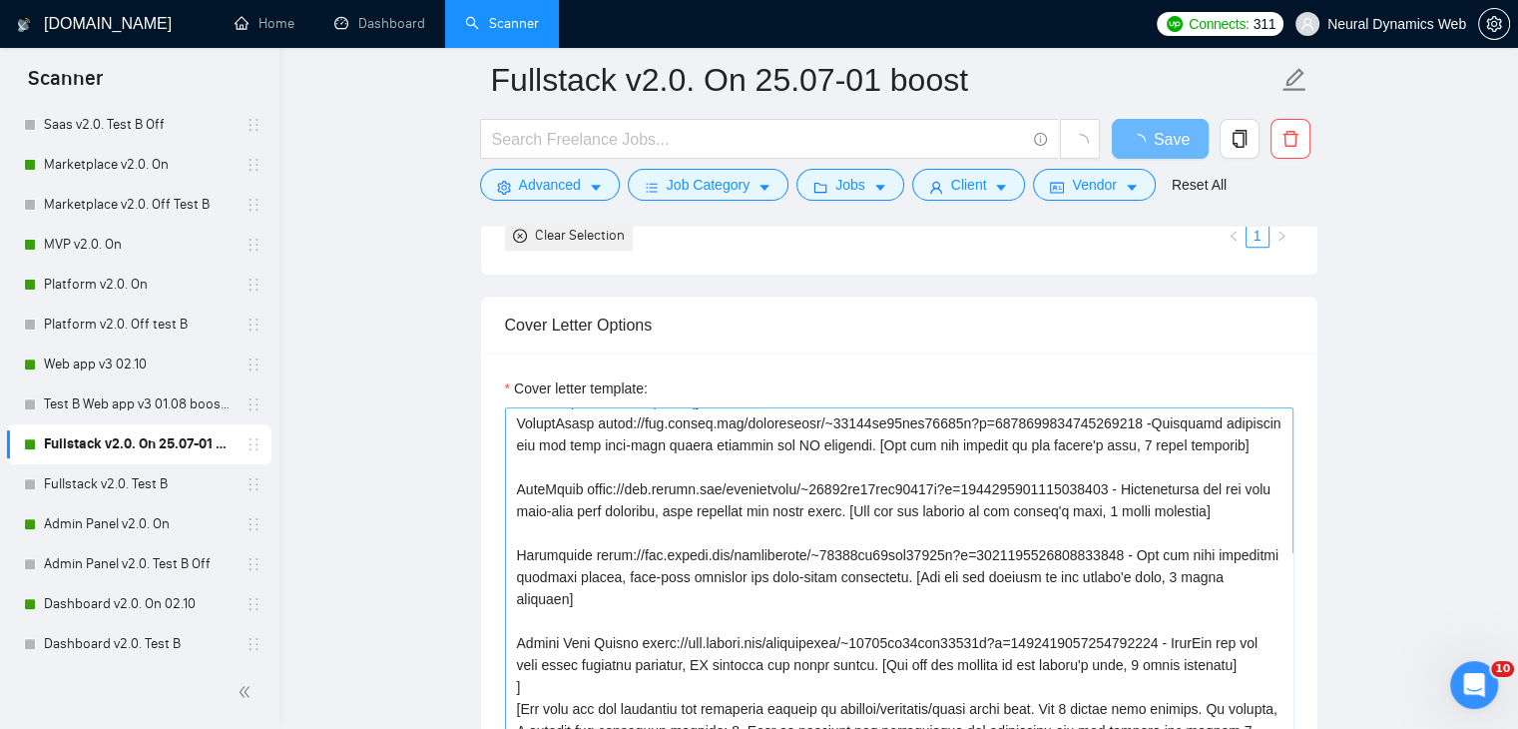
scroll to position [241, 0]
click at [617, 612] on textarea "Cover letter template:" at bounding box center [899, 631] width 789 height 449
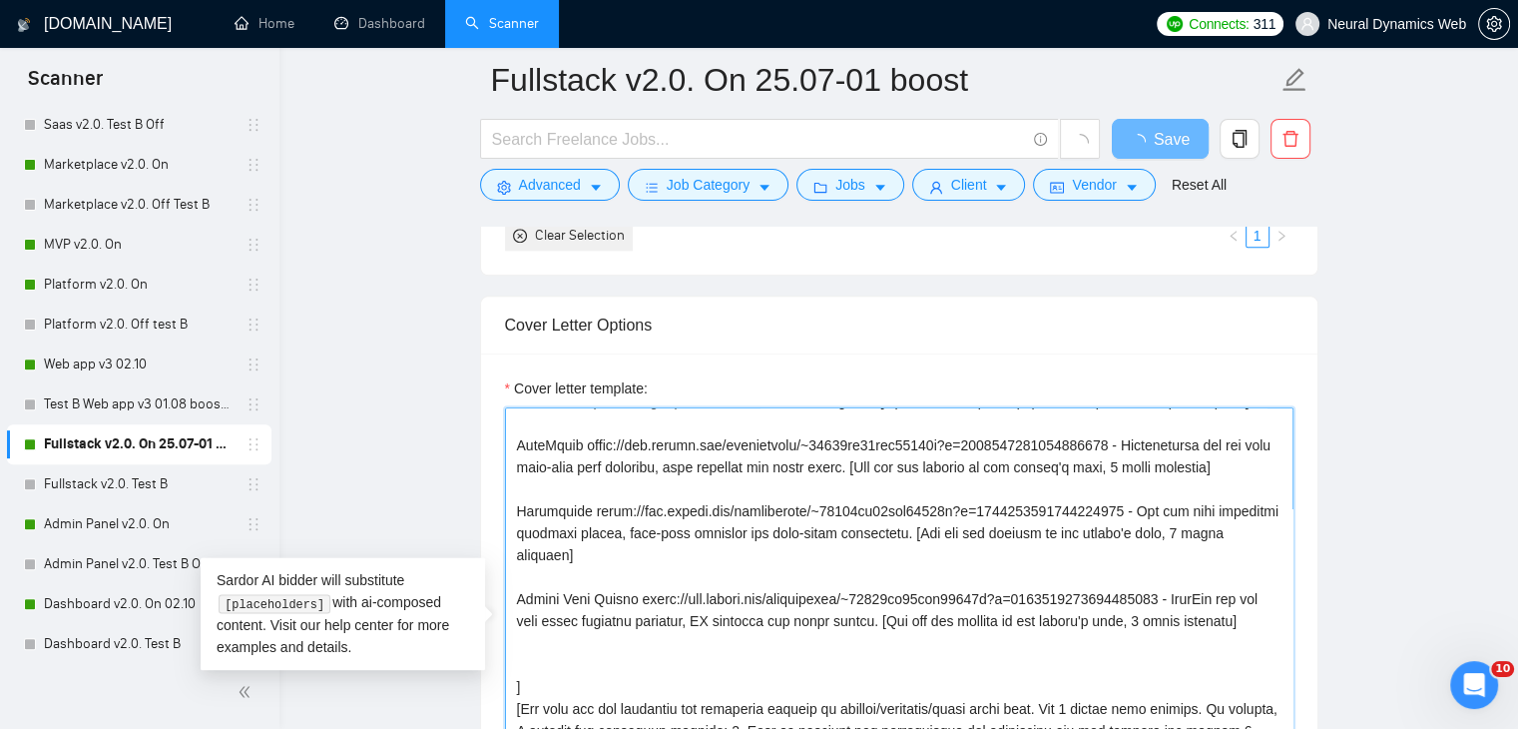
paste textarea "[Add how its similar to the client's need, 1 short sentence]"
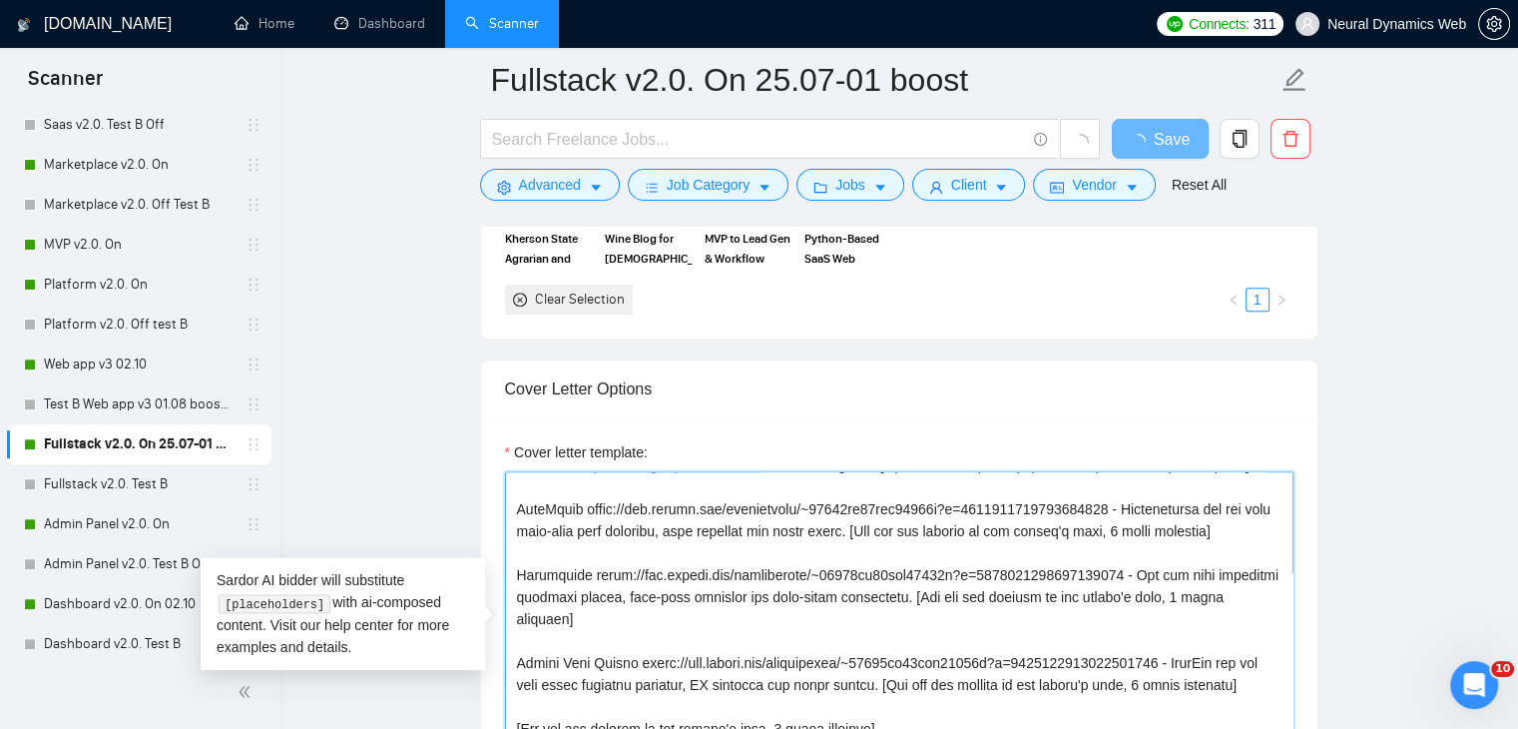
type textarea "Hello. [Create a phrase tailored to the job description or title, something lik…"
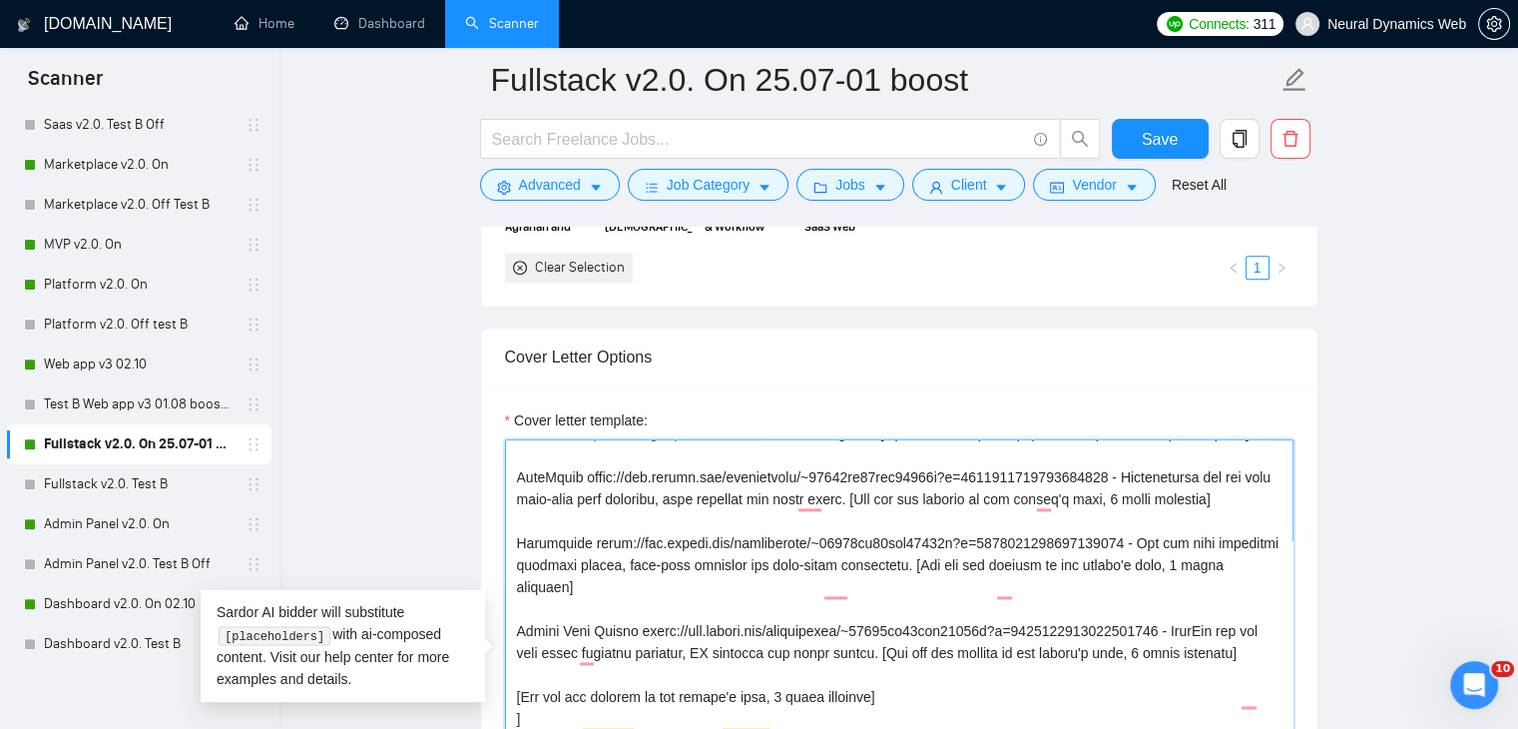
scroll to position [284, 0]
click at [528, 632] on textarea "Cover letter template:" at bounding box center [899, 663] width 789 height 449
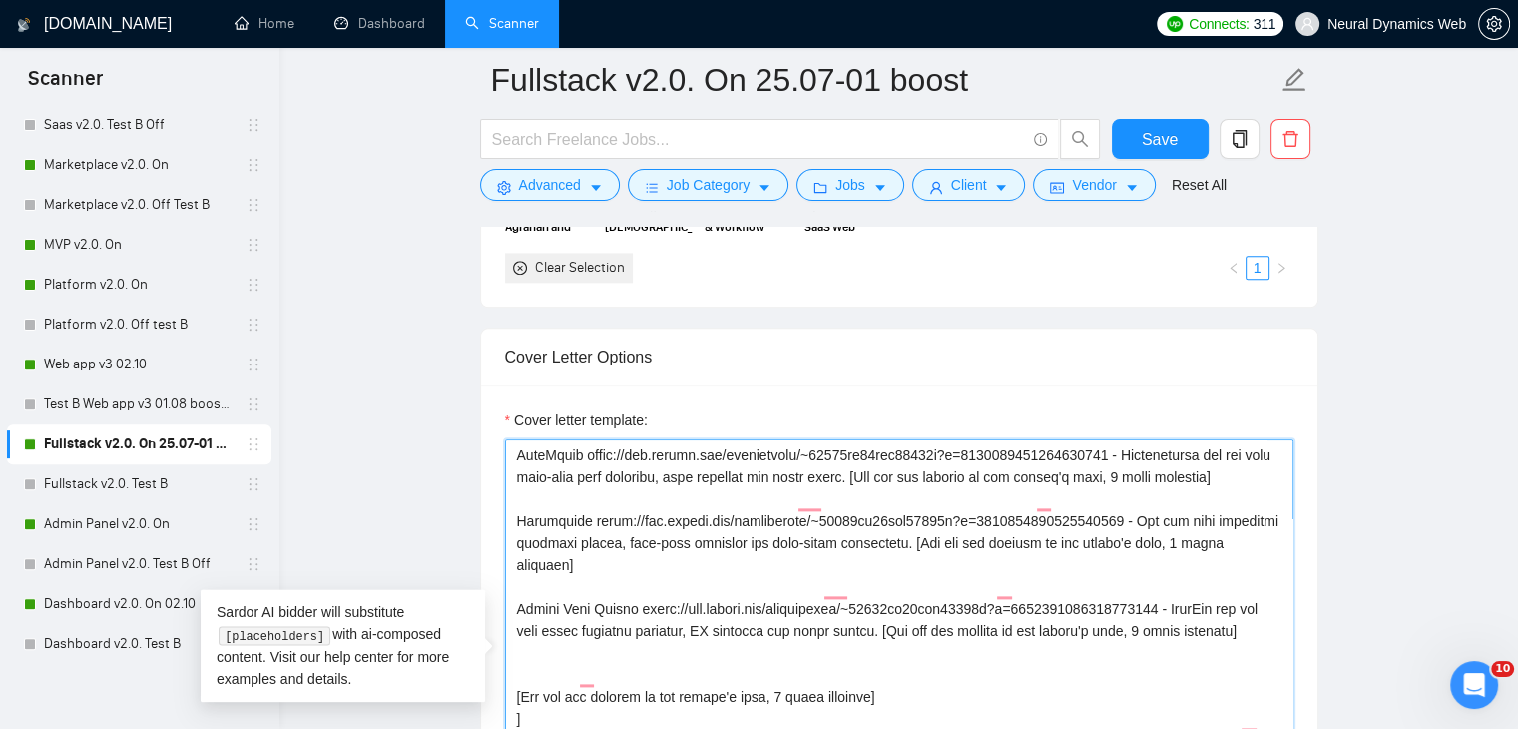
paste textarea "Aspen | URL: https://www.upwork.com/freelancers/bilmaksym?p=1910257548875522048…"
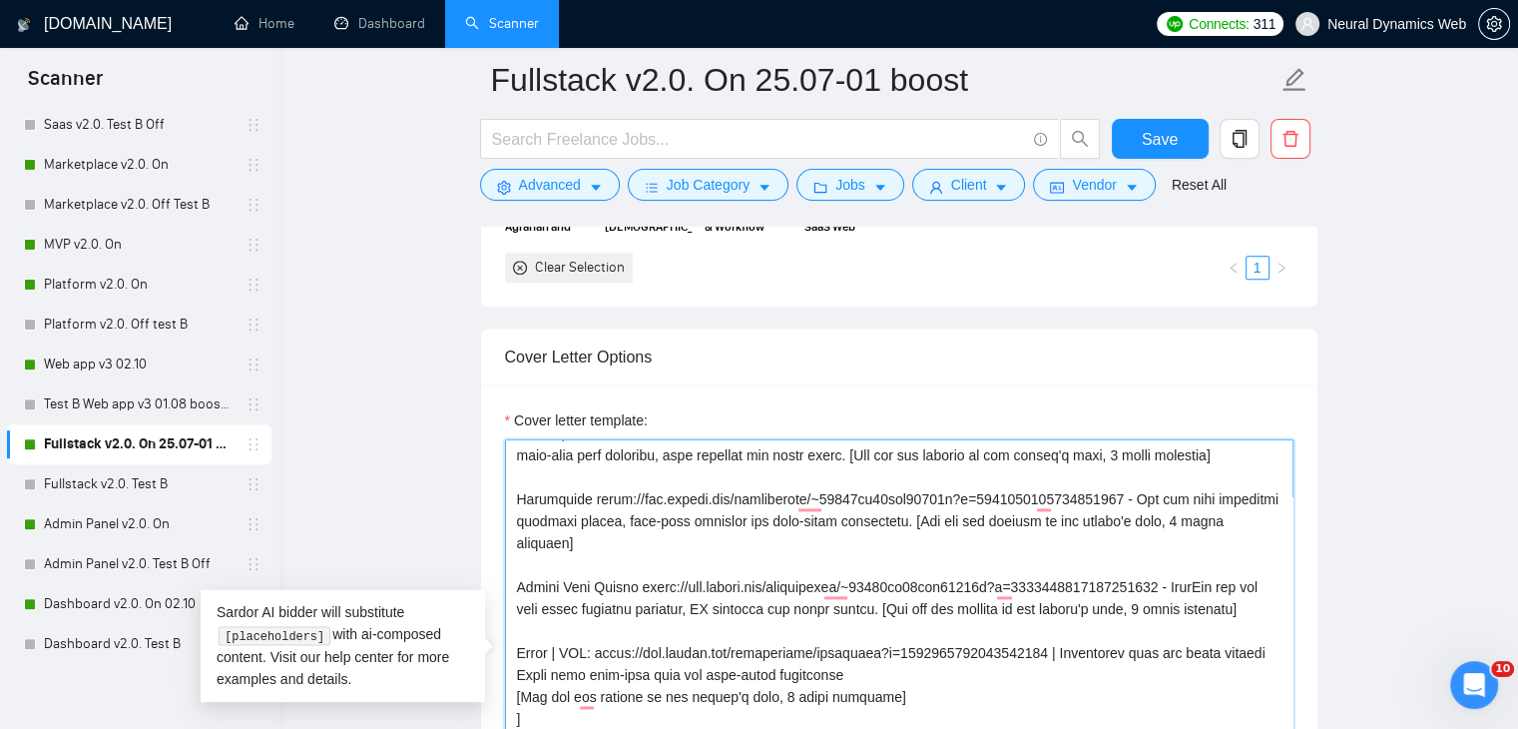
drag, startPoint x: 595, startPoint y: 651, endPoint x: 558, endPoint y: 652, distance: 36.9
click at [558, 652] on textarea "Cover letter template:" at bounding box center [899, 663] width 789 height 449
click at [1027, 651] on textarea "Cover letter template:" at bounding box center [899, 663] width 789 height 449
click at [1125, 653] on textarea "Cover letter template:" at bounding box center [899, 663] width 789 height 449
drag, startPoint x: 1118, startPoint y: 655, endPoint x: 1102, endPoint y: 656, distance: 16.0
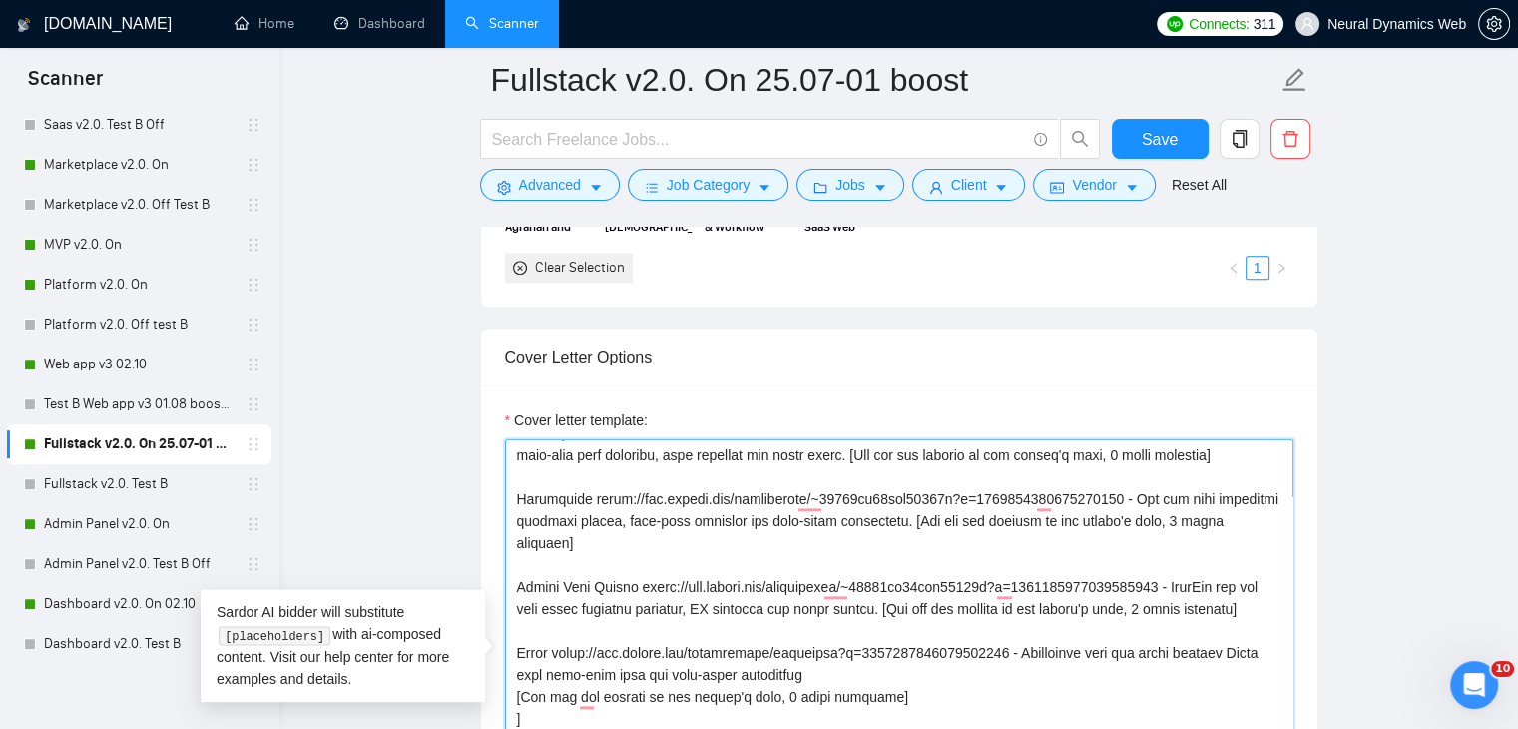
click at [1102, 656] on textarea "Cover letter template:" at bounding box center [899, 663] width 789 height 449
drag, startPoint x: 557, startPoint y: 671, endPoint x: 514, endPoint y: 671, distance: 42.9
click at [514, 671] on textarea "Cover letter template:" at bounding box center [899, 663] width 789 height 449
click at [515, 696] on textarea "Cover letter template:" at bounding box center [899, 663] width 789 height 449
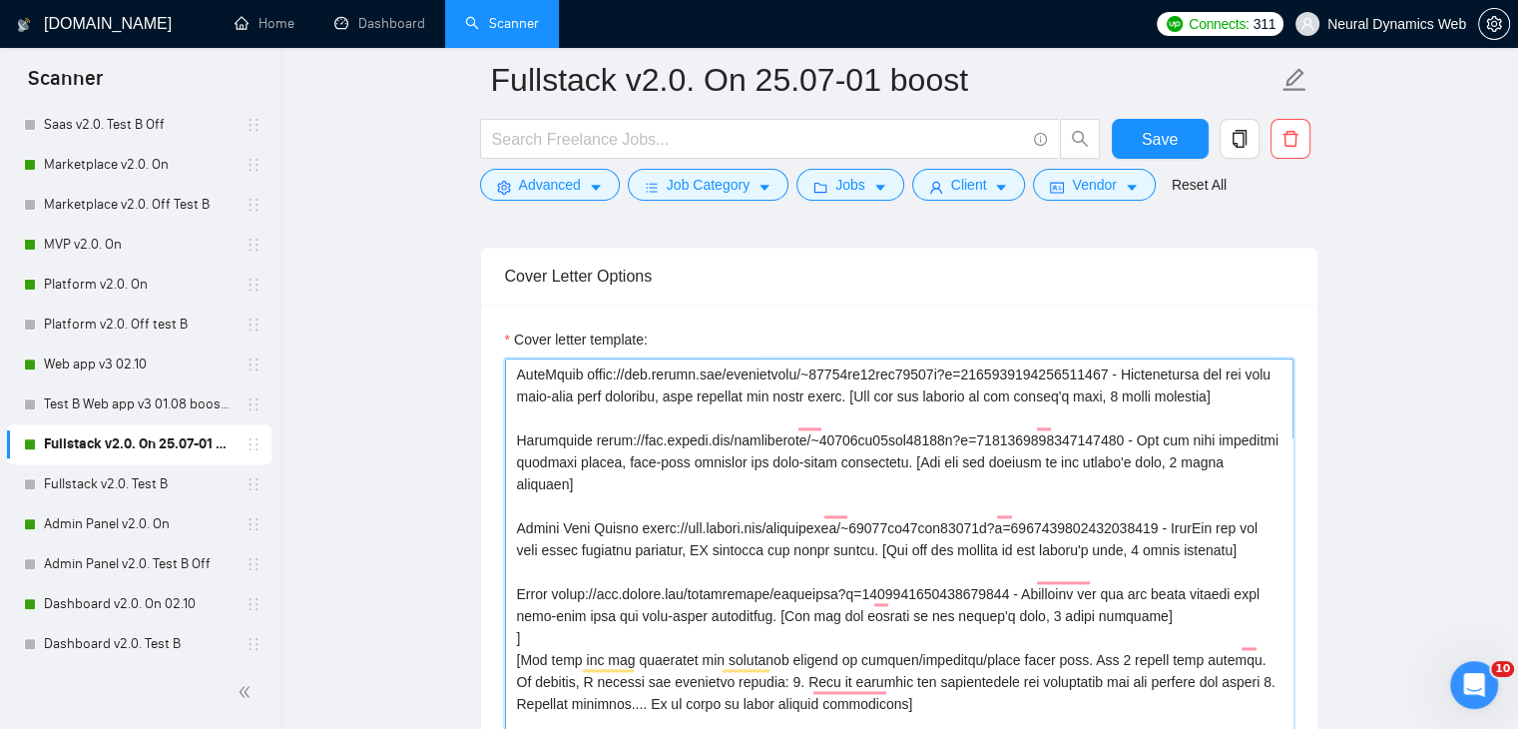
scroll to position [2496, 0]
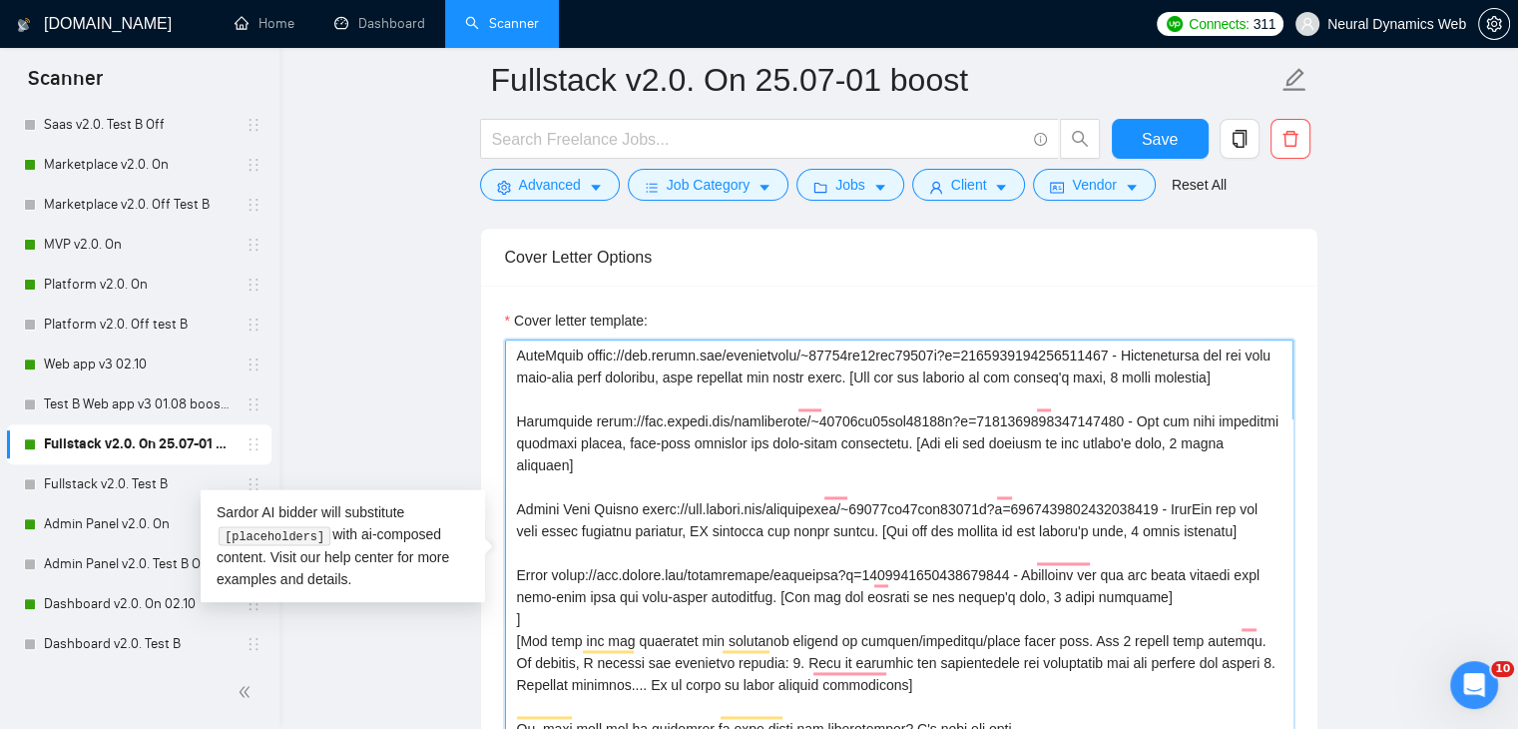
drag, startPoint x: 560, startPoint y: 552, endPoint x: 1022, endPoint y: 548, distance: 462.2
click at [1022, 548] on textarea "Cover letter template:" at bounding box center [899, 563] width 789 height 449
paste textarea "~01233fa30bcc59530b?p=1973758163663151104"
type textarea "Hello. [Create a phrase tailored to the job description or title, something lik…"
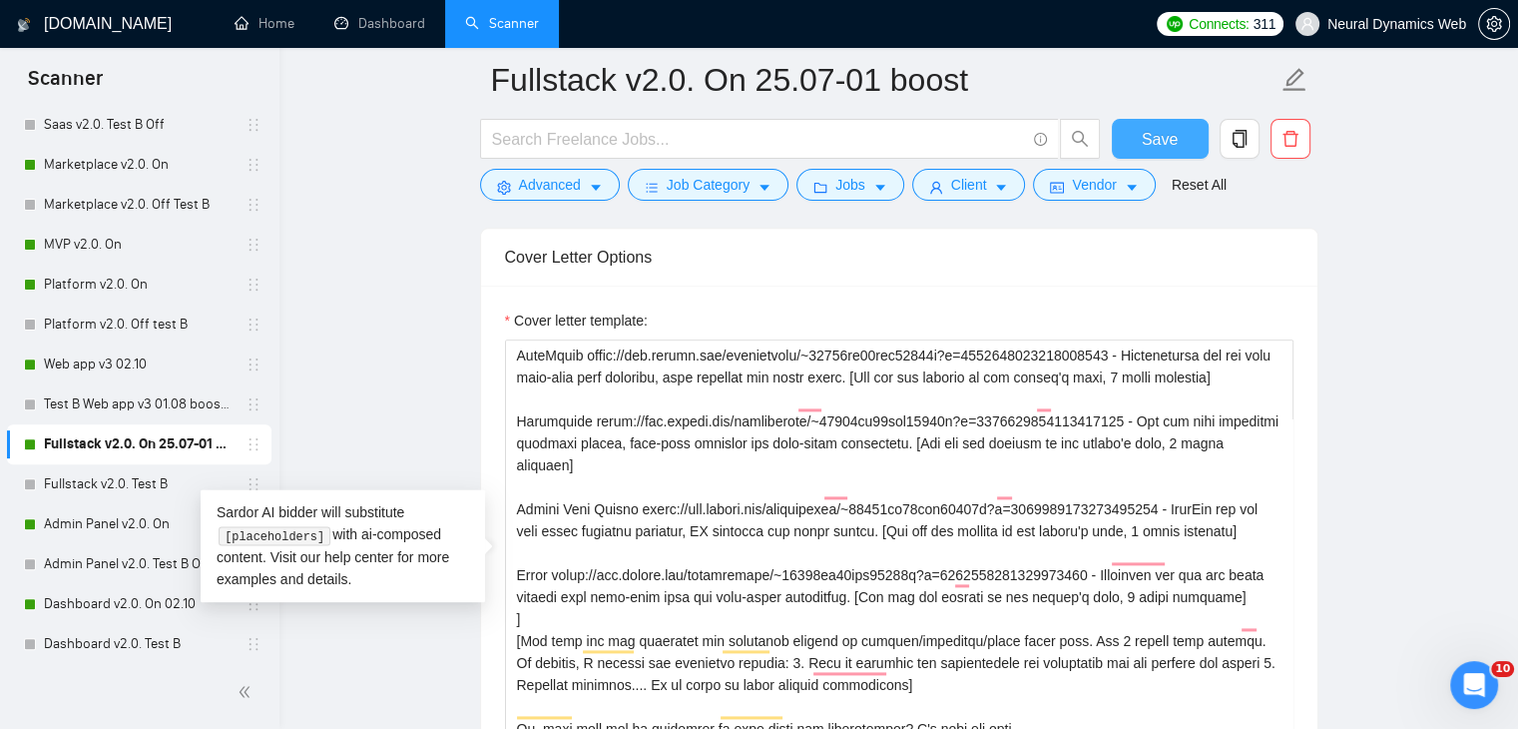
click at [1134, 153] on button "Save" at bounding box center [1160, 139] width 97 height 40
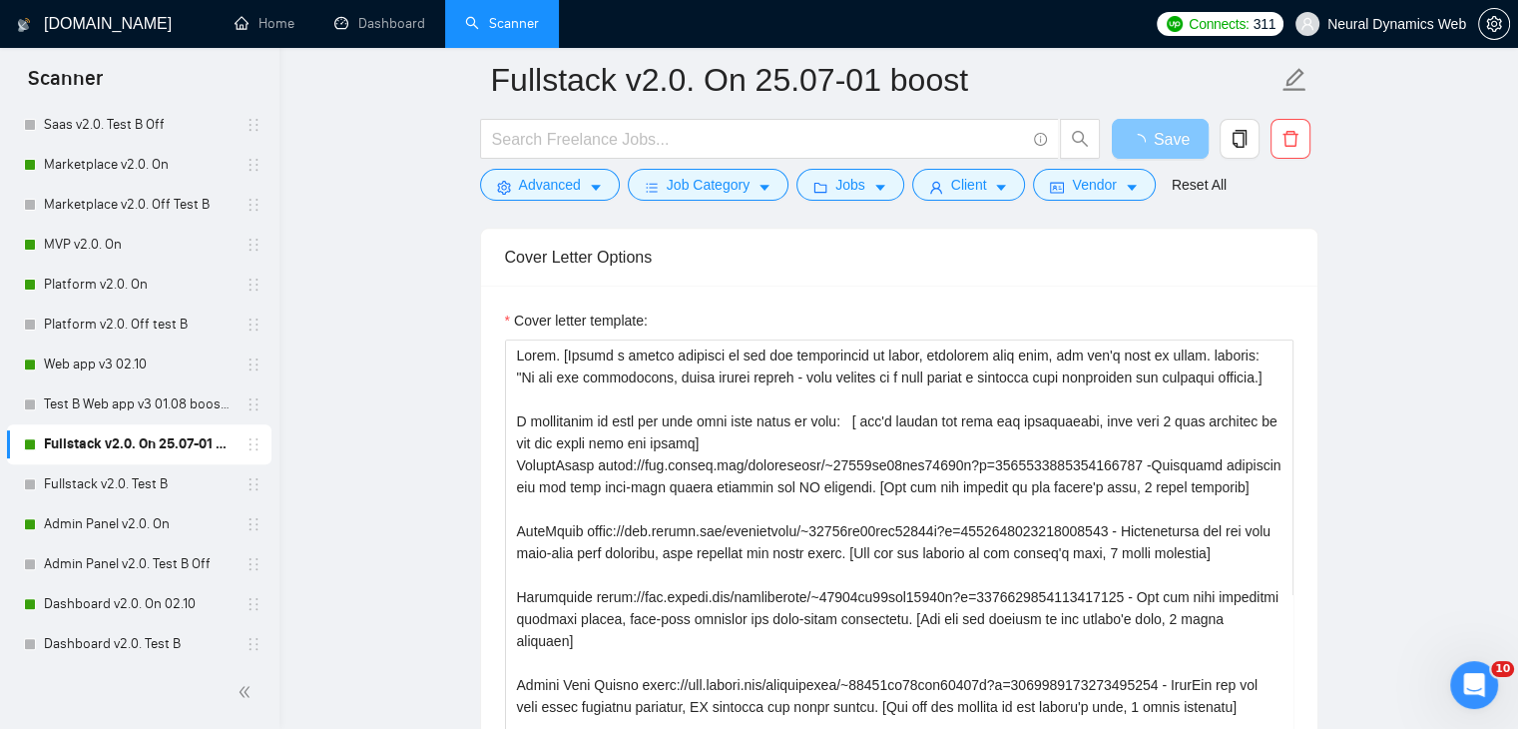
scroll to position [599, 0]
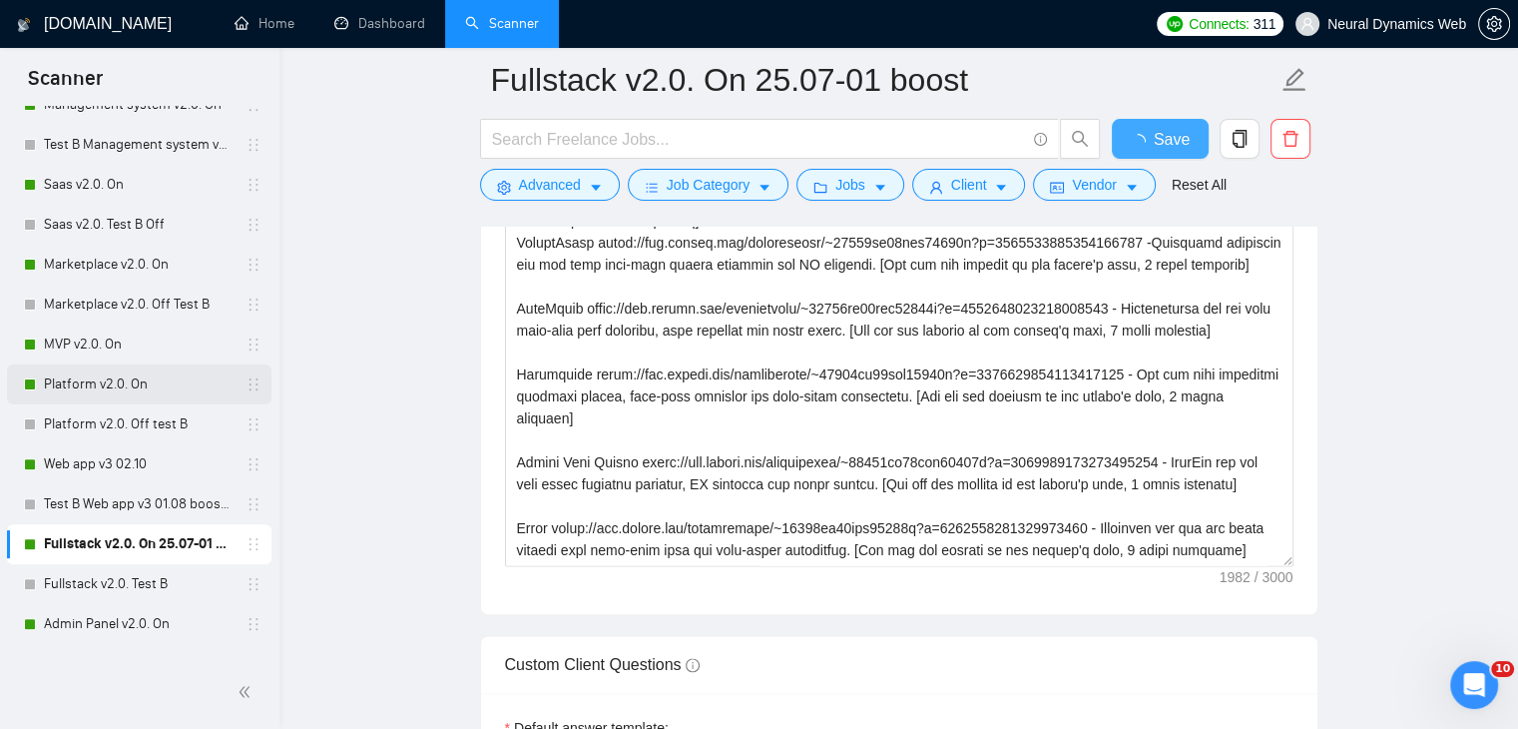
checkbox input "true"
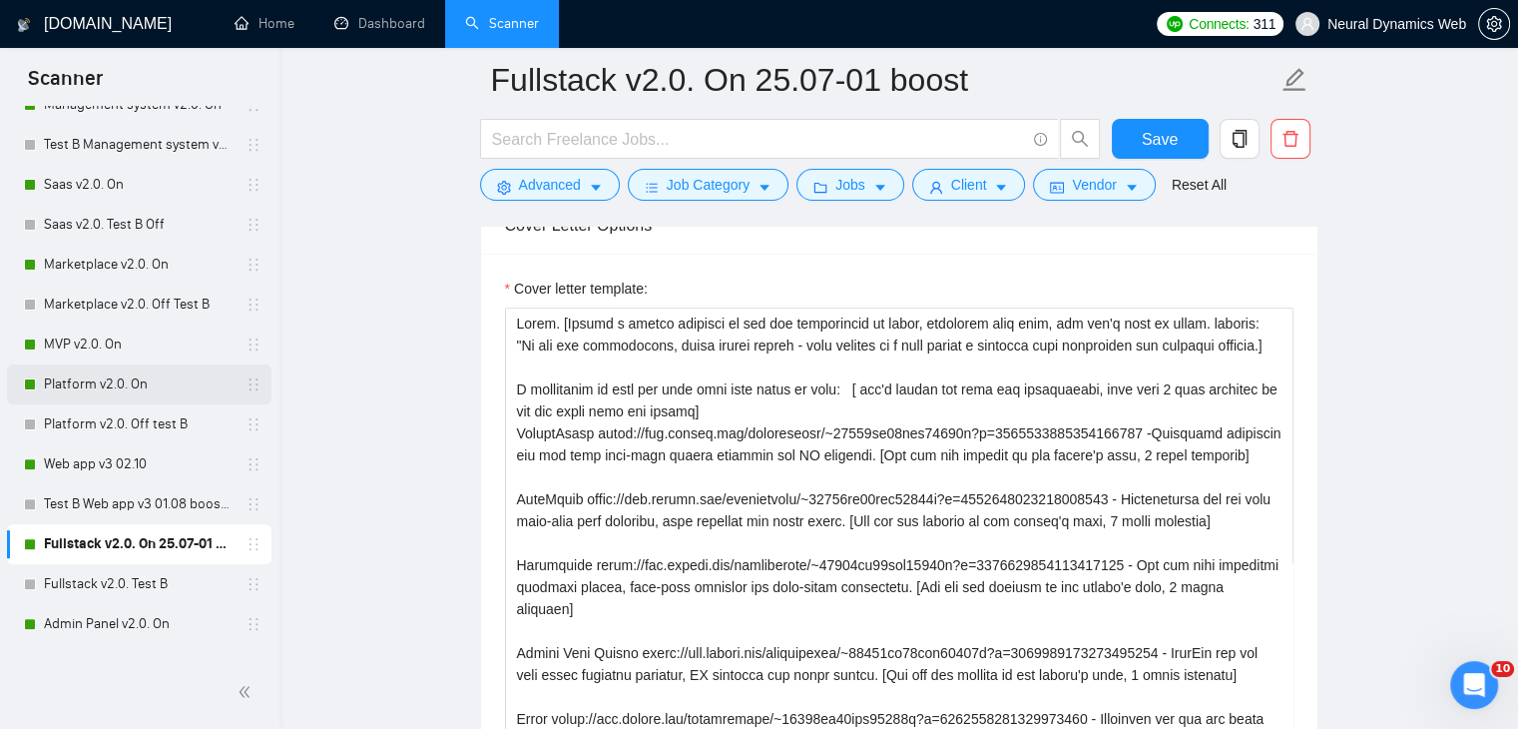
click at [54, 388] on link "Platform v2.0. On" at bounding box center [139, 384] width 190 height 40
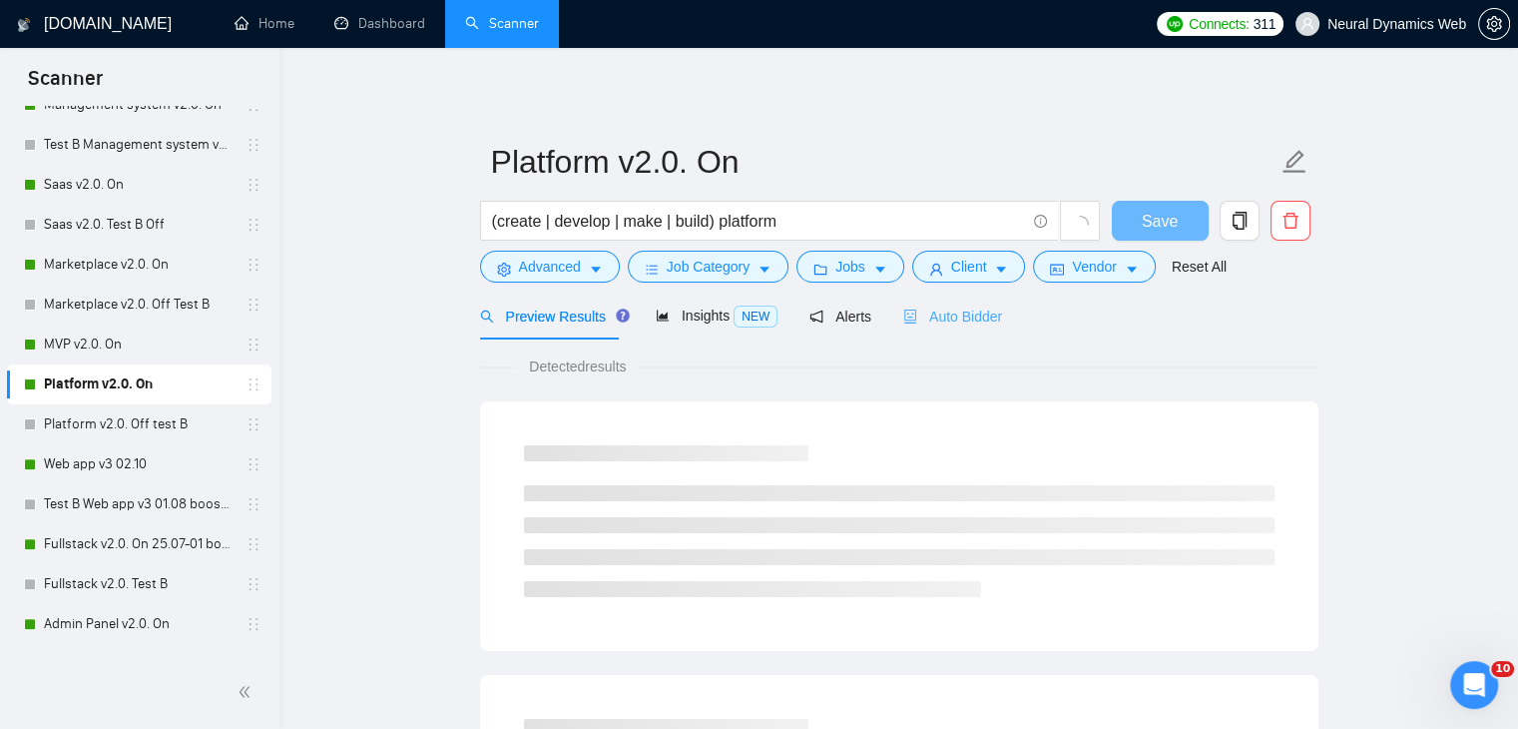
click at [950, 337] on div "Auto Bidder" at bounding box center [952, 315] width 99 height 47
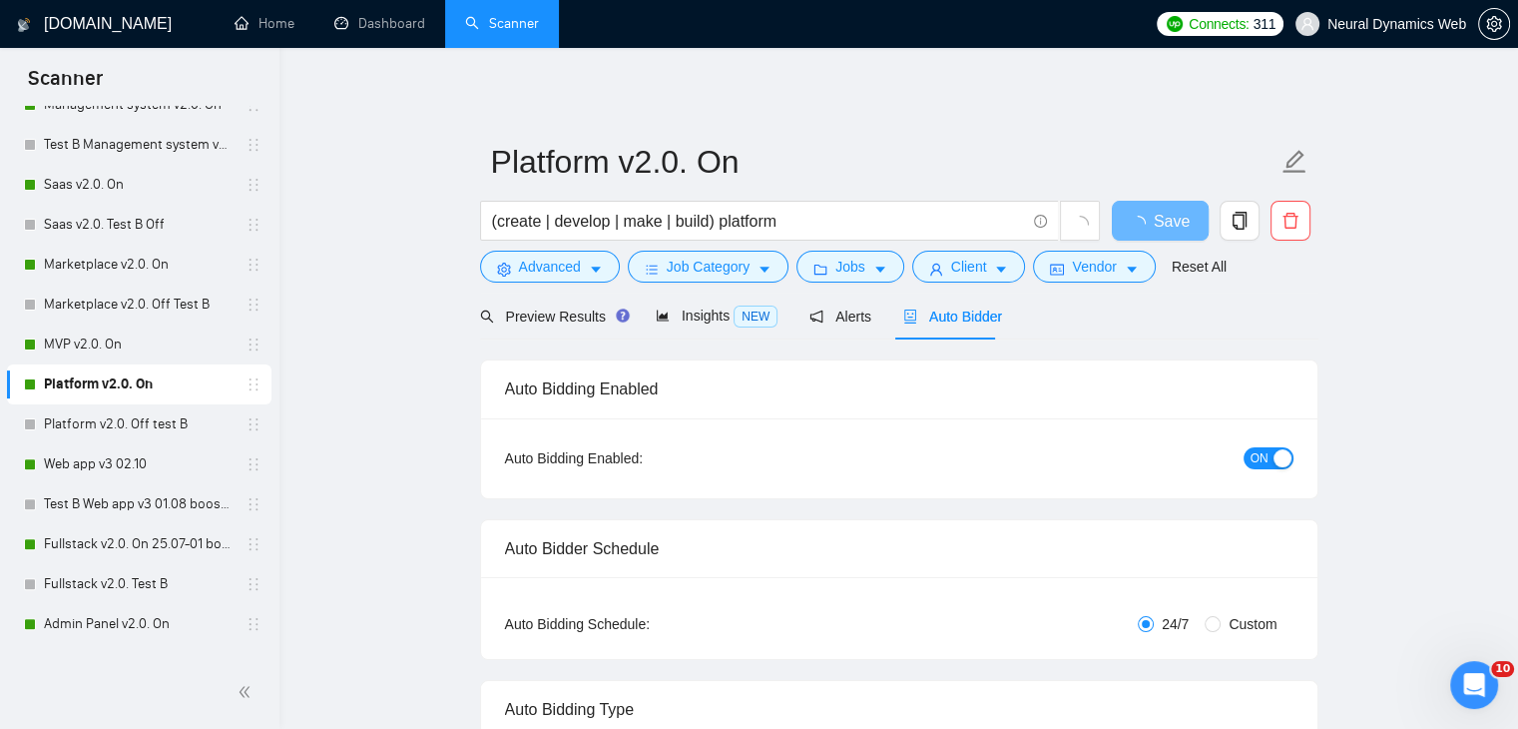
checkbox input "true"
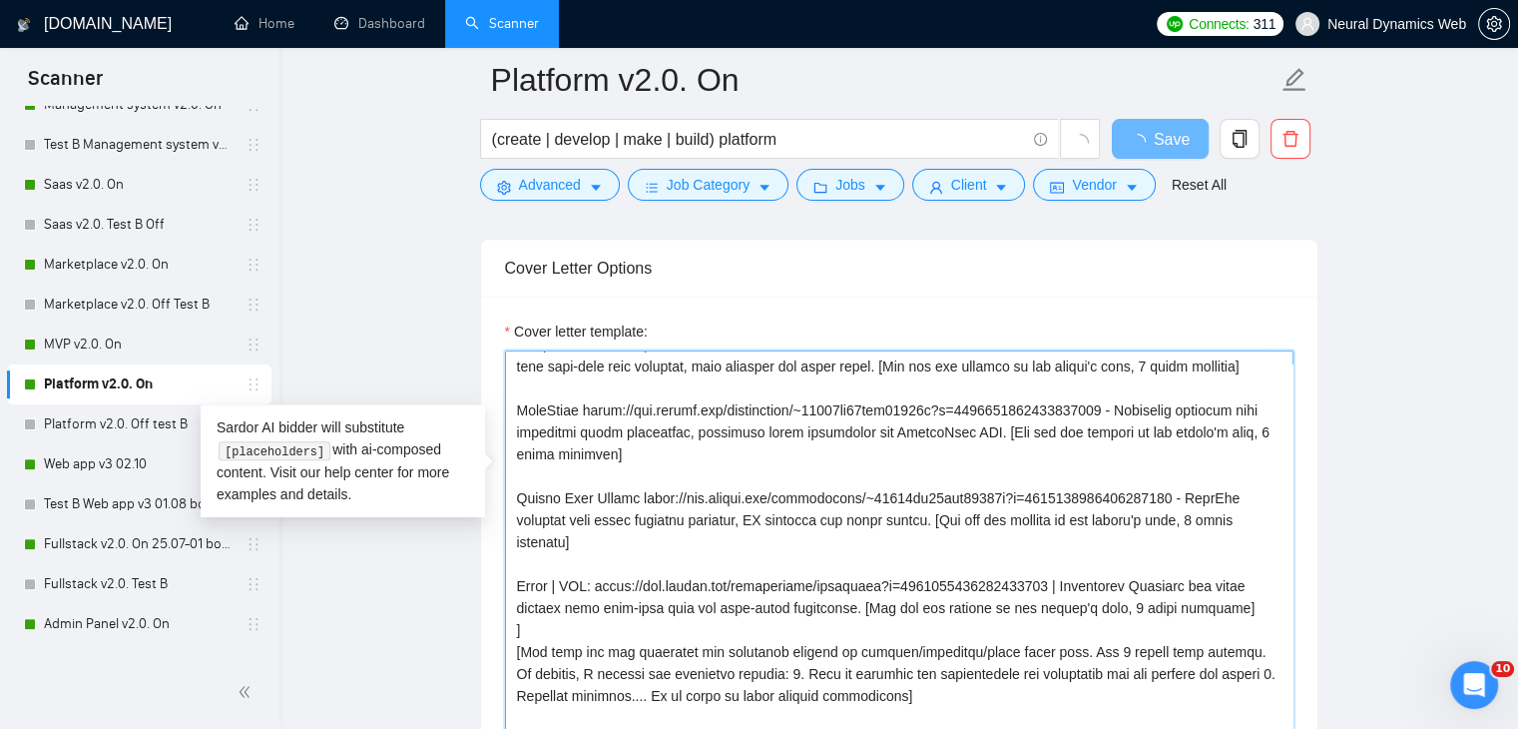
scroll to position [299, 0]
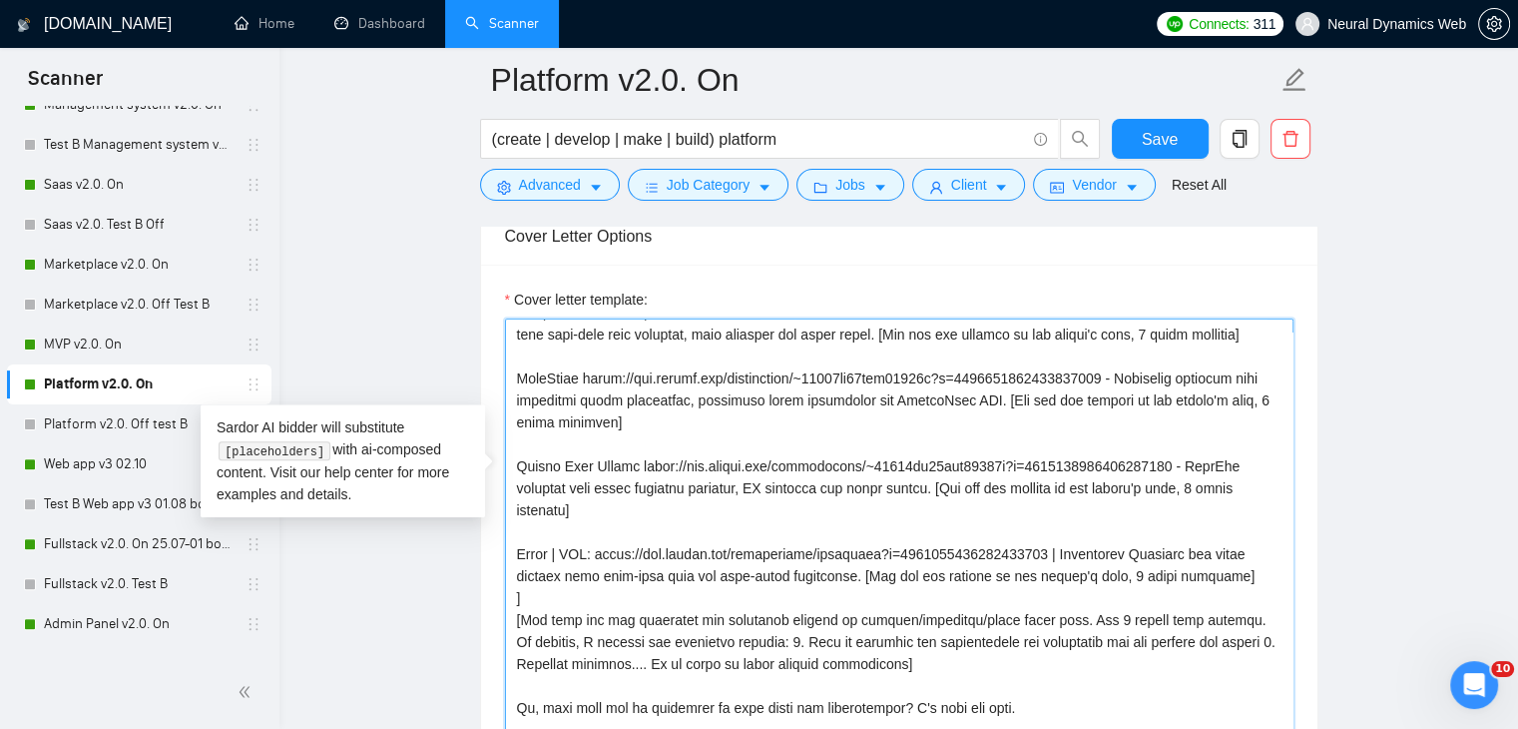
drag, startPoint x: 791, startPoint y: 450, endPoint x: 1059, endPoint y: 448, distance: 268.5
click at [1059, 448] on textarea "Cover letter template:" at bounding box center [899, 542] width 789 height 449
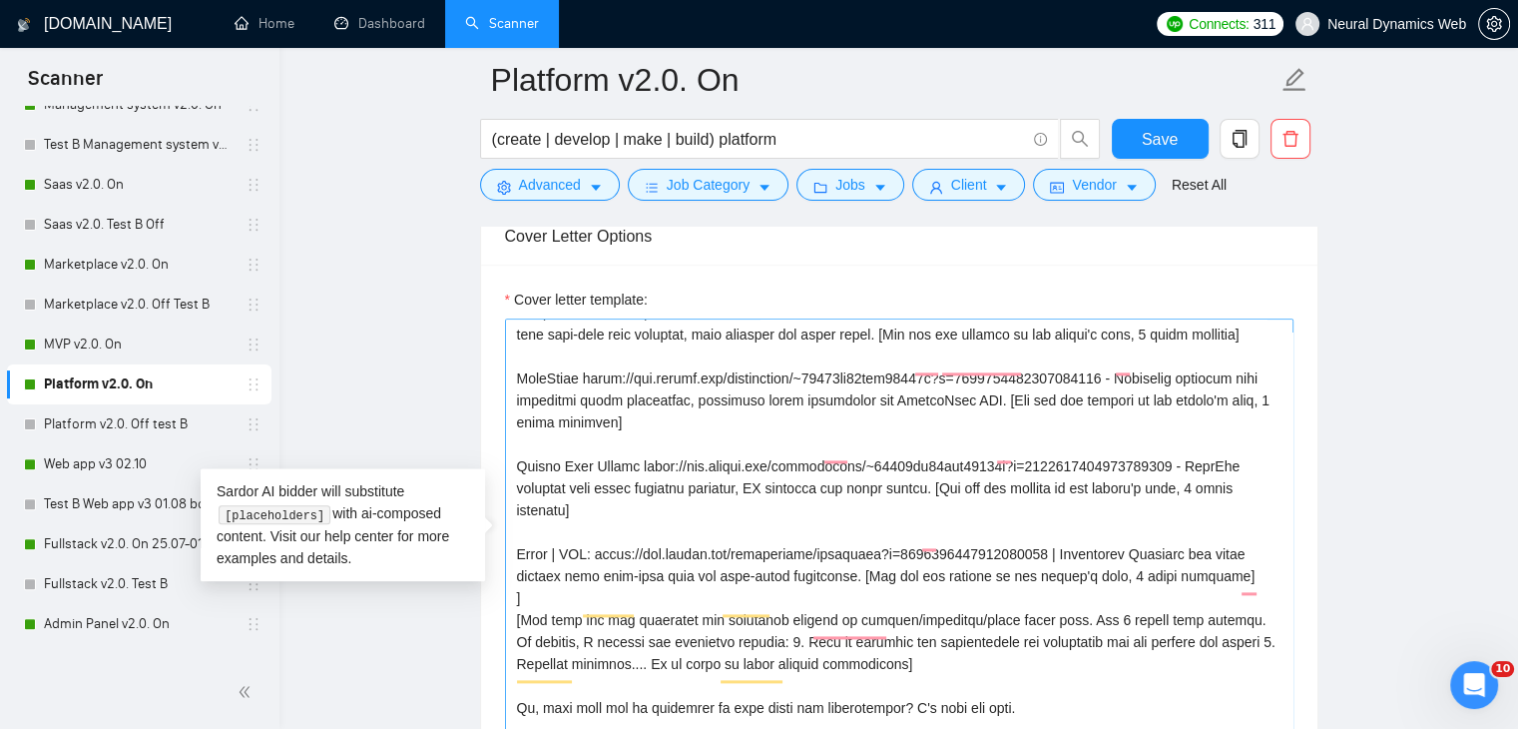
scroll to position [299, 0]
drag, startPoint x: 0, startPoint y: 0, endPoint x: 1059, endPoint y: 511, distance: 1176.0
click at [1059, 511] on textarea "Cover letter template:" at bounding box center [899, 542] width 789 height 449
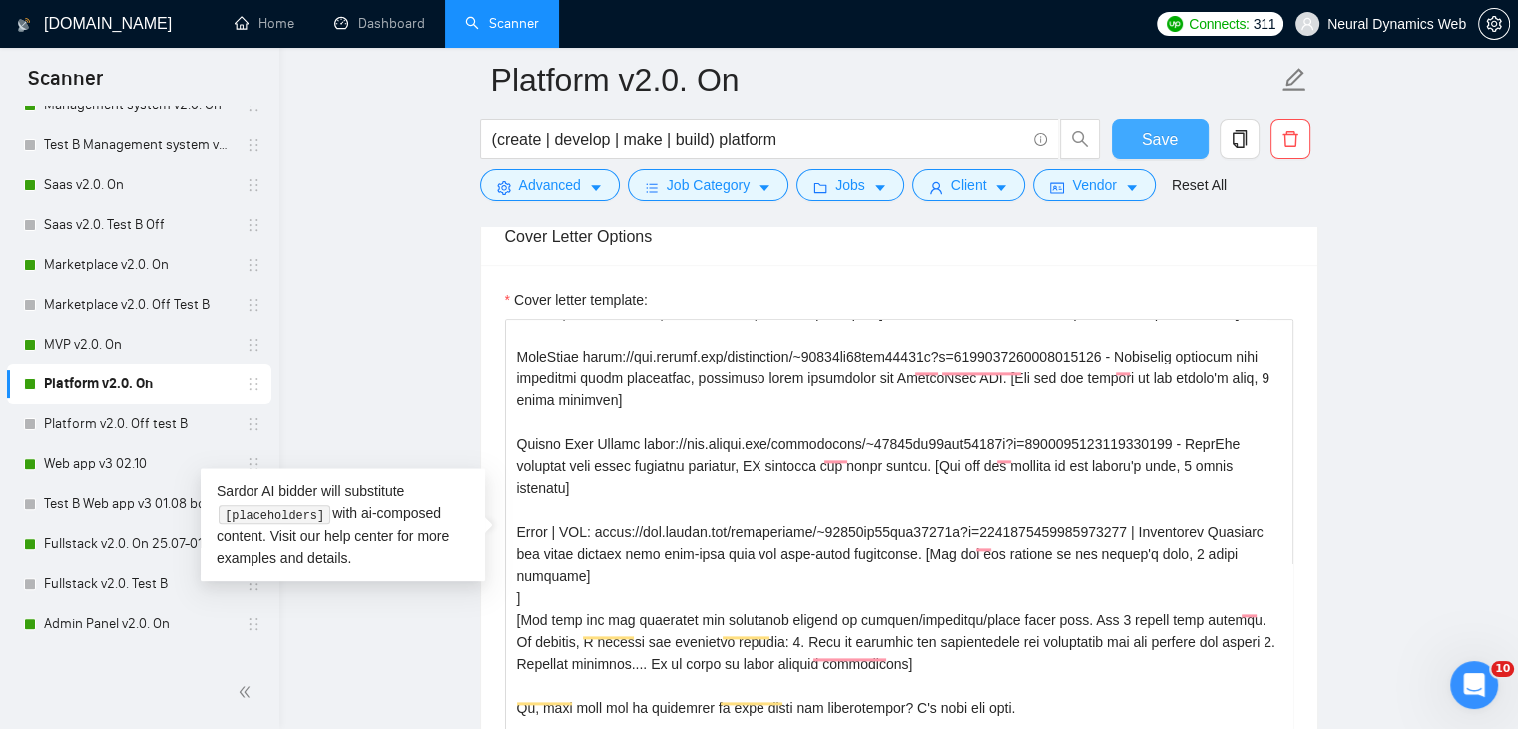
type textarea "Hello. [Create a phrase tailored to the job description or title, something lik…"
click at [1159, 129] on span "Save" at bounding box center [1160, 139] width 36 height 25
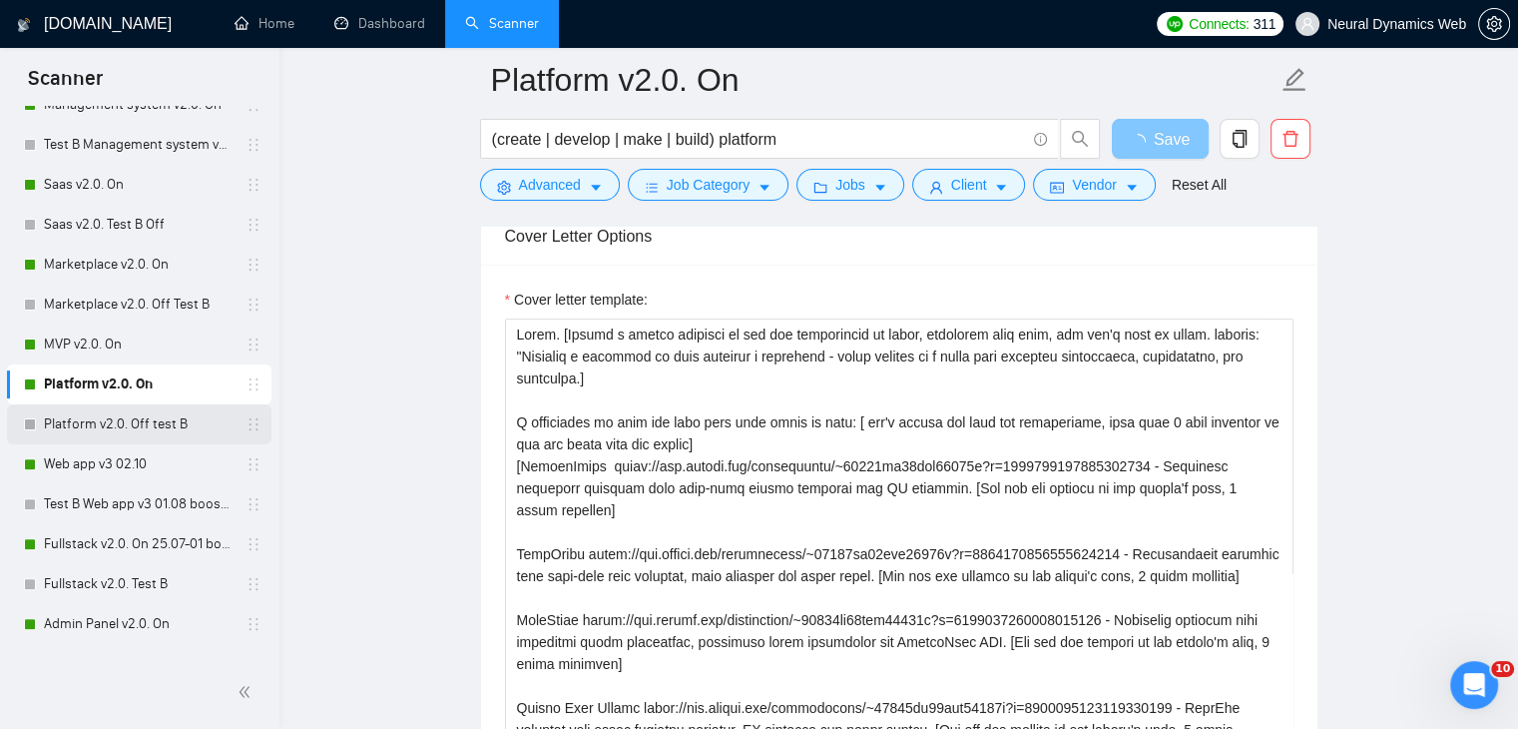
scroll to position [499, 0]
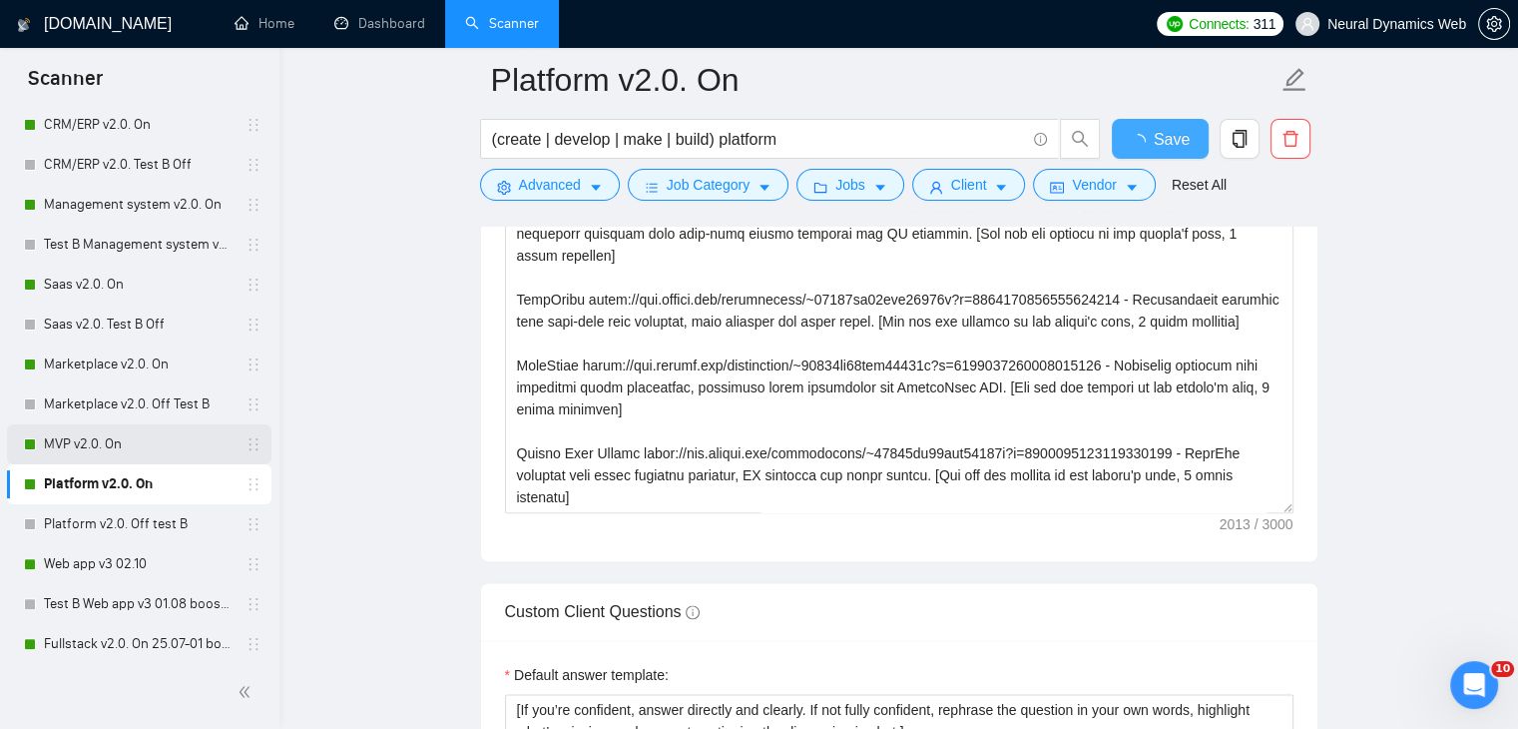
checkbox input "true"
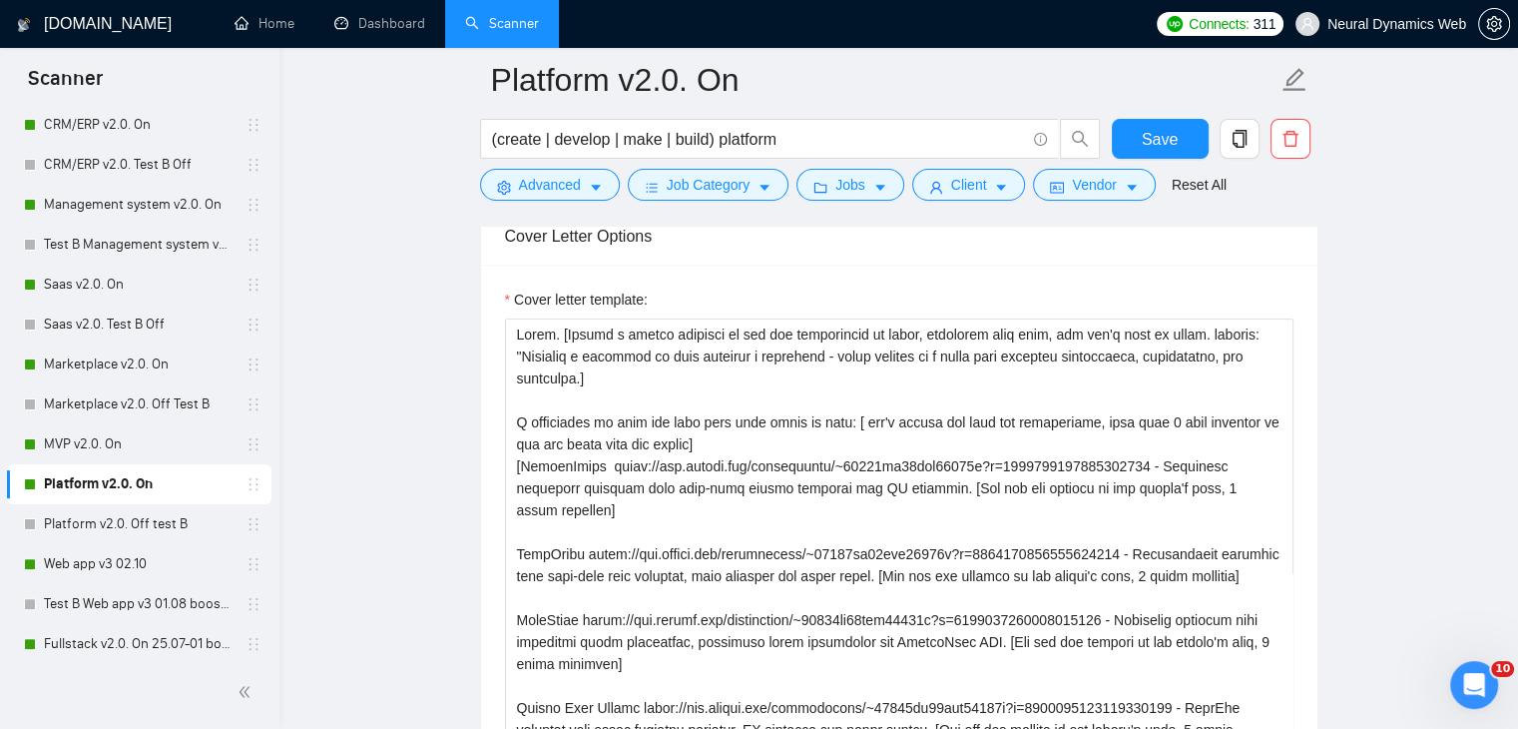
drag, startPoint x: 100, startPoint y: 280, endPoint x: 665, endPoint y: 308, distance: 565.7
click at [100, 280] on link "Saas v2.0. On" at bounding box center [139, 285] width 190 height 40
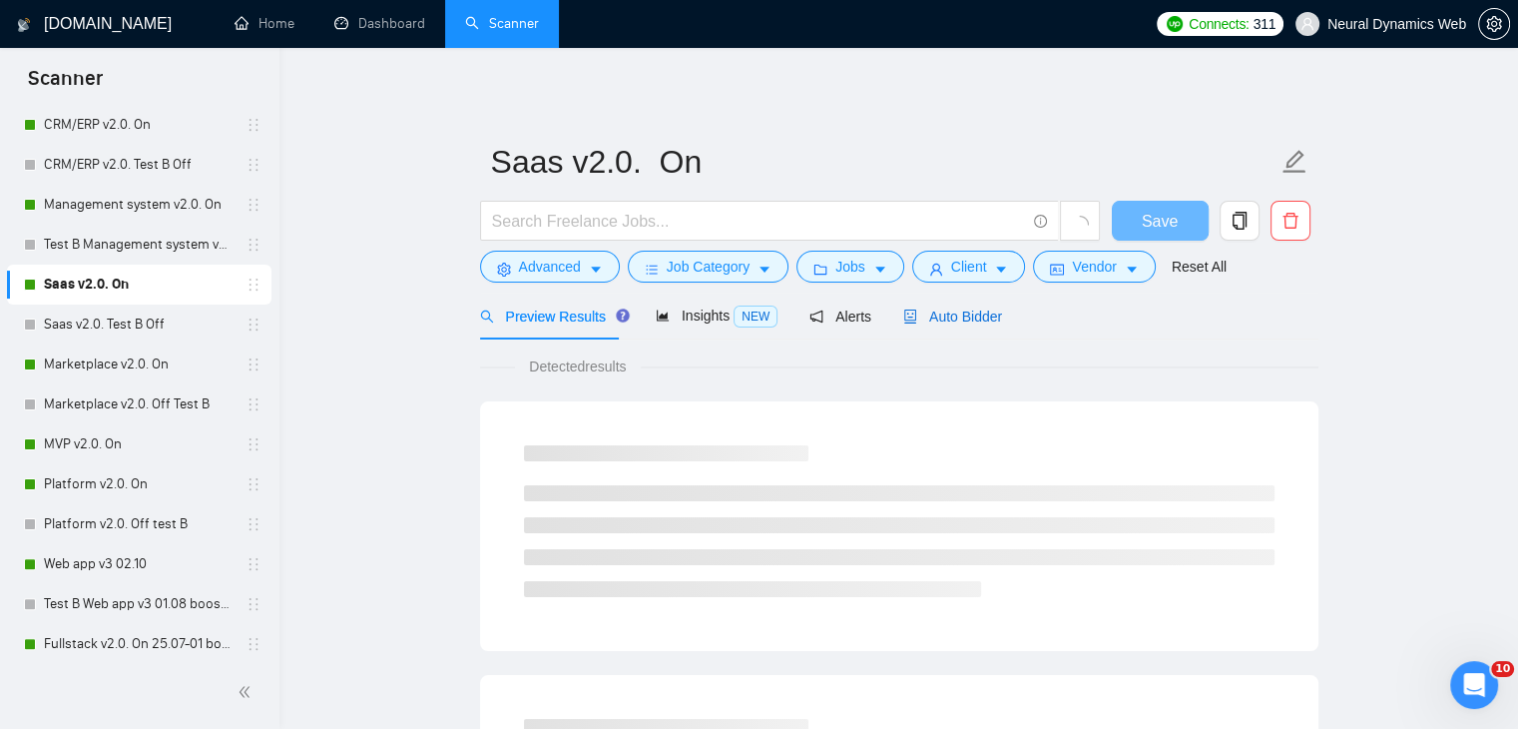
click at [918, 313] on span "Auto Bidder" at bounding box center [952, 316] width 99 height 16
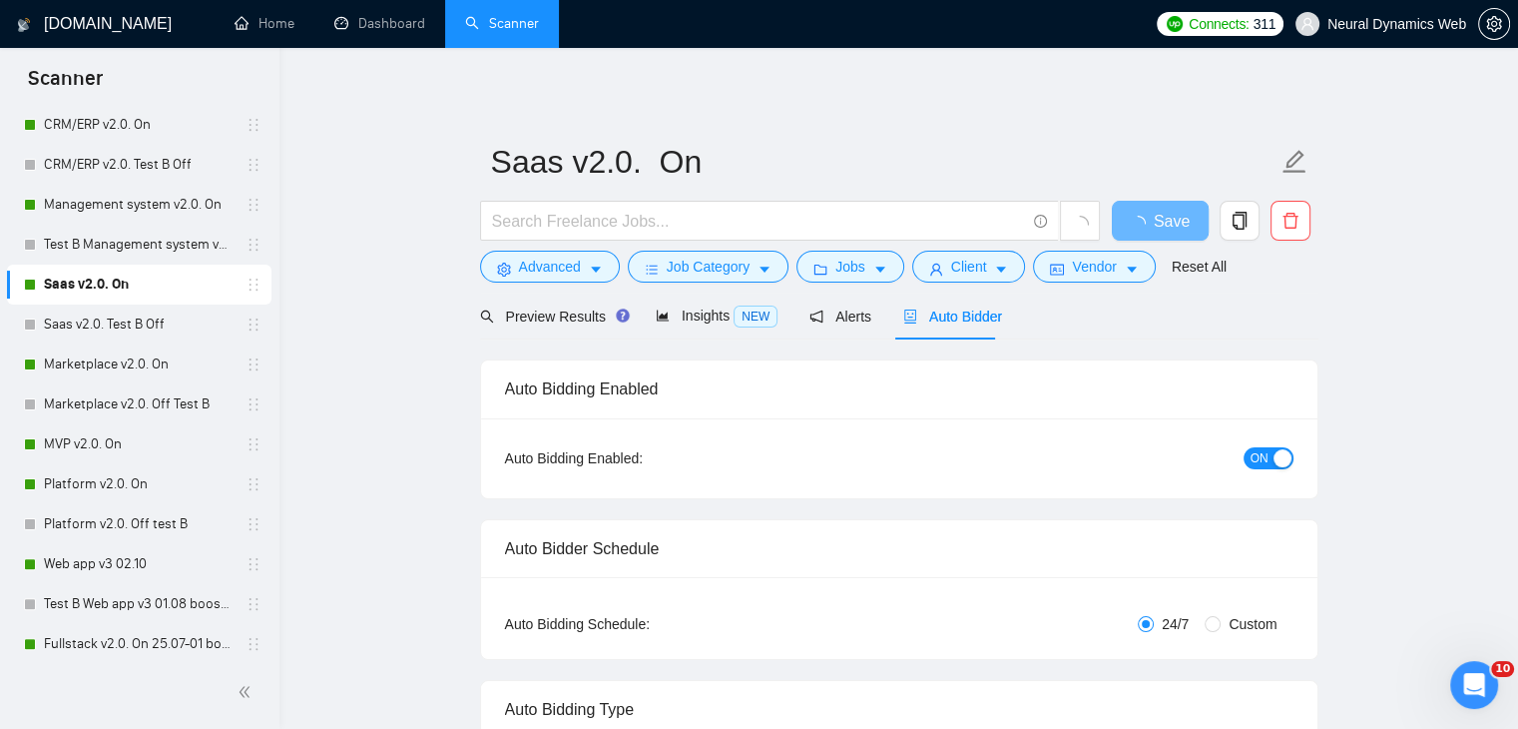
checkbox input "true"
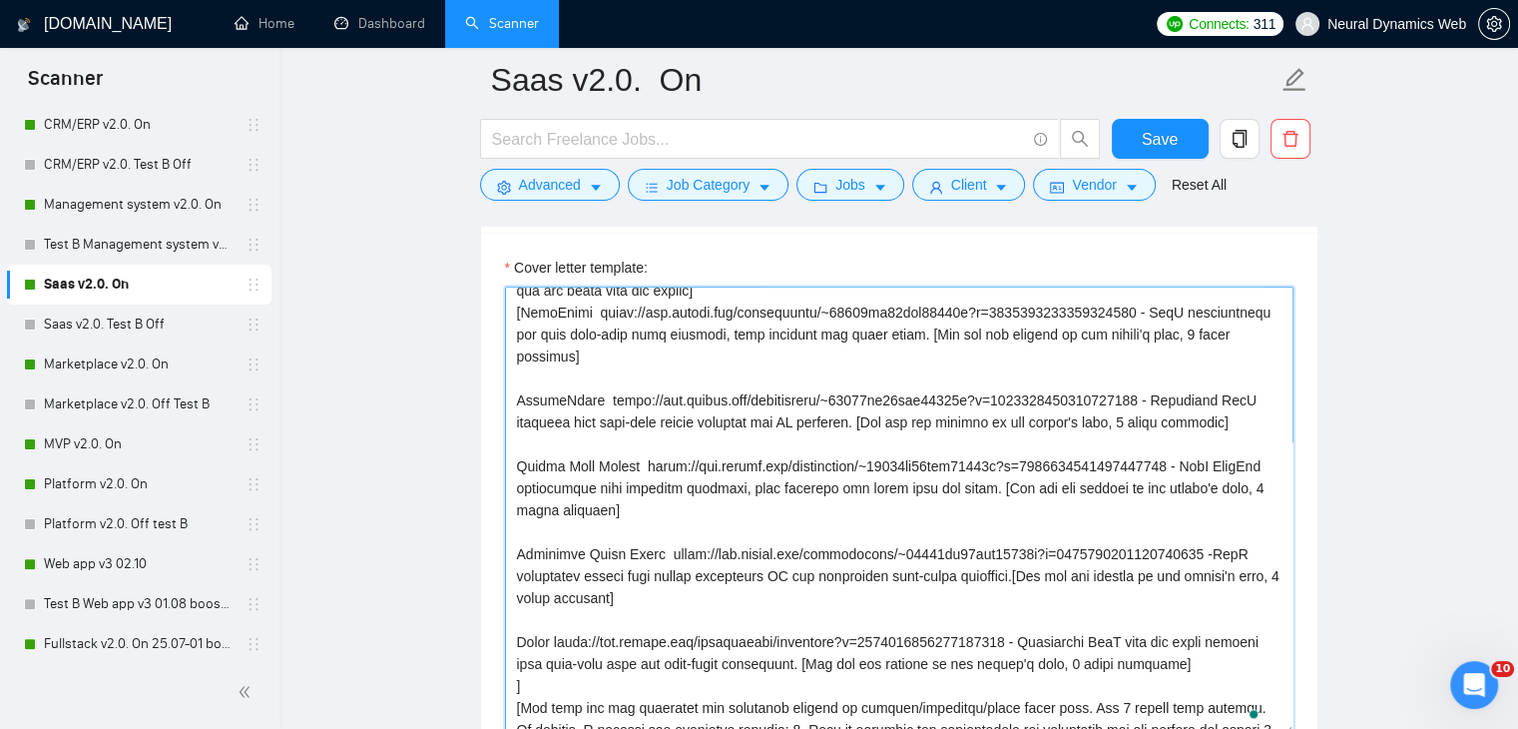
scroll to position [100, 0]
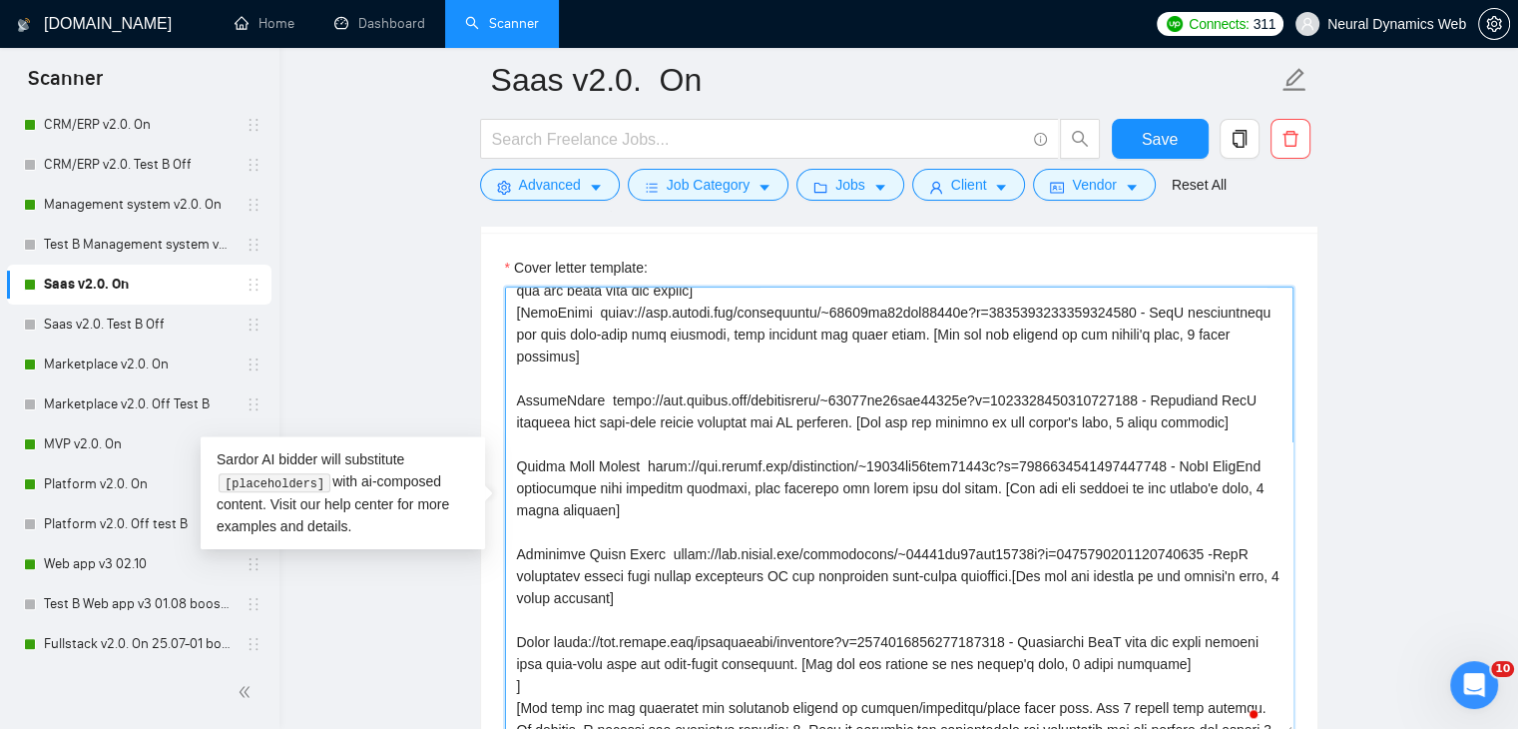
drag, startPoint x: 558, startPoint y: 642, endPoint x: 1021, endPoint y: 640, distance: 463.2
click at [1021, 640] on textarea "Cover letter template:" at bounding box center [899, 510] width 789 height 449
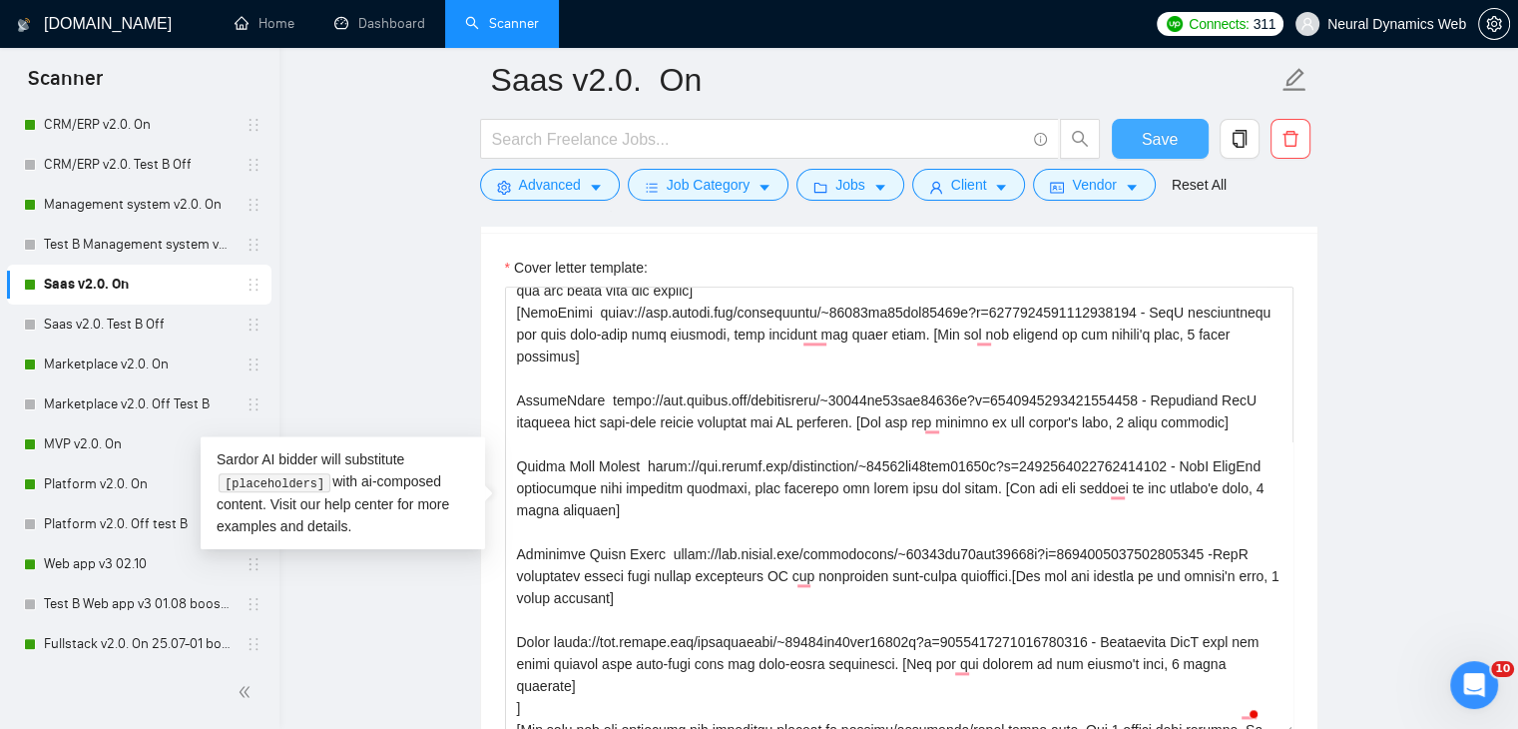
click at [1150, 124] on button "Save" at bounding box center [1160, 139] width 97 height 40
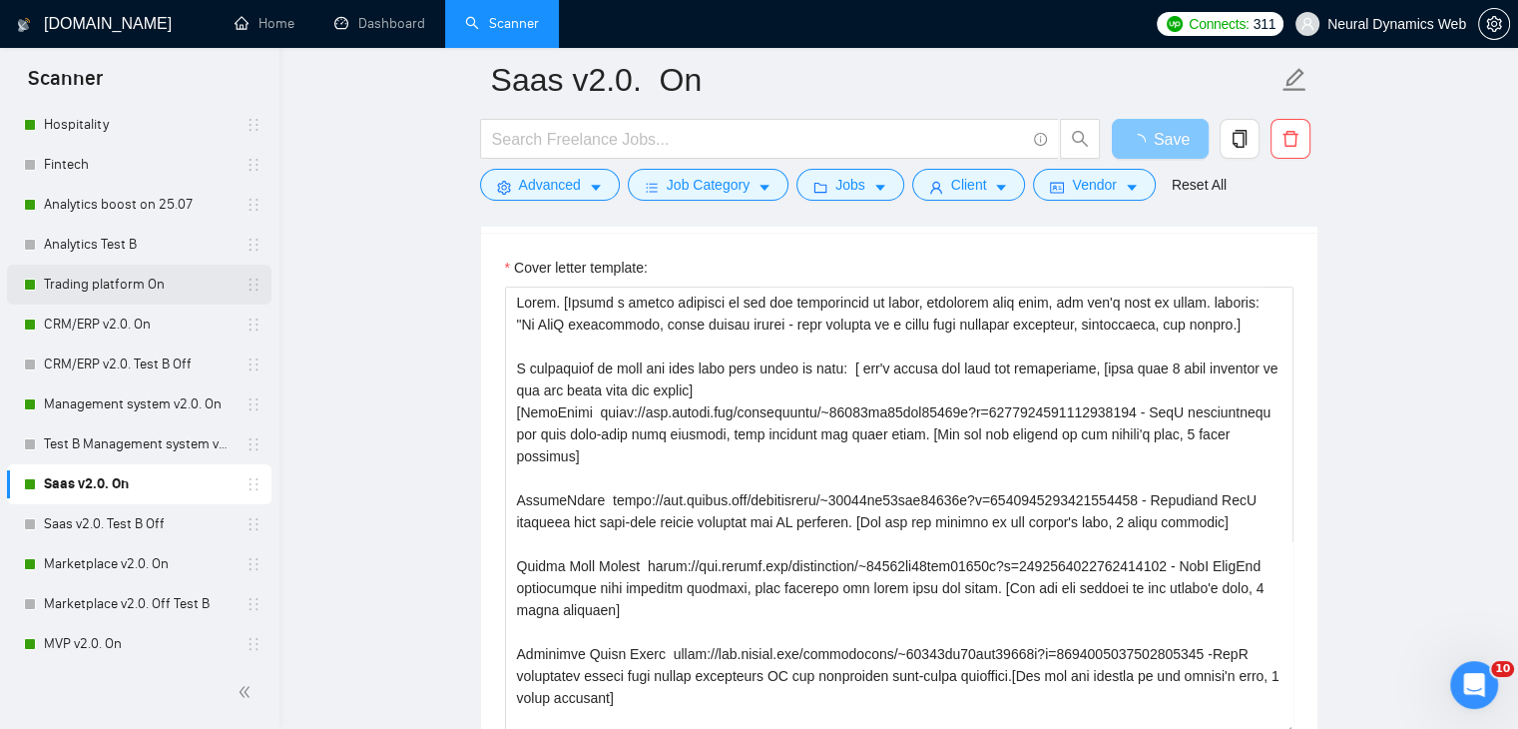
scroll to position [200, 0]
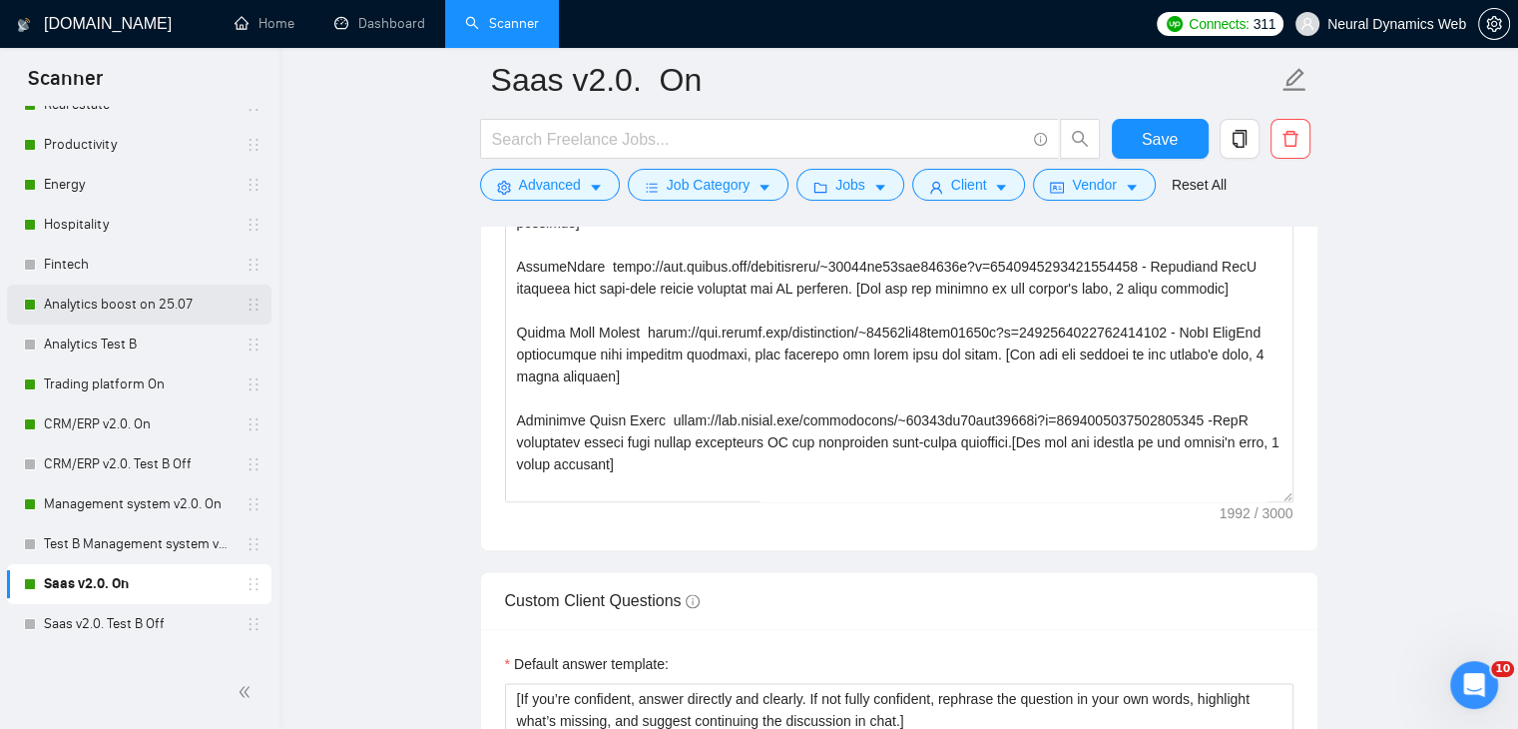
click at [80, 307] on link "Analytics boost on 25.07" at bounding box center [139, 304] width 190 height 40
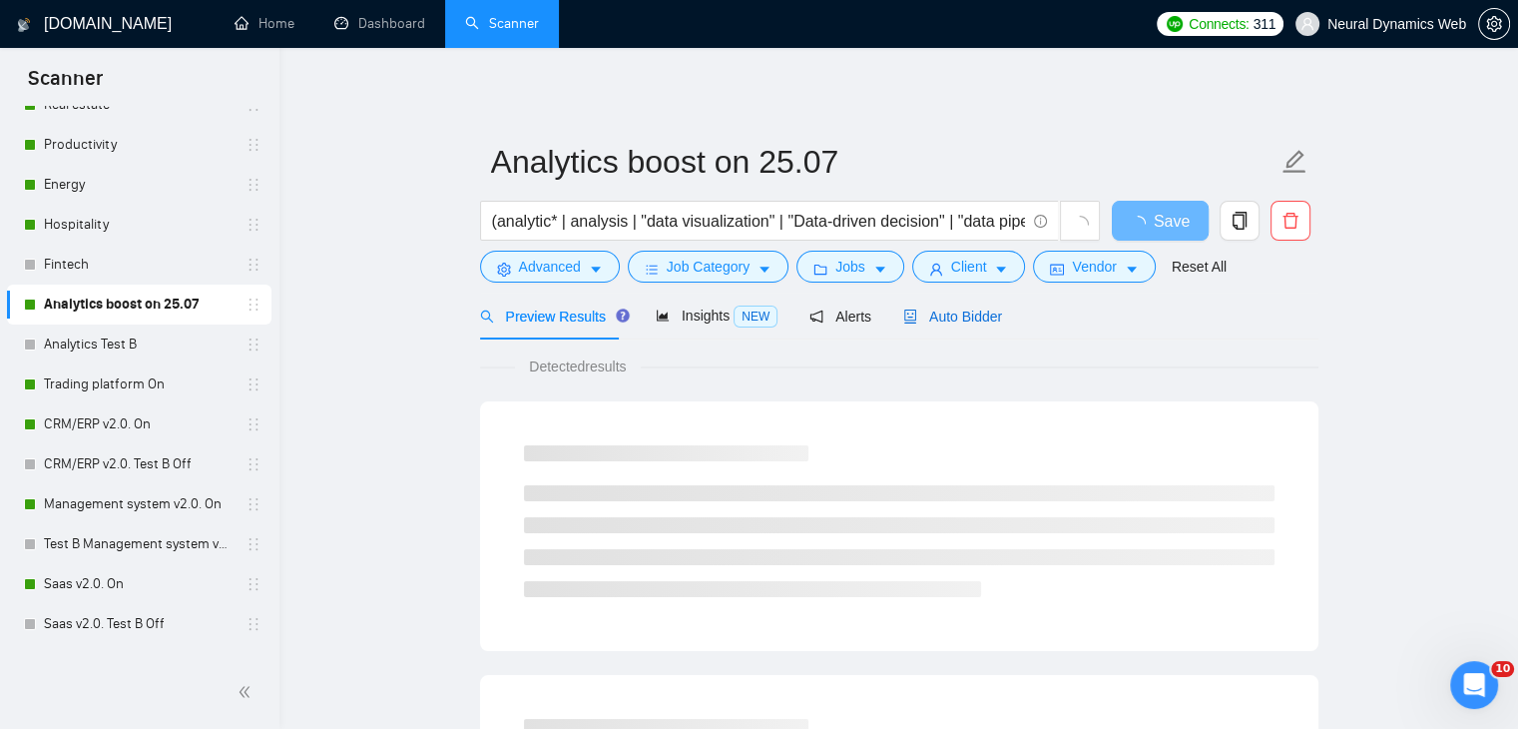
click at [931, 323] on span "Auto Bidder" at bounding box center [952, 316] width 99 height 16
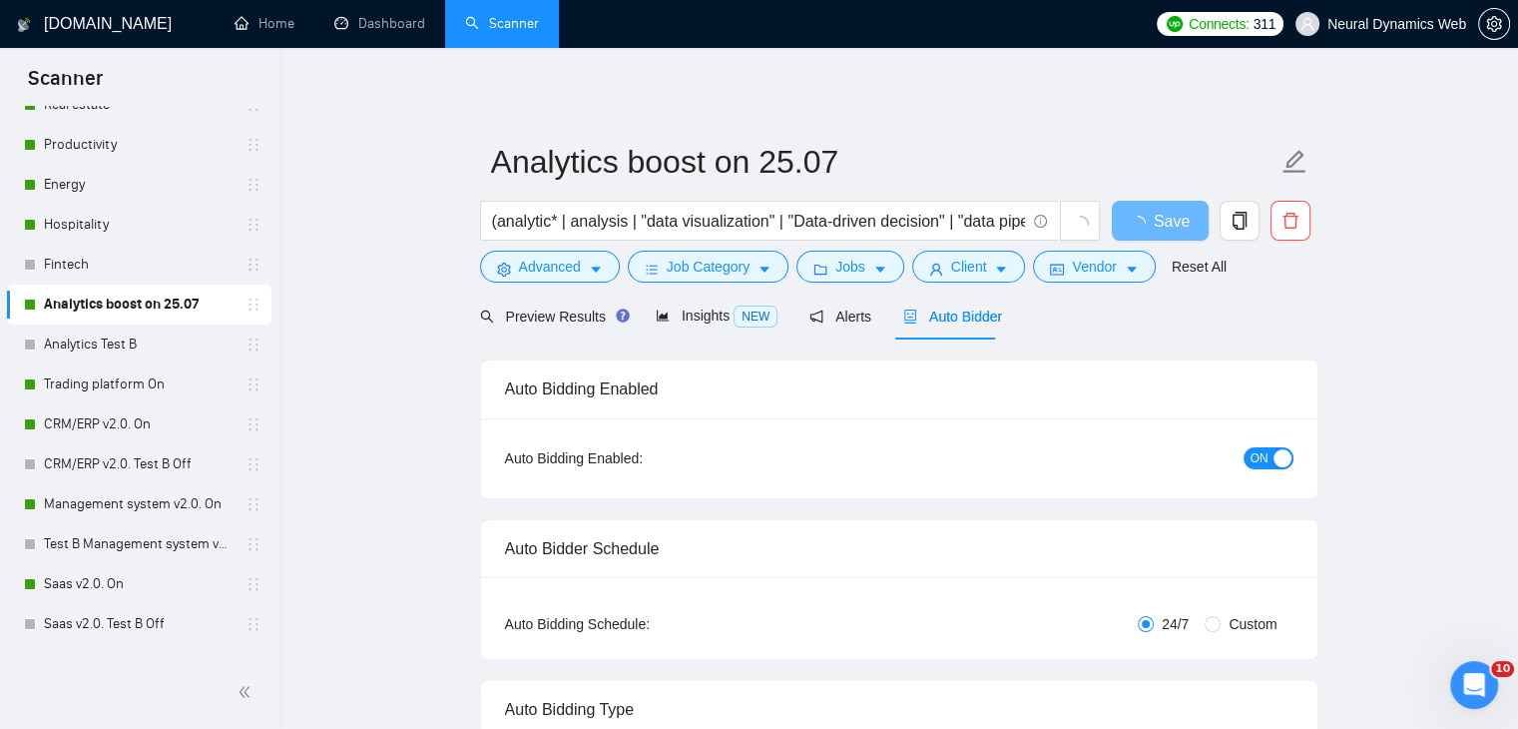
checkbox input "true"
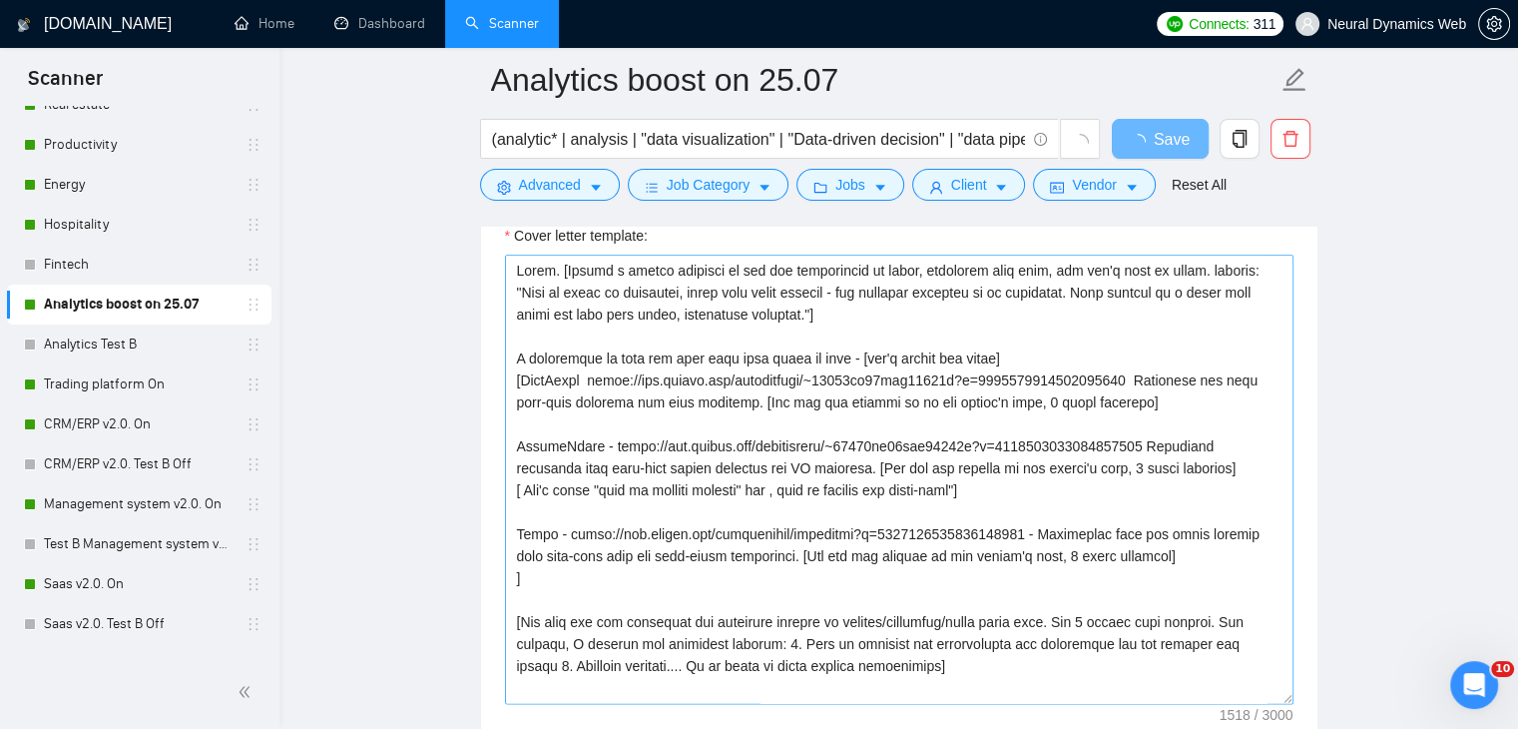
scroll to position [2296, 0]
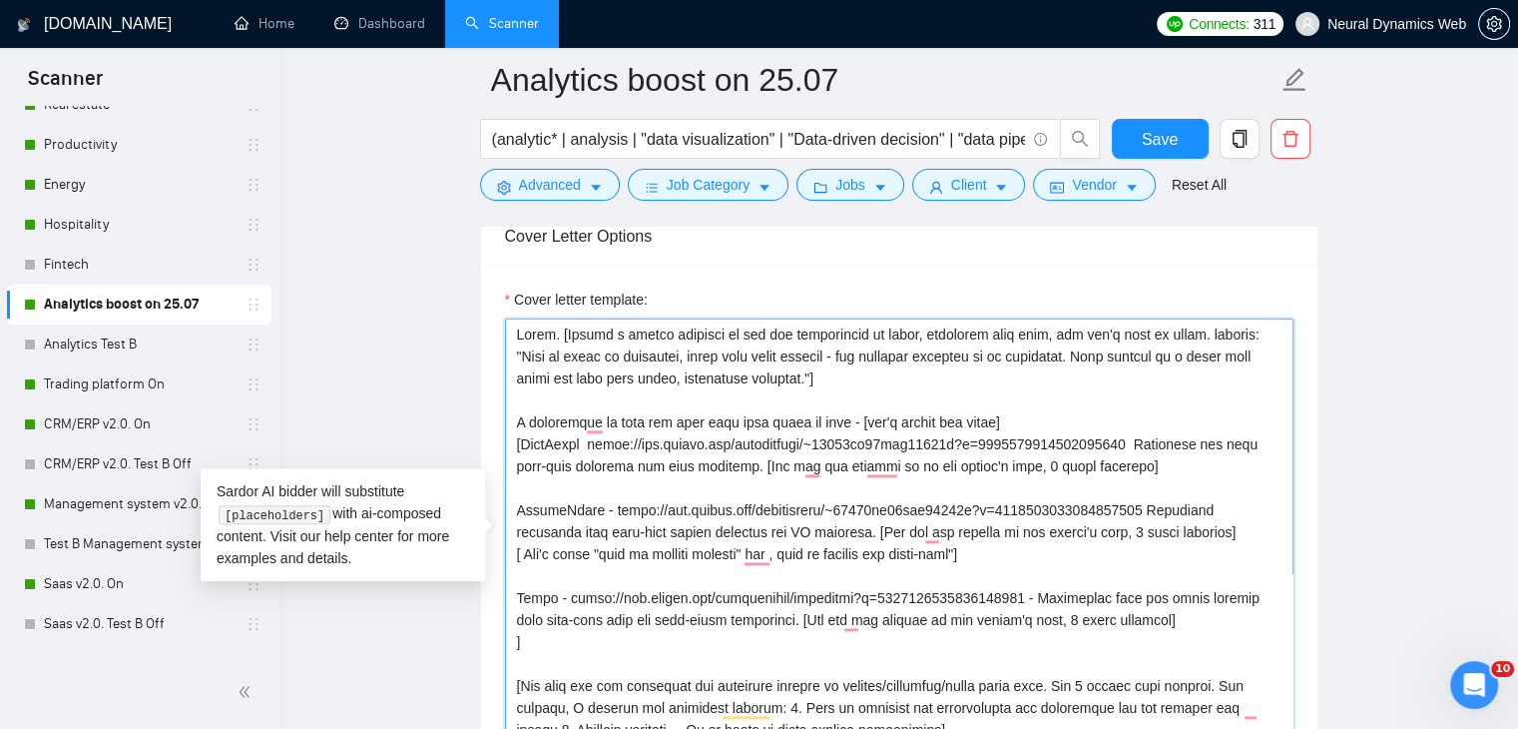
drag, startPoint x: 570, startPoint y: 528, endPoint x: 1029, endPoint y: 597, distance: 464.3
click at [1029, 597] on textarea "Cover letter template:" at bounding box center [899, 542] width 789 height 449
paste textarea "~01233fa30bcc59530b?p=1973758163663151104"
type textarea "Hello. [Create a phrase tailored to the job description or title, something lik…"
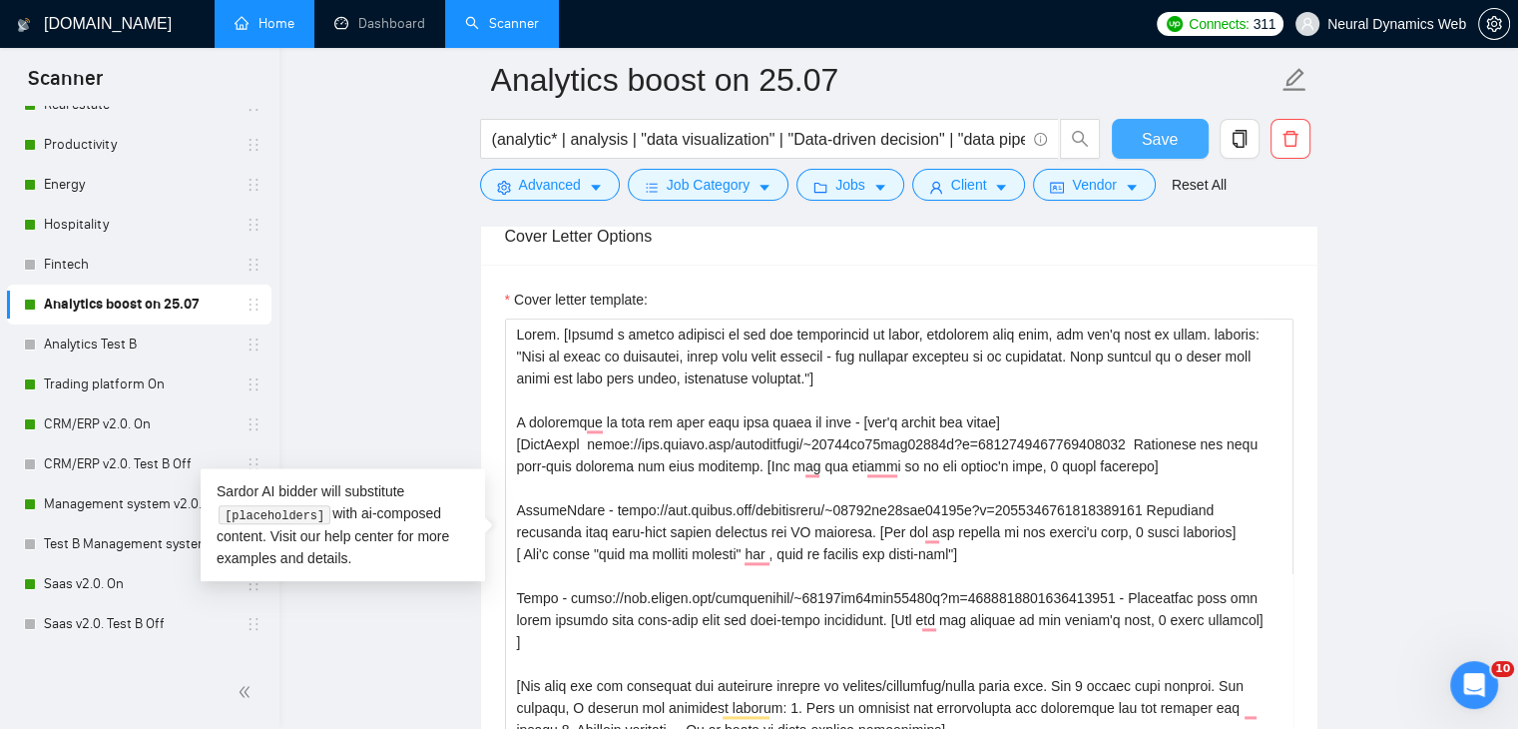
click at [1155, 140] on span "Save" at bounding box center [1160, 139] width 36 height 25
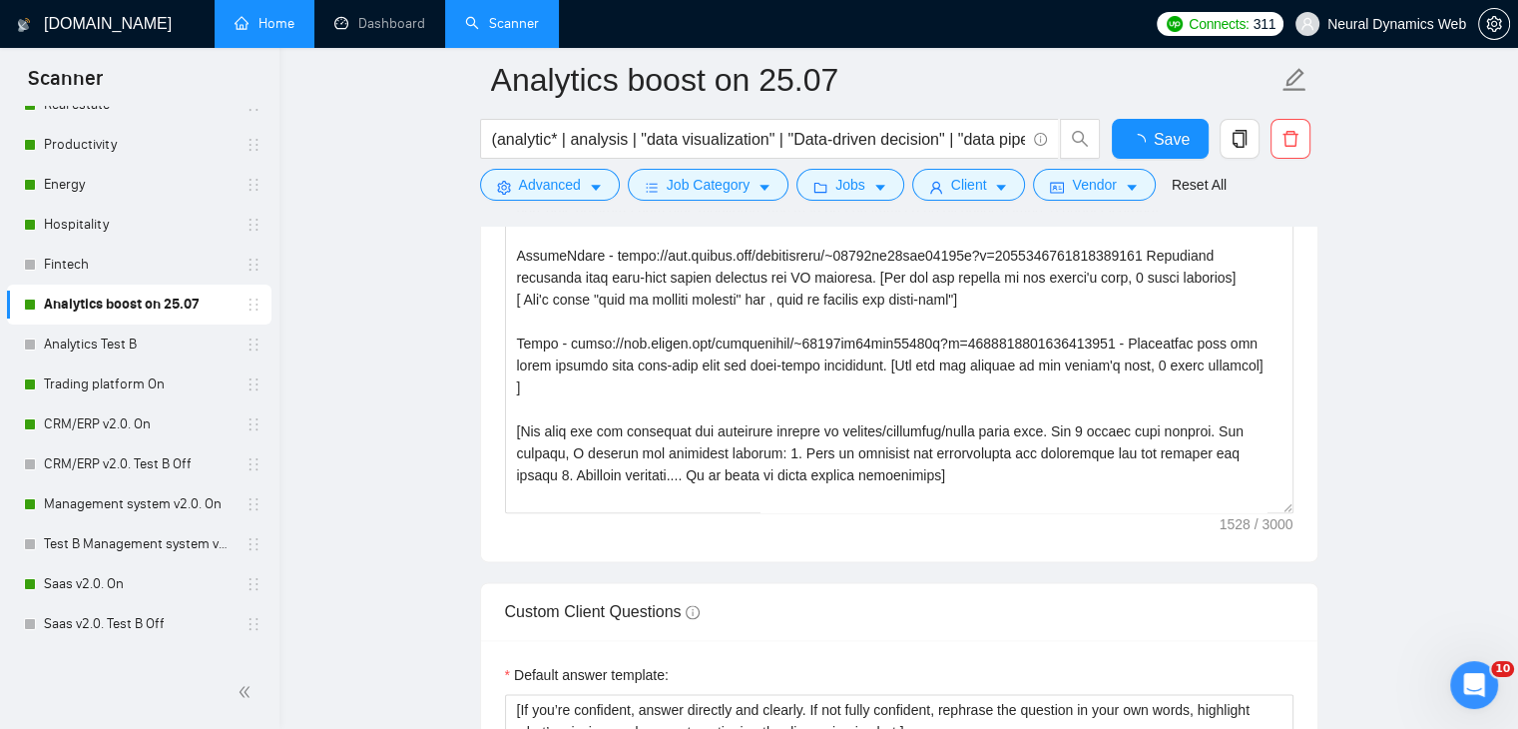
checkbox input "true"
